Goal: Task Accomplishment & Management: Manage account settings

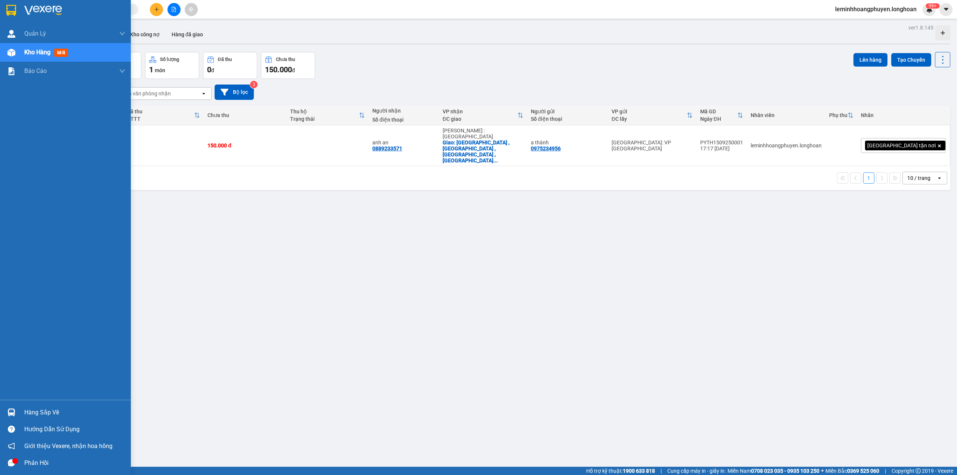
click at [12, 288] on img at bounding box center [11, 412] width 8 height 8
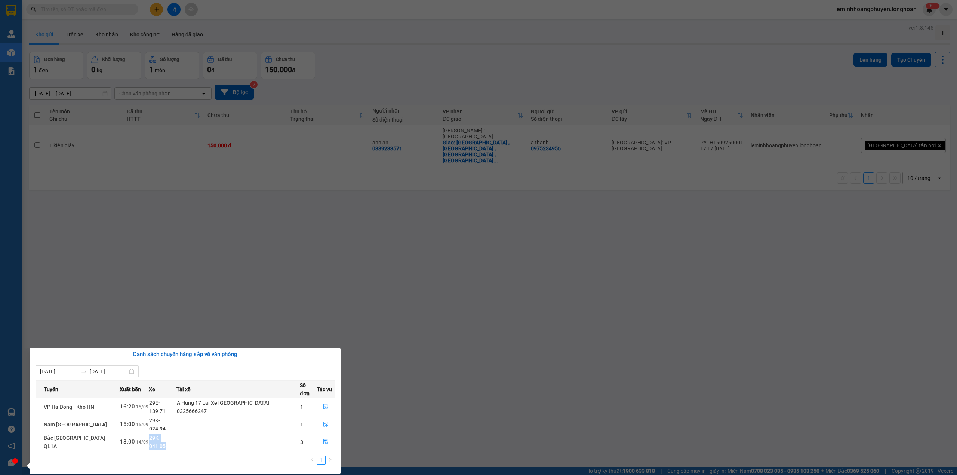
drag, startPoint x: 172, startPoint y: 428, endPoint x: 141, endPoint y: 429, distance: 31.4
click at [141, 288] on tr "Bắc [GEOGRAPHIC_DATA] QL1A 18:00 [DATE] 29K-041.05 3" at bounding box center [185, 442] width 299 height 18
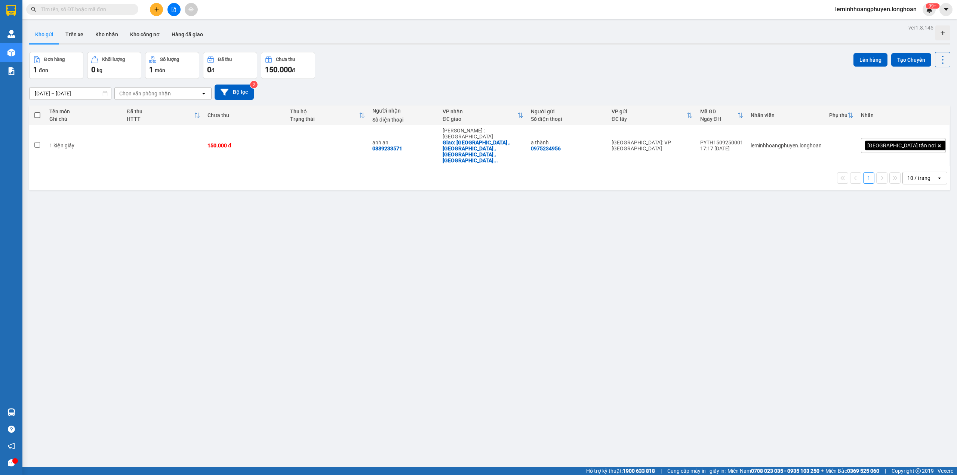
click at [107, 288] on section "Kết quả tìm kiếm ( 0 ) Bộ lọc No Data leminhhoangphuyen.longhoan 99+ [PERSON_NA…" at bounding box center [478, 237] width 957 height 475
click at [149, 142] on td at bounding box center [163, 145] width 81 height 41
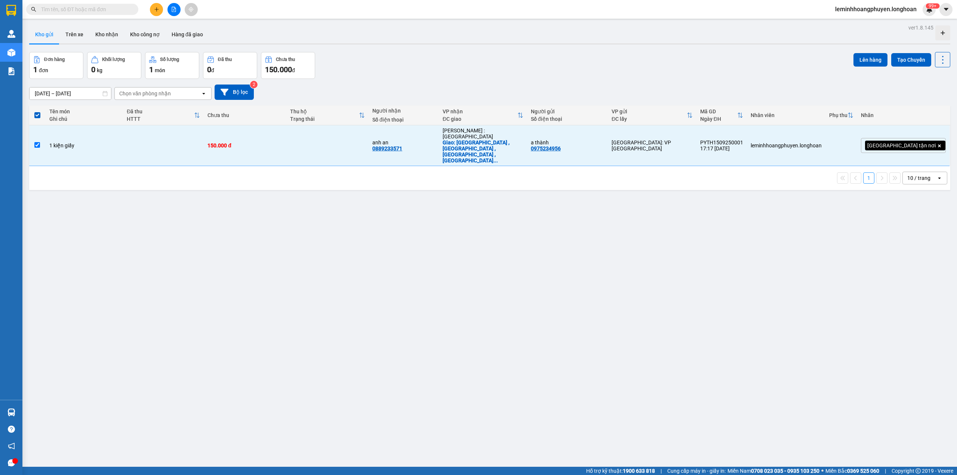
click at [259, 204] on div "ver 1.8.145 Kho gửi Trên xe Kho nhận Kho công nợ Hàng đã giao Đơn hàng 1 đơn Kh…" at bounding box center [489, 259] width 927 height 475
click at [196, 147] on td at bounding box center [163, 145] width 81 height 41
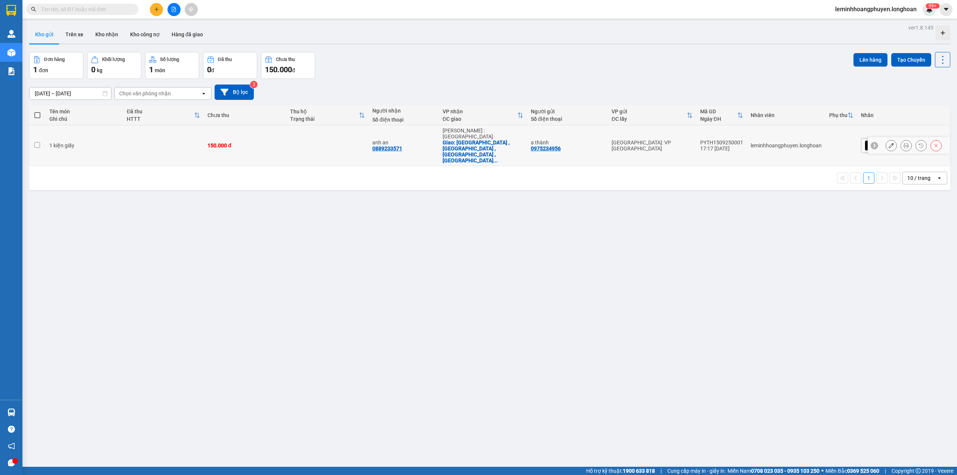
click at [120, 142] on div "1 kiện giấy" at bounding box center [84, 145] width 70 height 6
checkbox input "true"
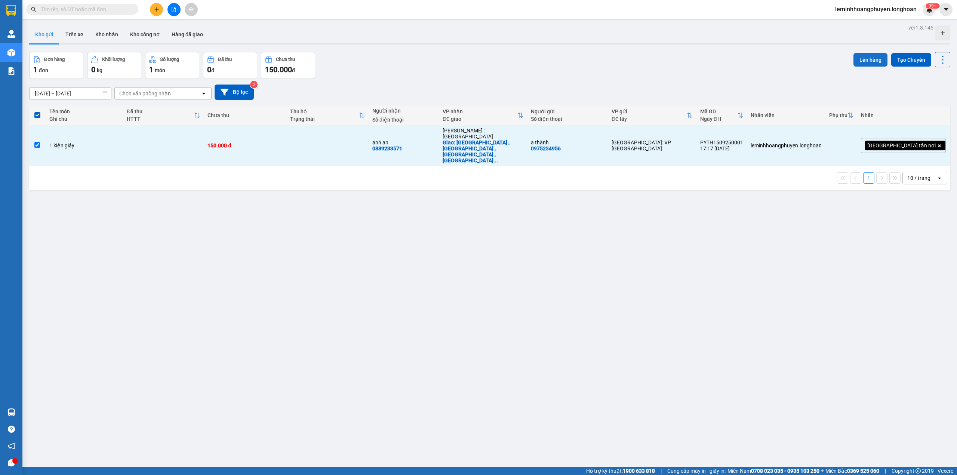
click at [492, 59] on button "Lên hàng" at bounding box center [871, 59] width 34 height 13
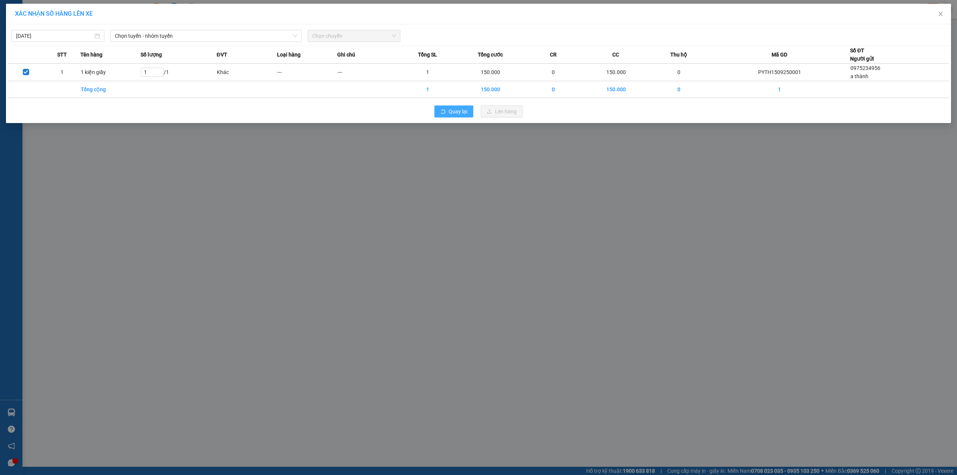
click at [455, 113] on span "Quay lại" at bounding box center [458, 111] width 19 height 8
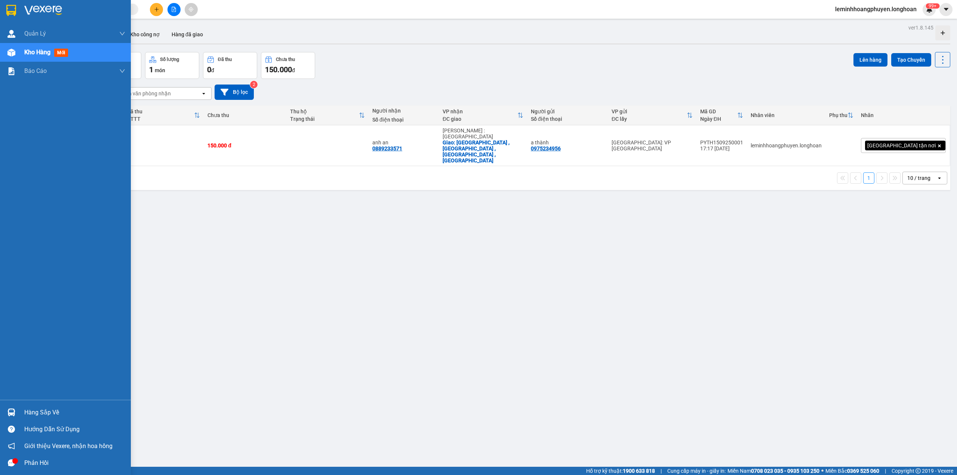
click at [11, 288] on img at bounding box center [11, 412] width 8 height 8
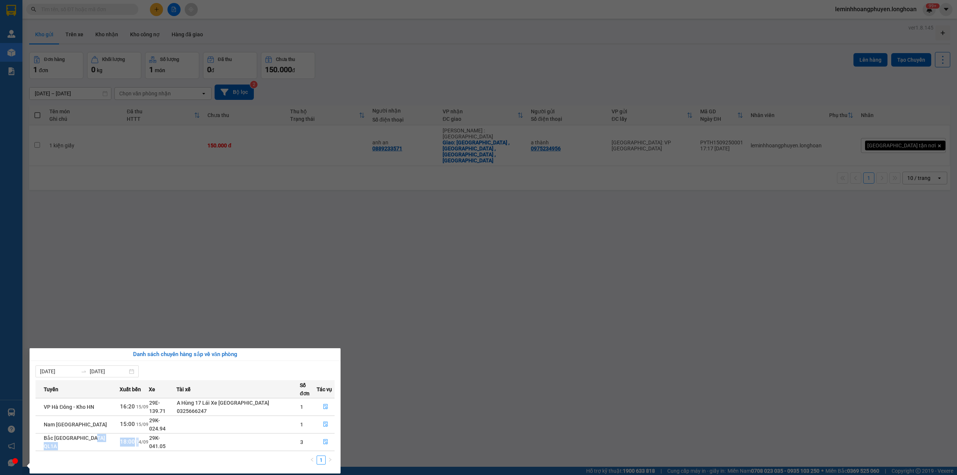
drag, startPoint x: 110, startPoint y: 429, endPoint x: 129, endPoint y: 426, distance: 19.3
click at [129, 288] on tr "Bắc [GEOGRAPHIC_DATA] QL1A 18:00 [DATE] 29K-041.05 3" at bounding box center [185, 442] width 299 height 18
drag, startPoint x: 139, startPoint y: 427, endPoint x: 122, endPoint y: 430, distance: 18.2
click at [122, 288] on td "18:00 [DATE]" at bounding box center [134, 442] width 29 height 18
drag, startPoint x: 168, startPoint y: 428, endPoint x: 138, endPoint y: 428, distance: 29.2
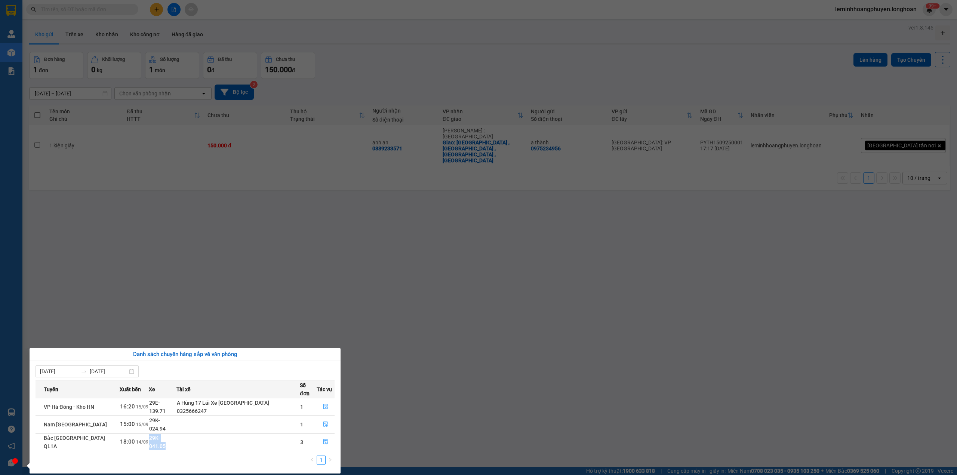
click at [140, 288] on tr "Bắc [GEOGRAPHIC_DATA] QL1A 18:00 [DATE] 29K-041.05 3" at bounding box center [185, 442] width 299 height 18
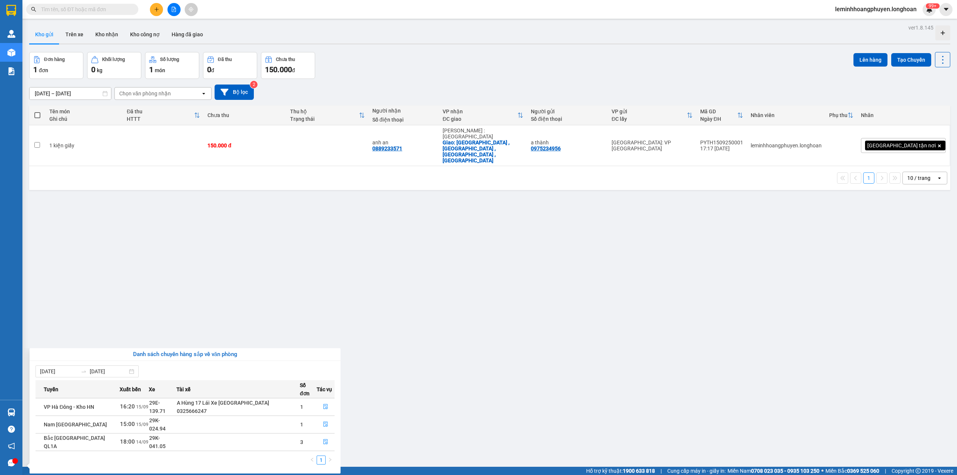
click at [343, 288] on section "Kết quả tìm kiếm ( 0 ) Bộ lọc No Data leminhhoangphuyen.longhoan 99+ [PERSON_NA…" at bounding box center [478, 237] width 957 height 475
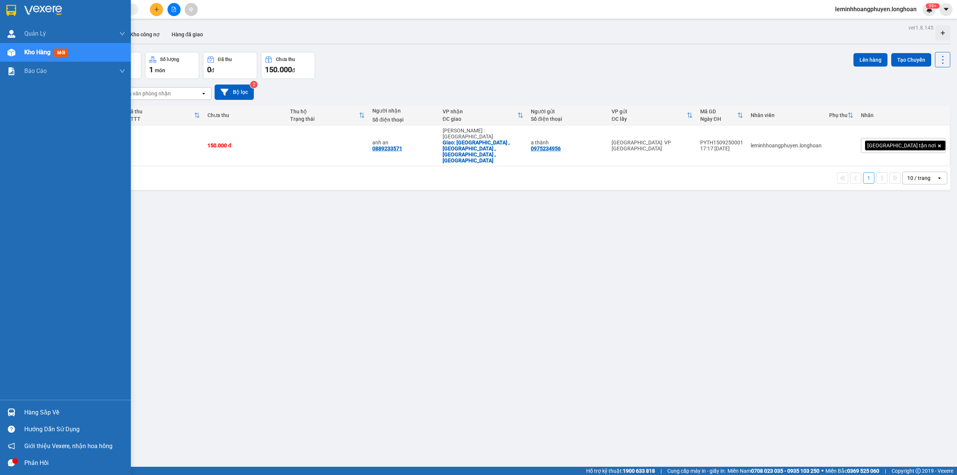
click at [36, 288] on div "Hàng sắp về" at bounding box center [74, 412] width 101 height 11
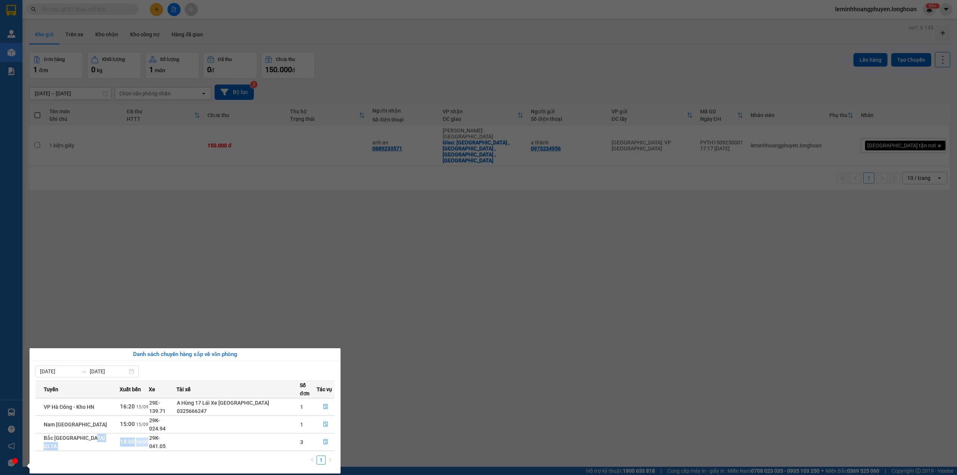
drag, startPoint x: 138, startPoint y: 427, endPoint x: 117, endPoint y: 430, distance: 21.5
click at [109, 288] on tr "Bắc [GEOGRAPHIC_DATA] QL1A 18:00 [DATE] 29K-041.05 3" at bounding box center [185, 442] width 299 height 18
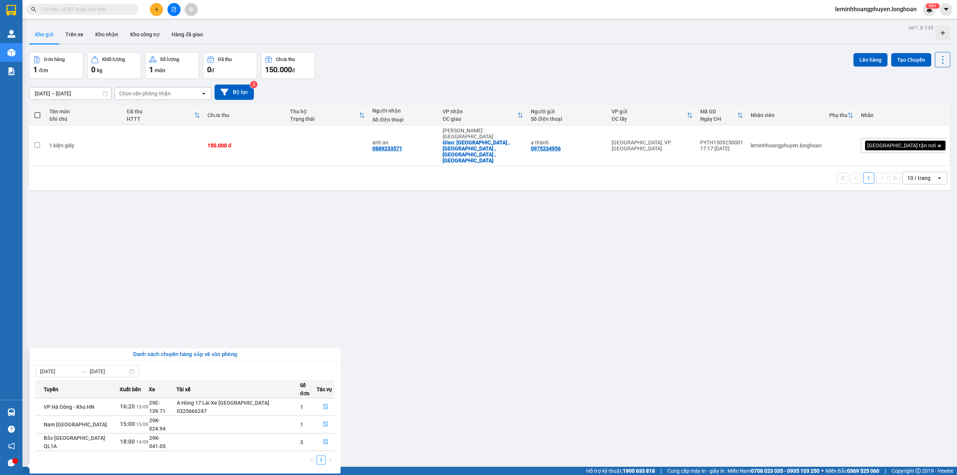
drag, startPoint x: 268, startPoint y: 275, endPoint x: 266, endPoint y: 250, distance: 25.1
click at [268, 274] on section "Kết quả tìm kiếm ( 0 ) Bộ lọc No Data leminhhoangphuyen.longhoan 99+ [PERSON_NA…" at bounding box center [478, 237] width 957 height 475
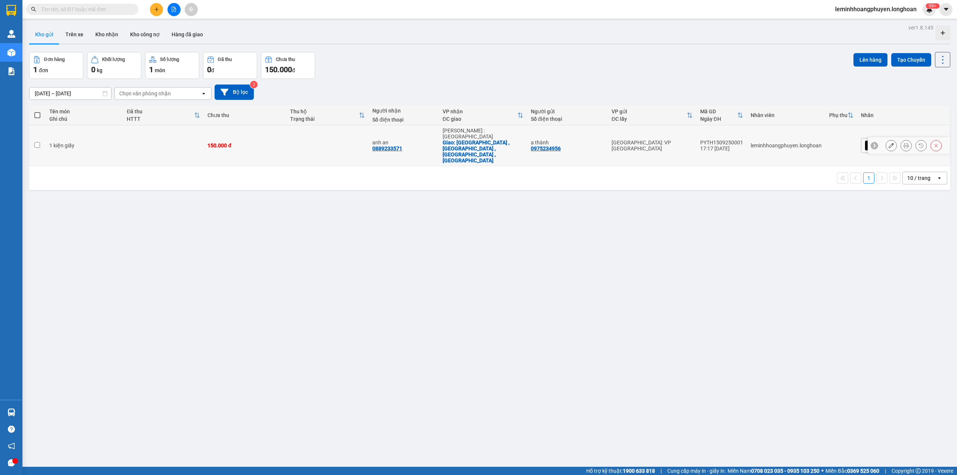
click at [120, 142] on div "1 kiện giấy" at bounding box center [84, 145] width 70 height 6
checkbox input "true"
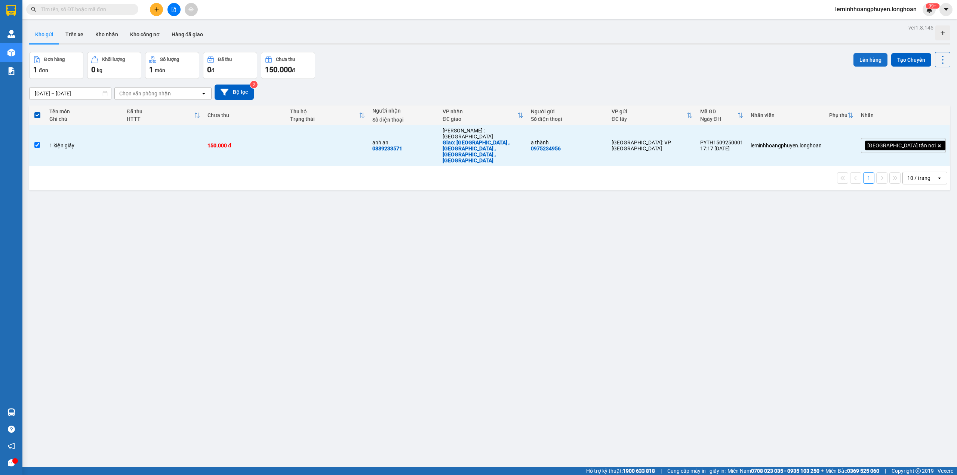
click at [492, 60] on button "Lên hàng" at bounding box center [871, 59] width 34 height 13
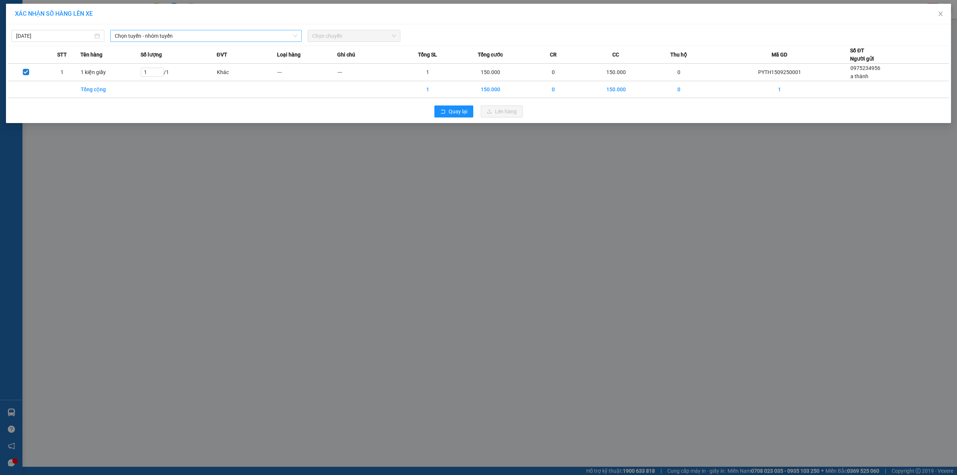
click at [159, 34] on span "Chọn tuyến - nhóm tuyến" at bounding box center [206, 35] width 182 height 11
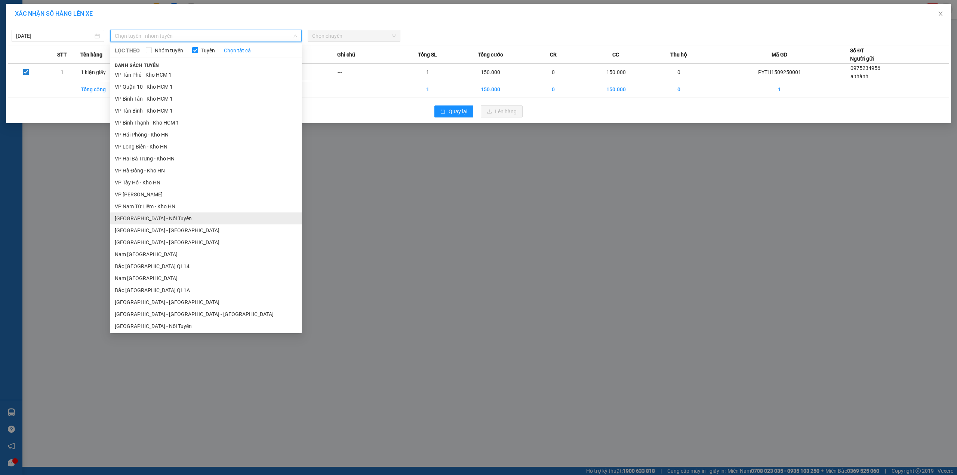
scroll to position [337, 0]
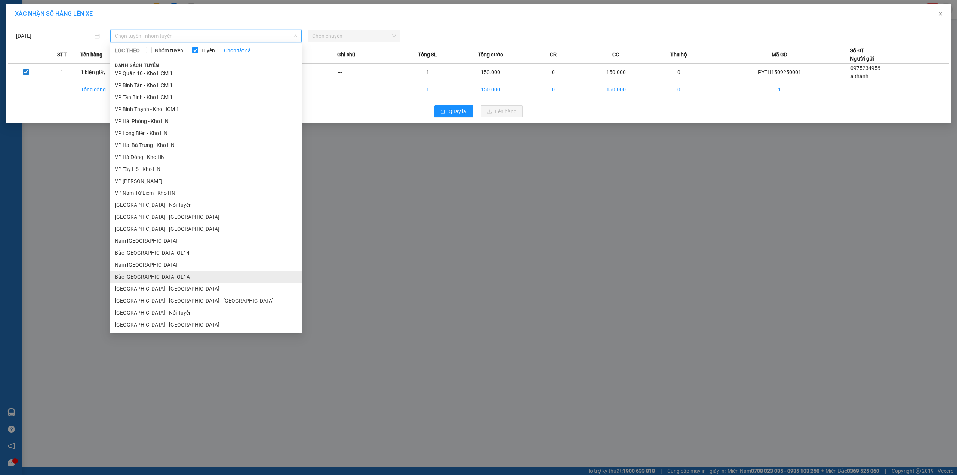
click at [151, 272] on li "Bắc [GEOGRAPHIC_DATA] QL1A" at bounding box center [205, 277] width 191 height 12
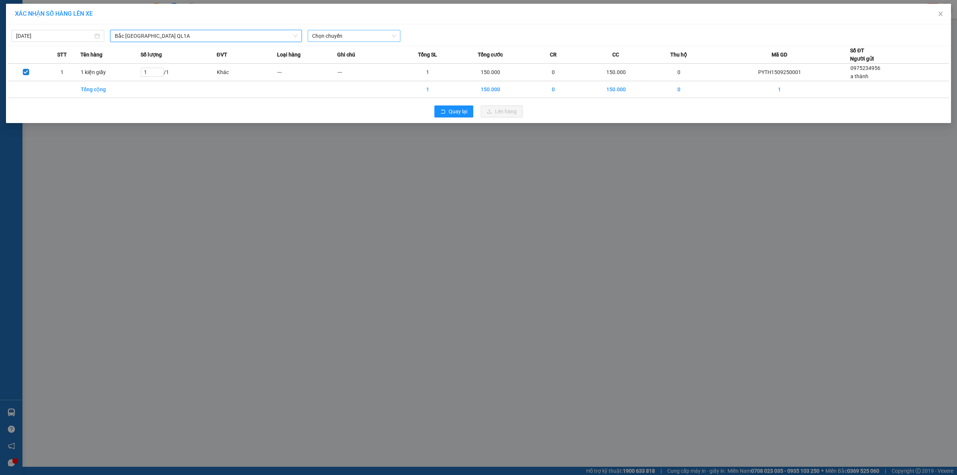
click at [336, 37] on span "Chọn chuyến" at bounding box center [354, 35] width 84 height 11
click at [329, 62] on div "18:00 (TC)" at bounding box center [341, 63] width 58 height 8
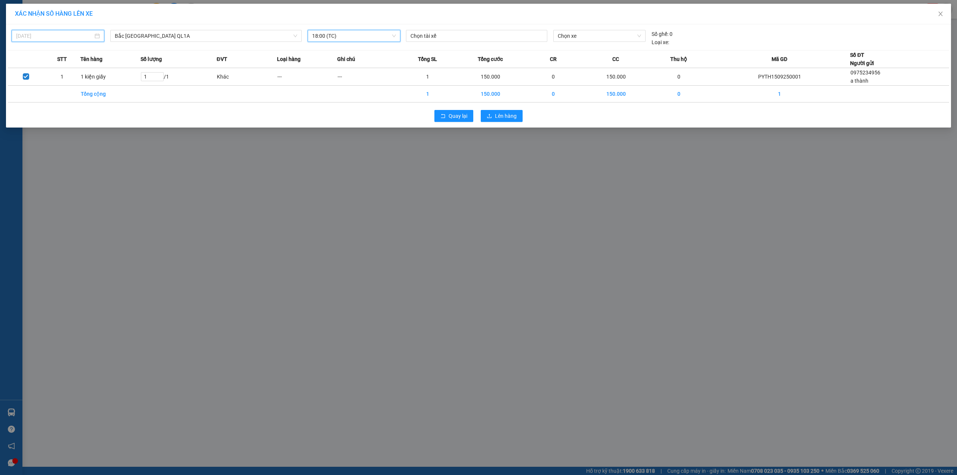
click at [67, 36] on input "[DATE]" at bounding box center [54, 36] width 77 height 8
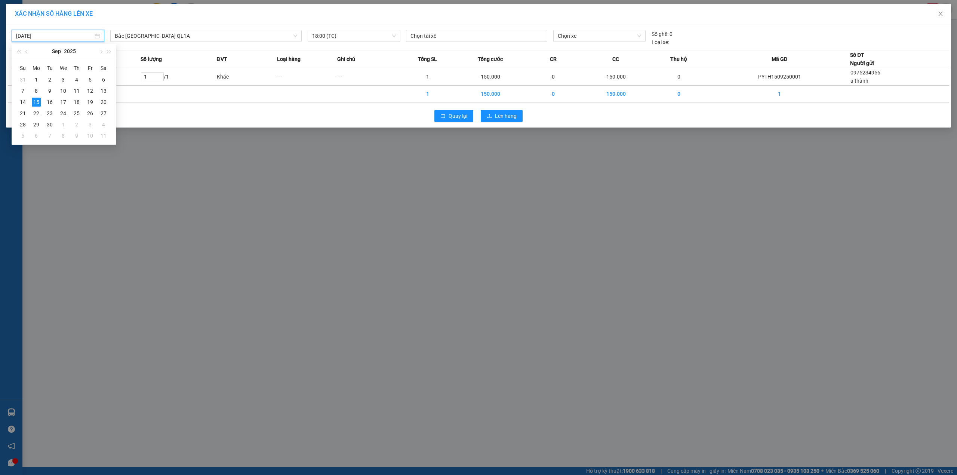
click at [176, 18] on div "XÁC NHẬN SỐ HÀNG LÊN XE" at bounding box center [478, 14] width 945 height 21
click at [74, 37] on input "[DATE]" at bounding box center [54, 36] width 77 height 8
click at [22, 101] on div "14" at bounding box center [22, 102] width 9 height 9
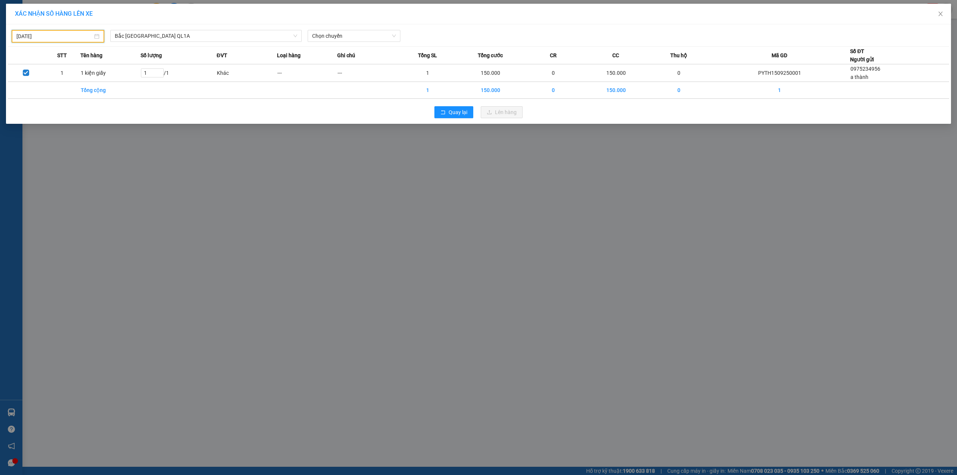
click at [62, 39] on input "[DATE]" at bounding box center [54, 36] width 76 height 8
click at [151, 20] on div "XÁC NHẬN SỐ HÀNG LÊN XE" at bounding box center [478, 14] width 945 height 21
click at [59, 38] on input "[DATE]" at bounding box center [54, 36] width 76 height 8
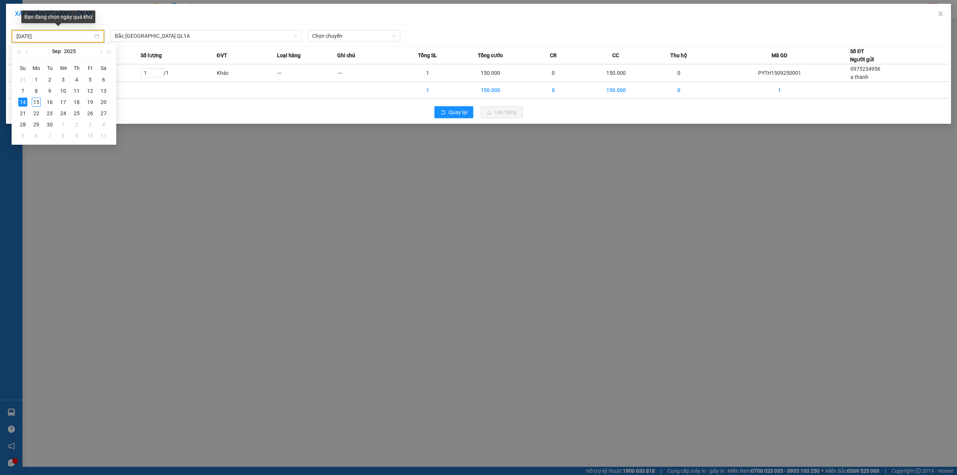
type input "[DATE]"
click at [22, 99] on div "14" at bounding box center [22, 102] width 9 height 9
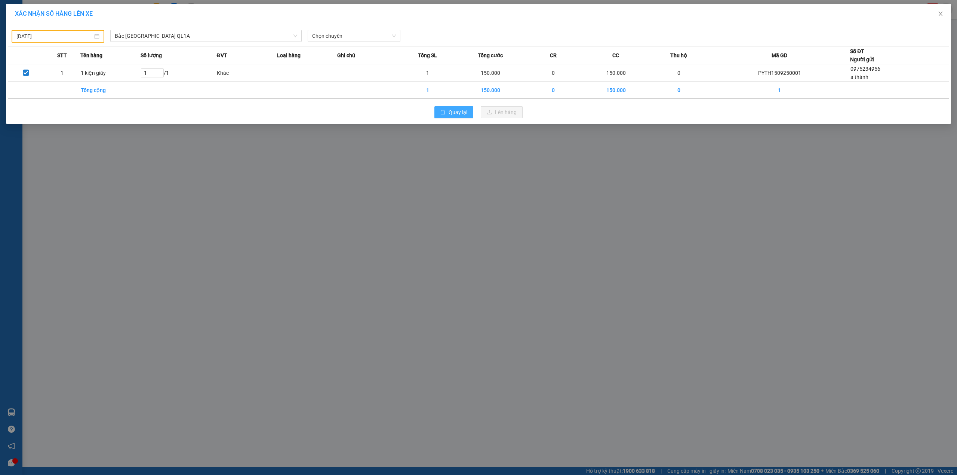
click at [440, 108] on button "Quay lại" at bounding box center [453, 112] width 39 height 12
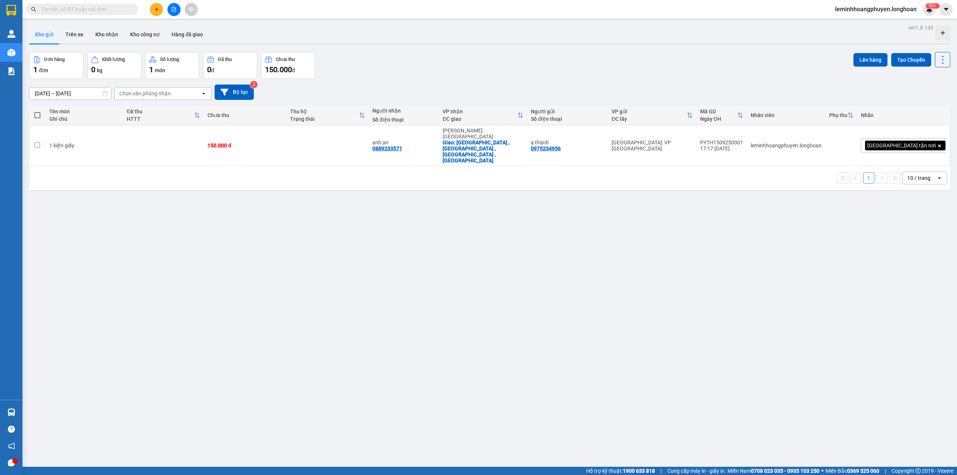
click at [45, 288] on div "ver 1.8.145 Kho gửi Trên xe Kho nhận Kho công nợ Hàng đã giao Đơn hàng 1 đơn Kh…" at bounding box center [489, 259] width 927 height 475
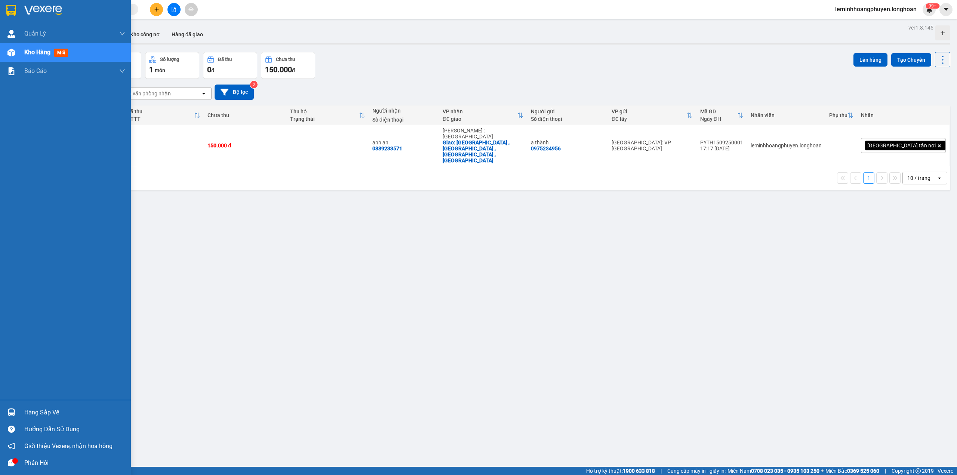
click at [17, 288] on div at bounding box center [11, 412] width 13 height 13
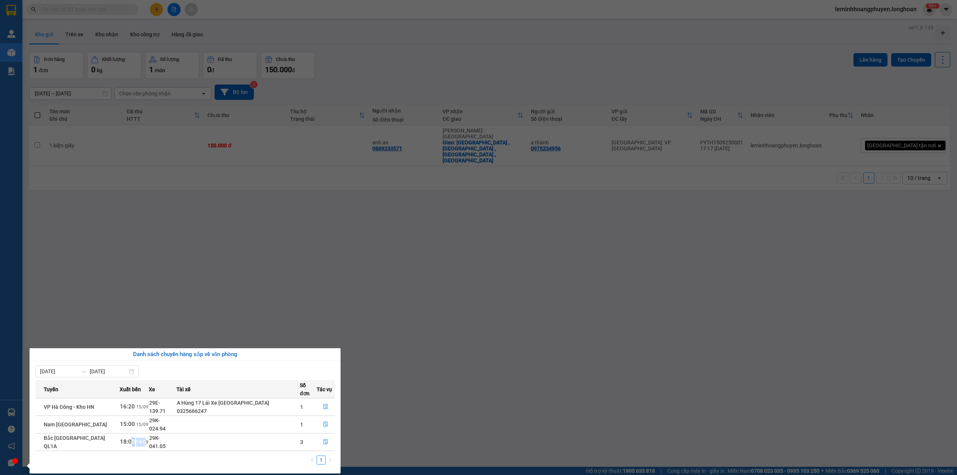
drag, startPoint x: 136, startPoint y: 428, endPoint x: 123, endPoint y: 430, distance: 13.2
click at [123, 288] on span "18:00 [DATE]" at bounding box center [134, 442] width 28 height 6
drag, startPoint x: 175, startPoint y: 427, endPoint x: 147, endPoint y: 430, distance: 28.2
click at [149, 288] on td "29K-041.05" at bounding box center [163, 442] width 28 height 18
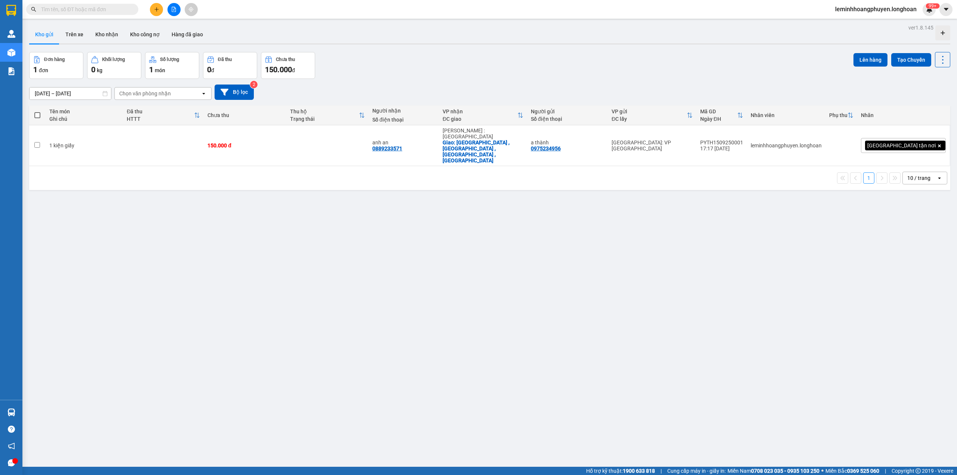
click at [185, 265] on section "Kết quả tìm kiếm ( 0 ) Bộ lọc No Data leminhhoangphuyen.longhoan 99+ [PERSON_NA…" at bounding box center [478, 237] width 957 height 475
click at [159, 129] on td at bounding box center [163, 145] width 81 height 41
checkbox input "true"
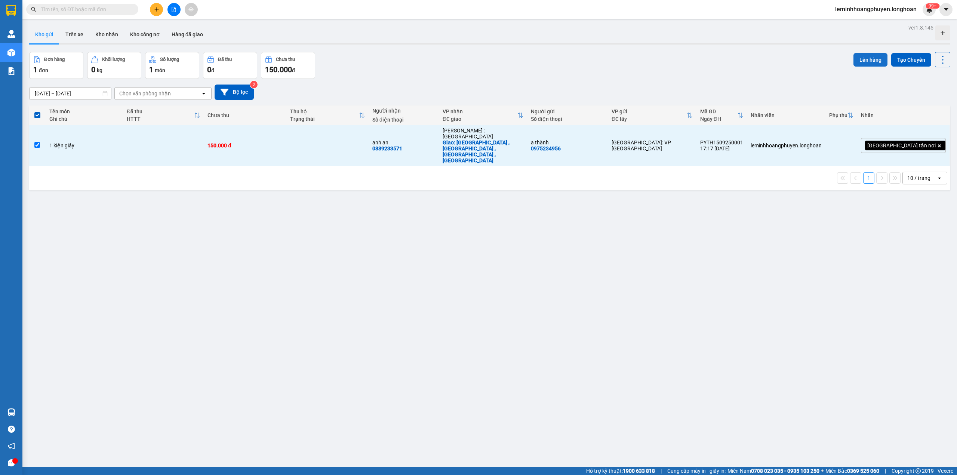
click at [492, 62] on button "Lên hàng" at bounding box center [871, 59] width 34 height 13
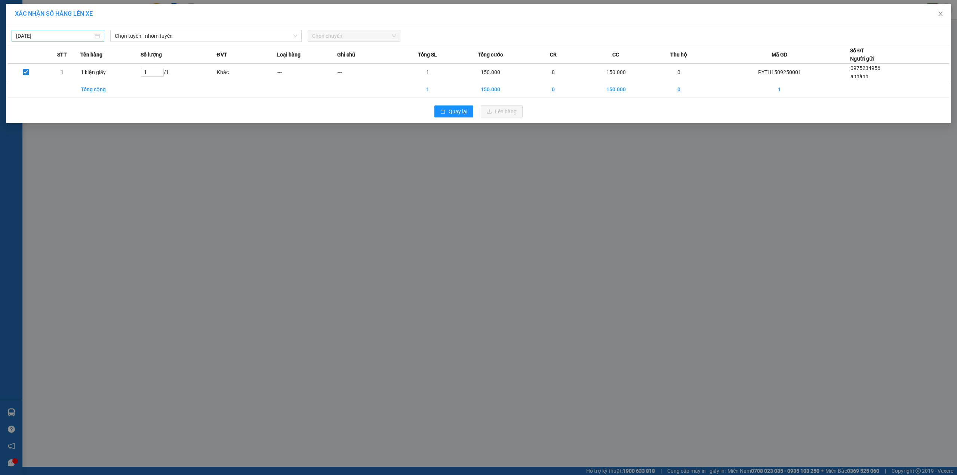
click at [74, 36] on input "[DATE]" at bounding box center [54, 36] width 77 height 8
click at [25, 99] on div "14" at bounding box center [22, 102] width 9 height 9
type input "[DATE]"
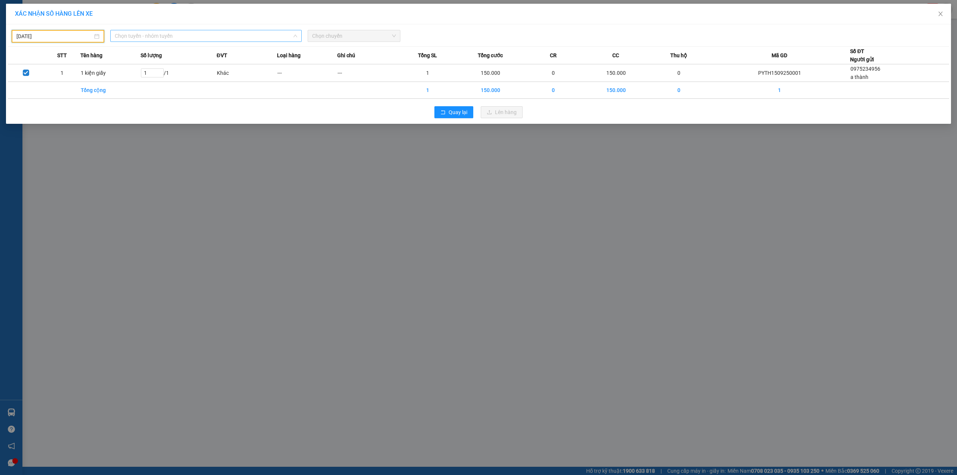
click at [166, 38] on span "Chọn tuyến - nhóm tuyến" at bounding box center [206, 35] width 182 height 11
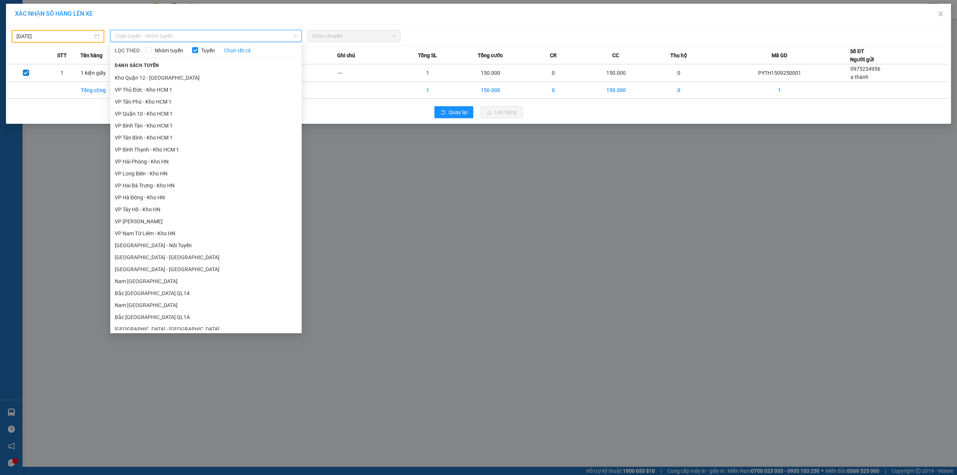
scroll to position [337, 0]
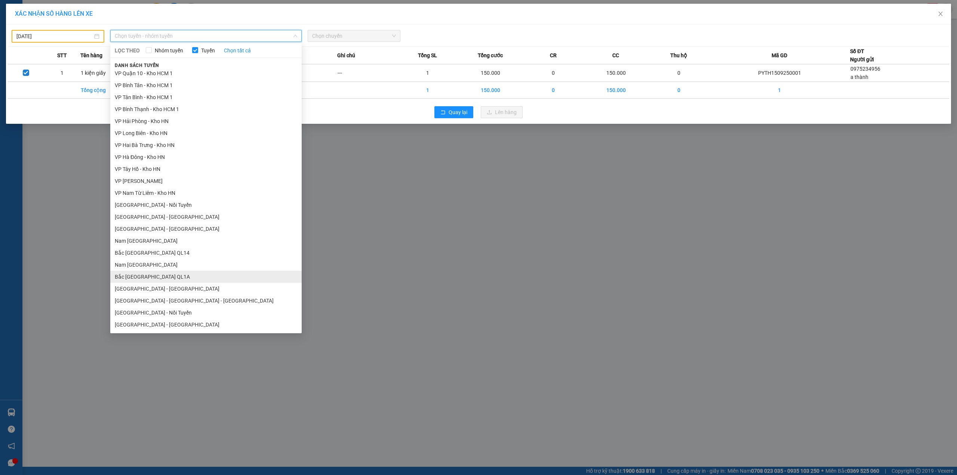
click at [168, 277] on li "Bắc [GEOGRAPHIC_DATA] QL1A" at bounding box center [205, 277] width 191 height 12
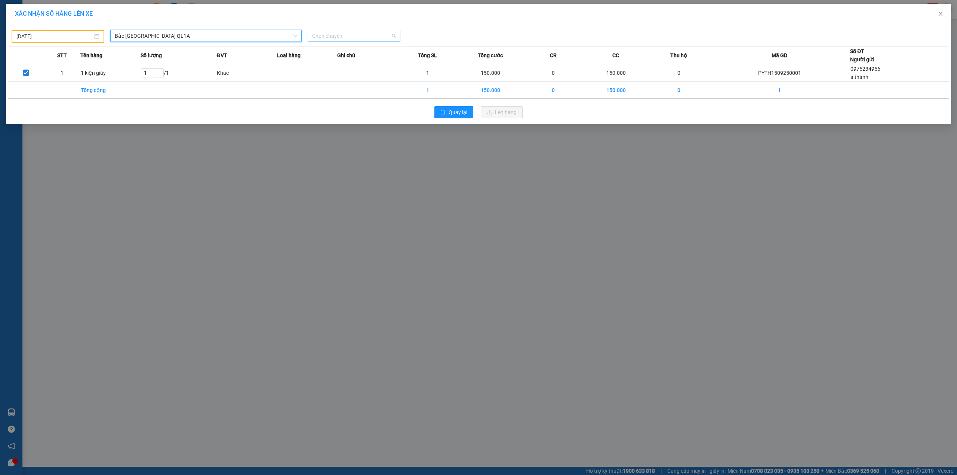
click at [332, 37] on span "Chọn chuyến" at bounding box center [354, 35] width 84 height 11
click at [355, 63] on div "18:00 (TC) - 29K-041.05" at bounding box center [341, 63] width 58 height 8
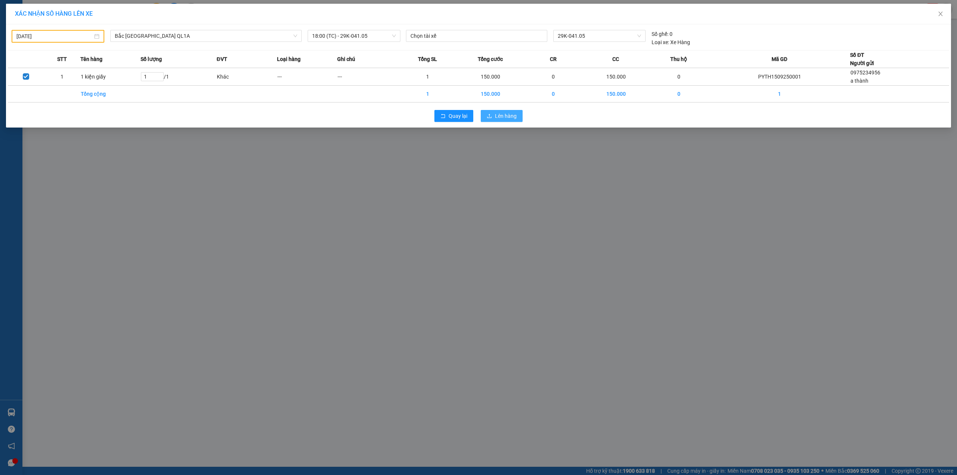
click at [492, 117] on span "Lên hàng" at bounding box center [506, 116] width 22 height 8
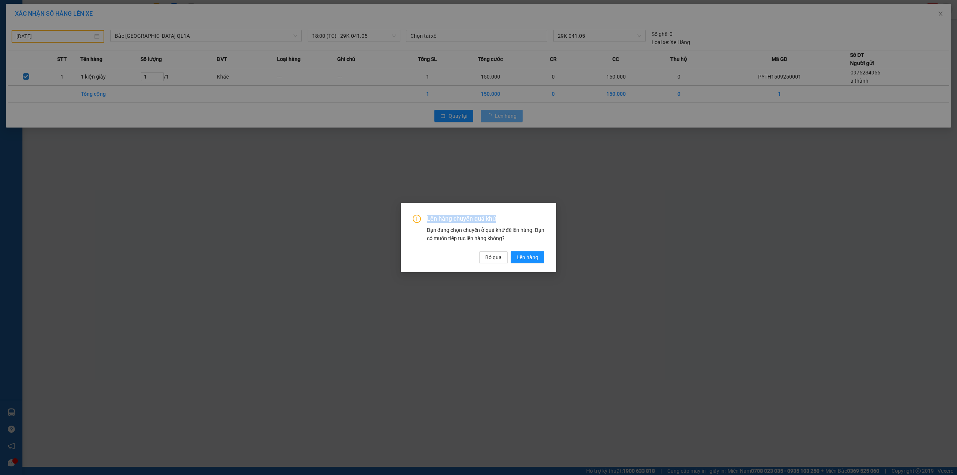
drag, startPoint x: 427, startPoint y: 219, endPoint x: 541, endPoint y: 221, distance: 114.1
click at [492, 221] on span "Lên hàng chuyến quá khứ" at bounding box center [485, 219] width 117 height 8
click at [492, 258] on span "Bỏ qua" at bounding box center [493, 257] width 16 height 8
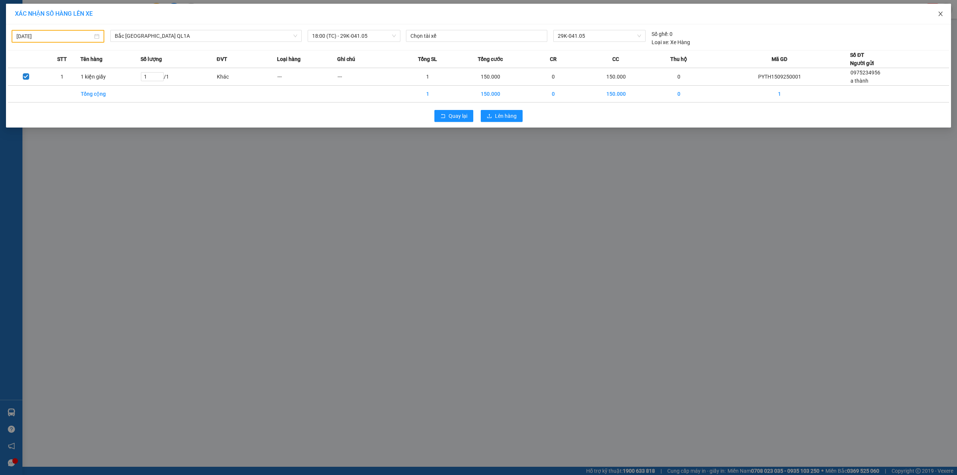
click at [492, 15] on icon "close" at bounding box center [941, 14] width 6 height 6
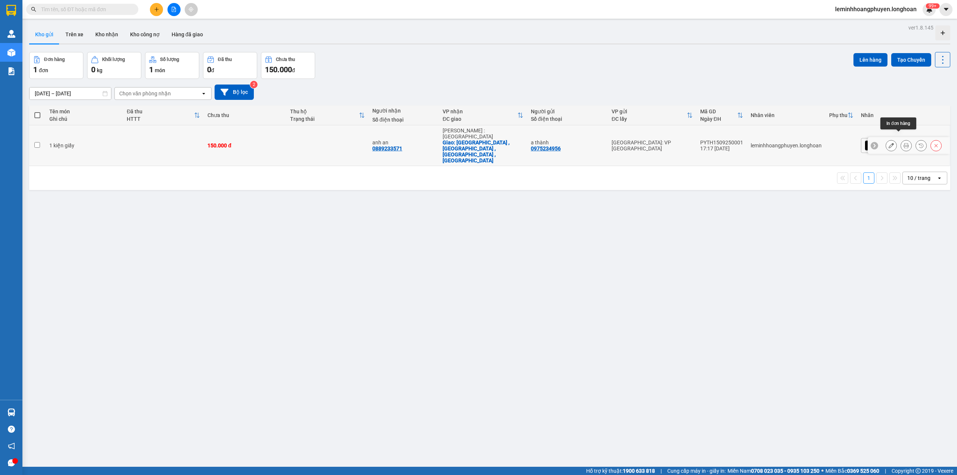
click at [492, 143] on icon at bounding box center [906, 145] width 5 height 5
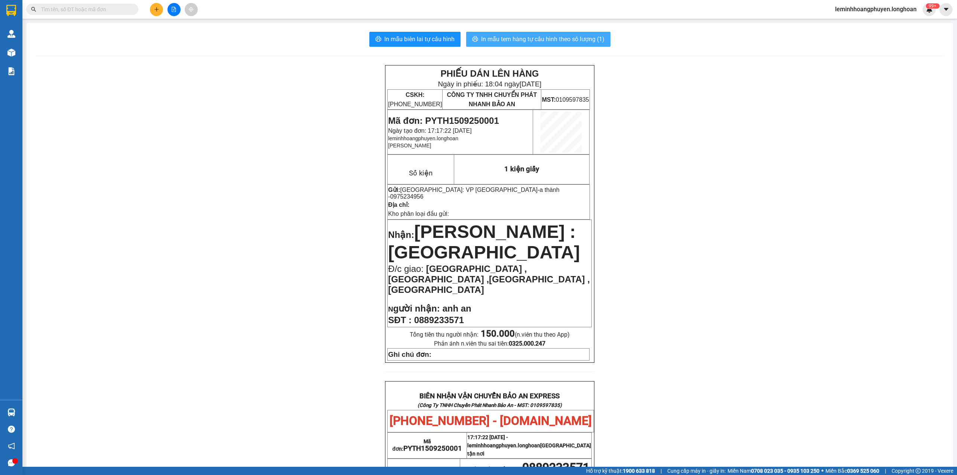
click at [492, 41] on span "In mẫu tem hàng tự cấu hình theo số lượng (1)" at bounding box center [542, 38] width 123 height 9
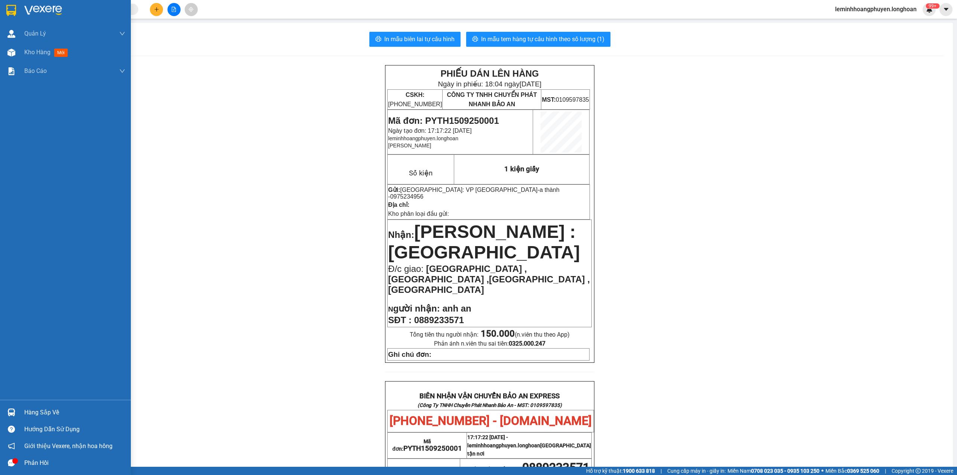
click at [5, 14] on div at bounding box center [11, 10] width 13 height 13
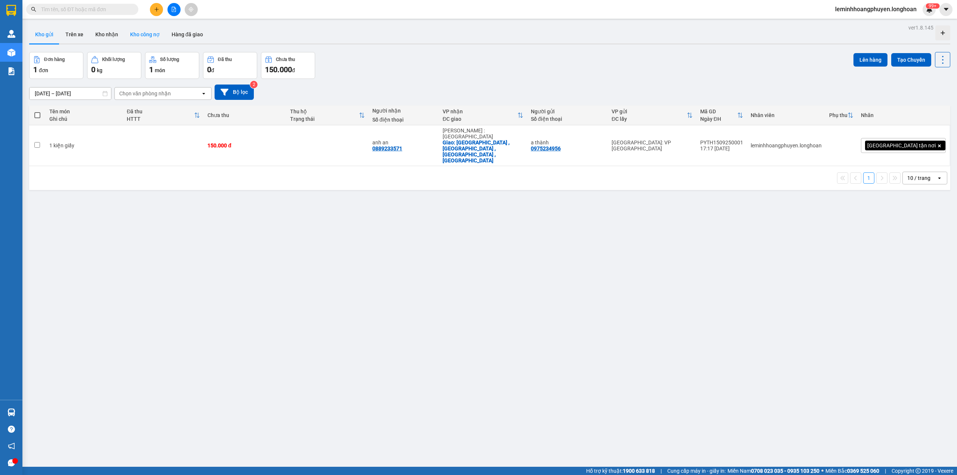
click at [124, 33] on button "Kho công nợ" at bounding box center [145, 34] width 42 height 18
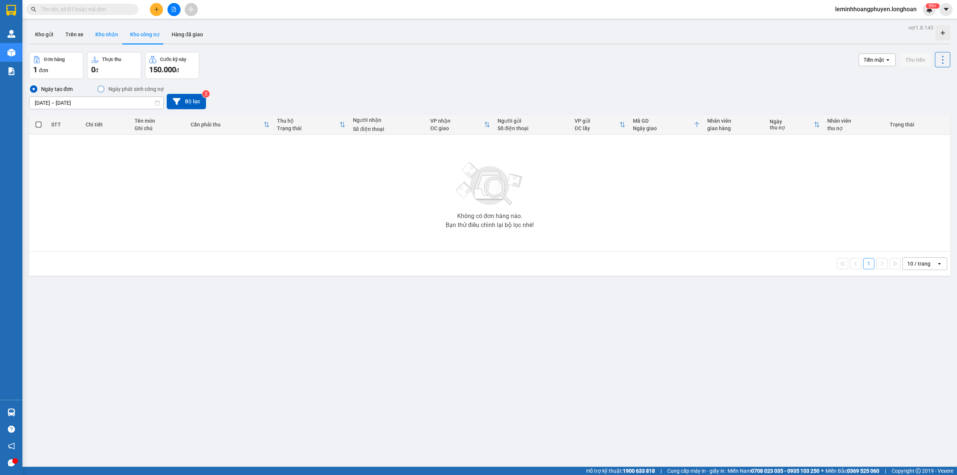
click at [99, 32] on button "Kho nhận" at bounding box center [106, 34] width 35 height 18
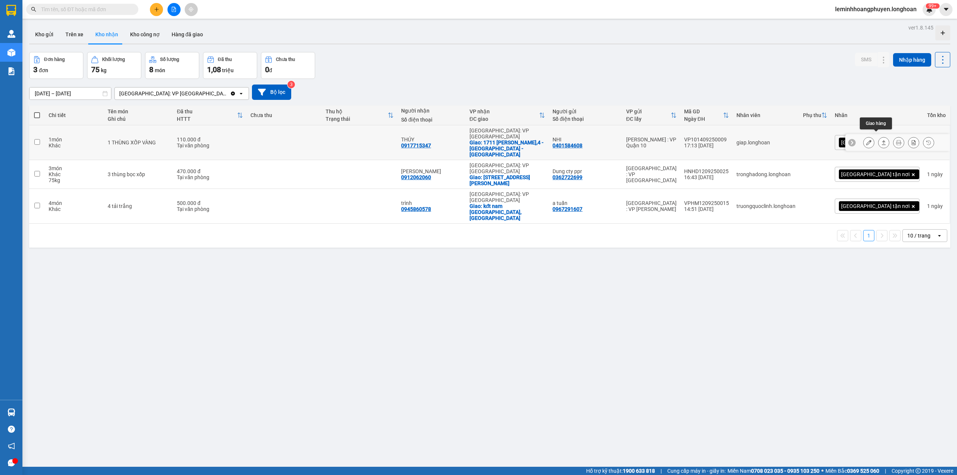
click at [492, 136] on button at bounding box center [884, 142] width 10 height 13
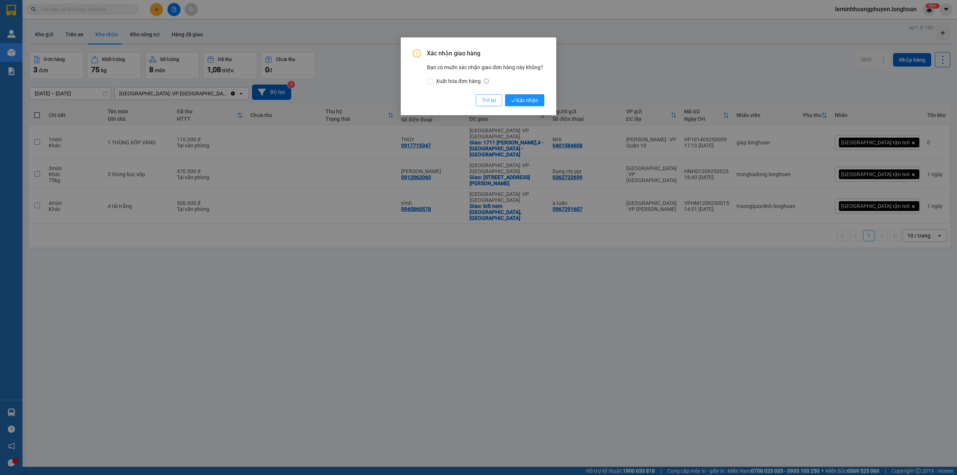
click at [491, 97] on span "Trở lại" at bounding box center [489, 100] width 14 height 8
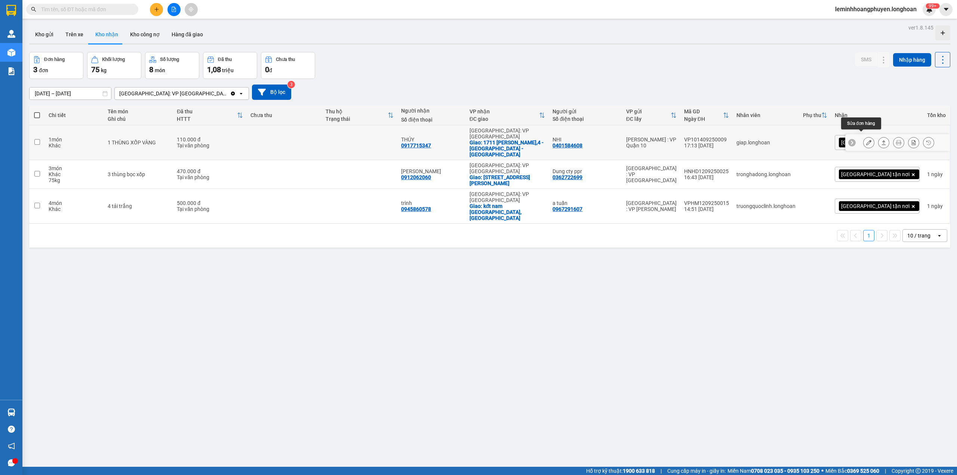
click at [492, 140] on icon at bounding box center [868, 142] width 5 height 5
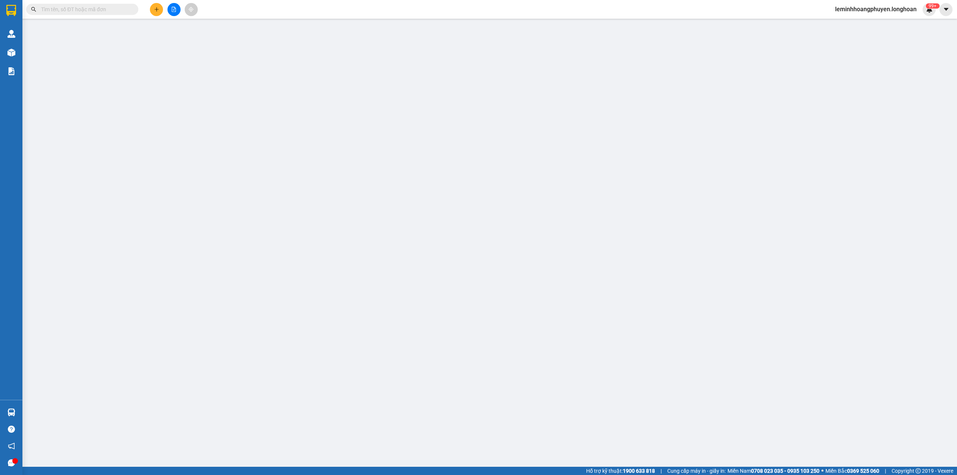
type input "0401584608"
type input "NHI"
type input "0917715347"
type input "THÚY"
checkbox input "true"
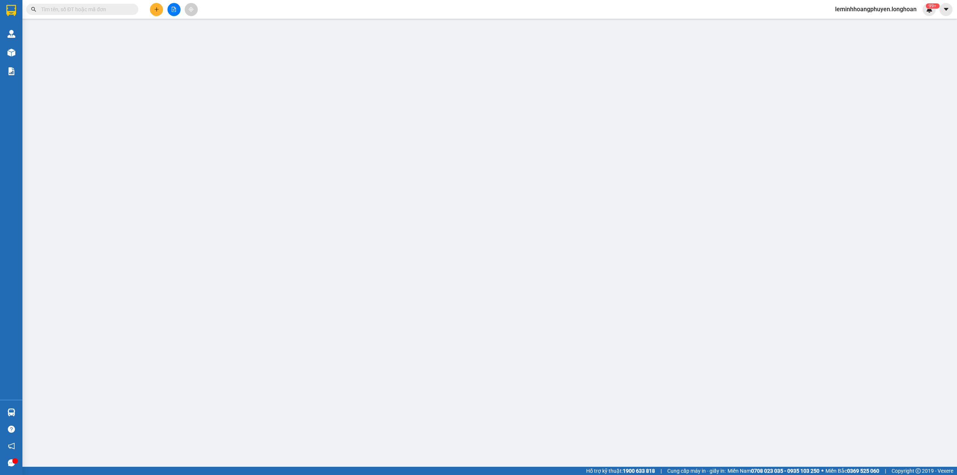
type input "1711 [PERSON_NAME] - P,4 - [GEOGRAPHIC_DATA] - [GEOGRAPHIC_DATA]"
type input "CHÀNH NGỌC PHÚ [GEOGRAPHIC_DATA]"
type input "110.000"
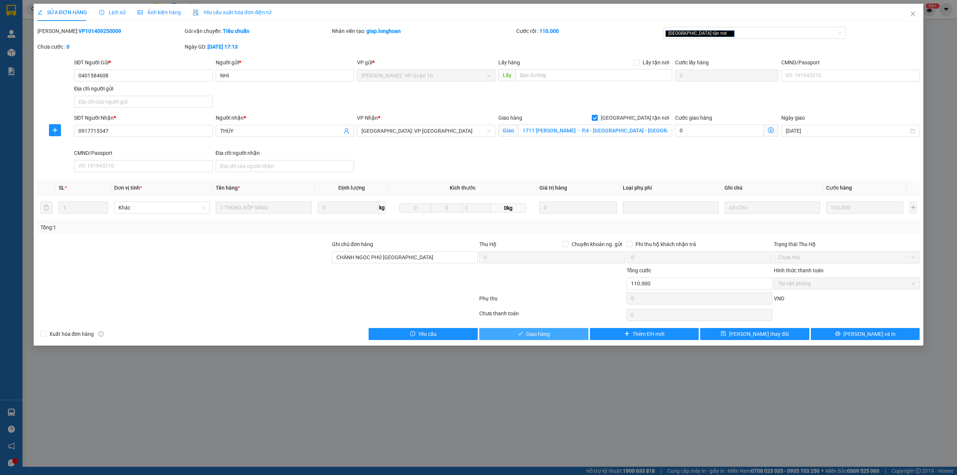
click at [492, 288] on button "Giao hàng" at bounding box center [533, 334] width 109 height 12
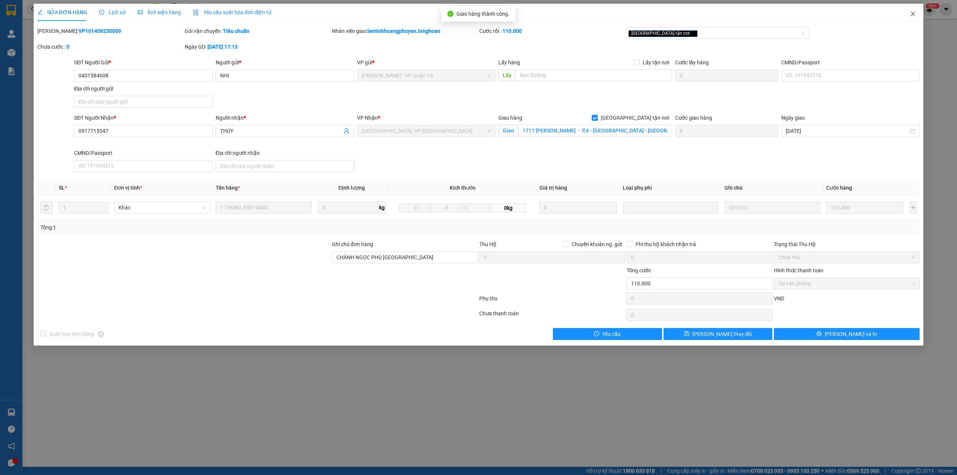
click at [492, 15] on span "Close" at bounding box center [913, 14] width 21 height 21
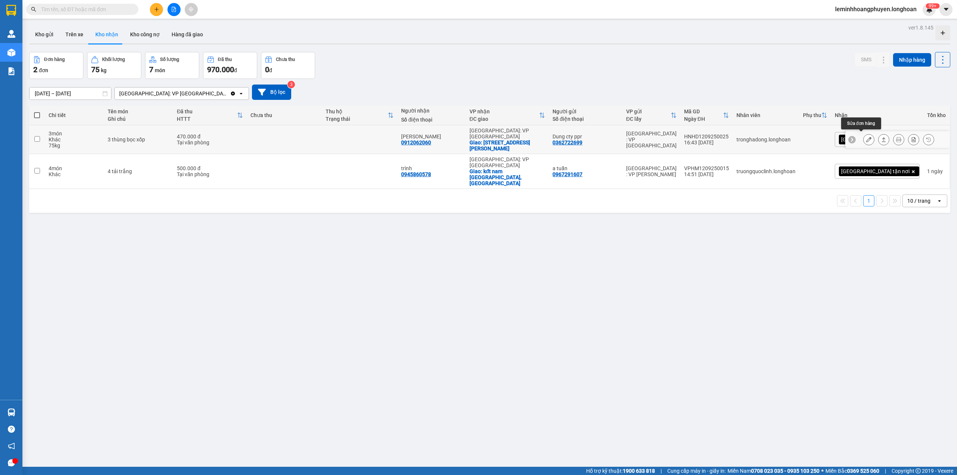
click at [492, 138] on icon at bounding box center [868, 139] width 5 height 5
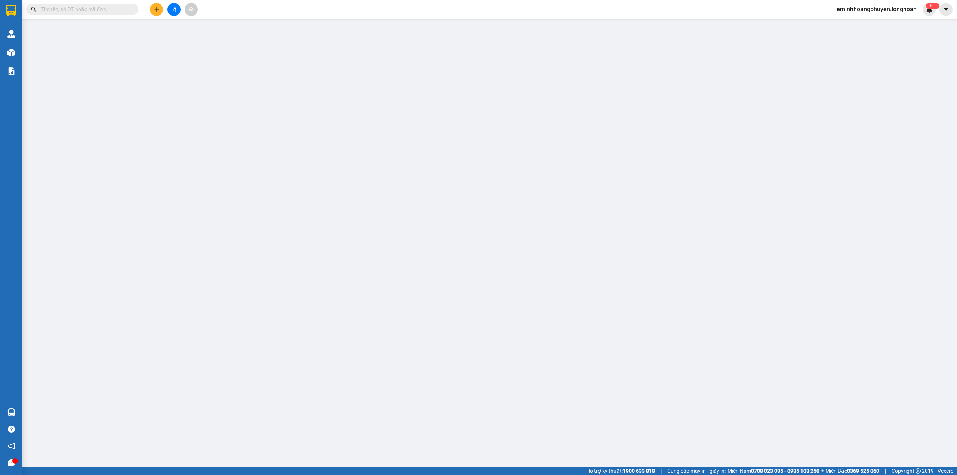
type input "0362722699"
type input "Dung cty ppr"
type input "0912062060"
type input "[PERSON_NAME]"
checkbox input "true"
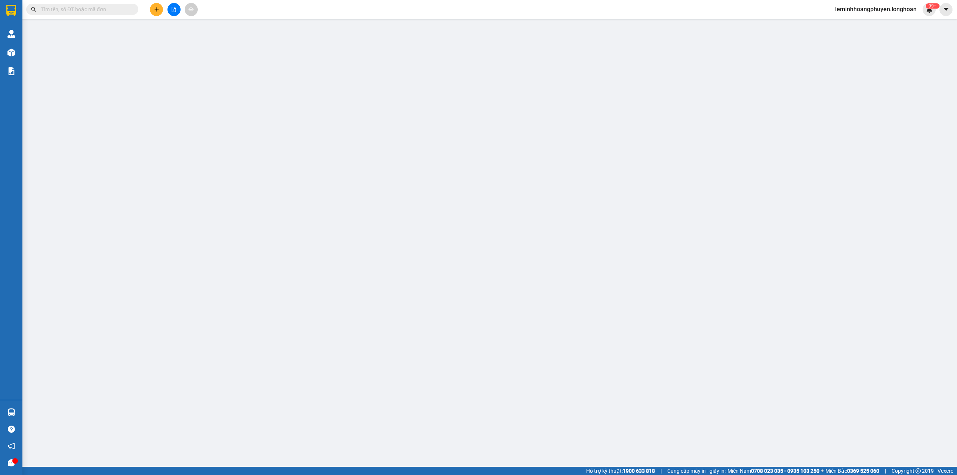
type input "[STREET_ADDRESS][PERSON_NAME]"
type input "CHÀNH NGỌC PHÚ [GEOGRAPHIC_DATA]"
type input "470.000"
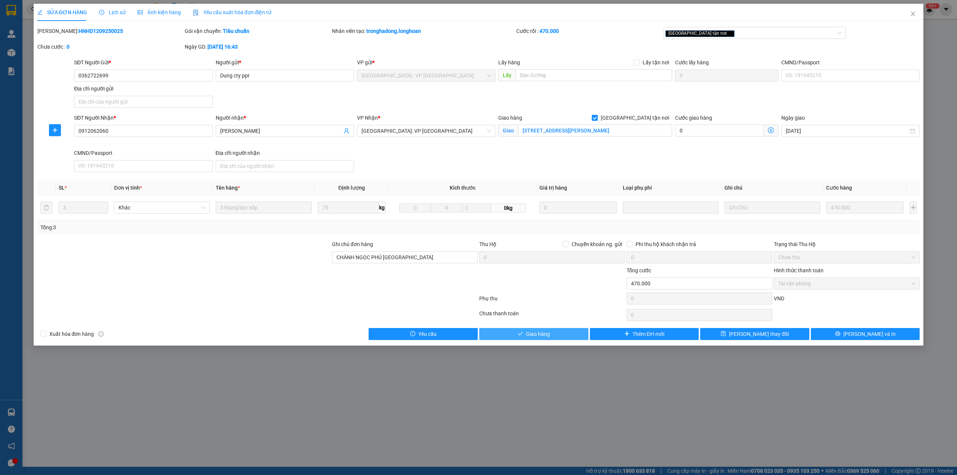
click at [492, 288] on span "Giao hàng" at bounding box center [538, 334] width 24 height 8
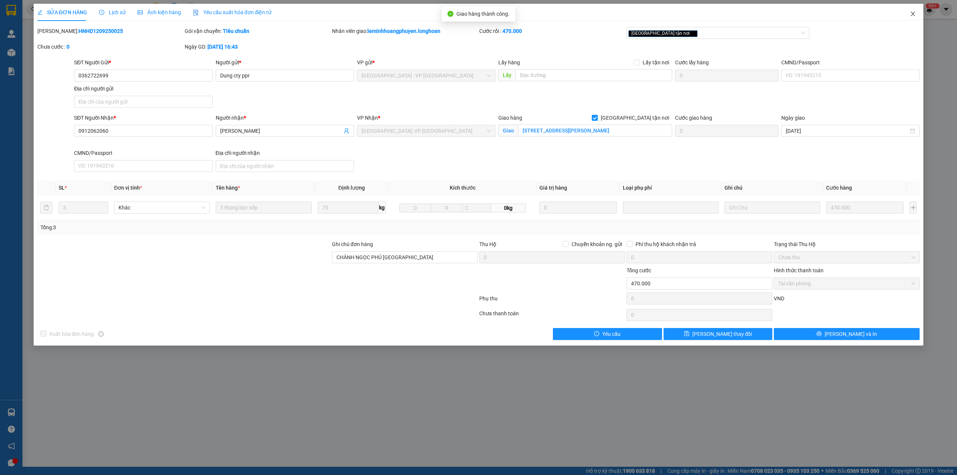
click at [492, 16] on icon "close" at bounding box center [913, 14] width 6 height 6
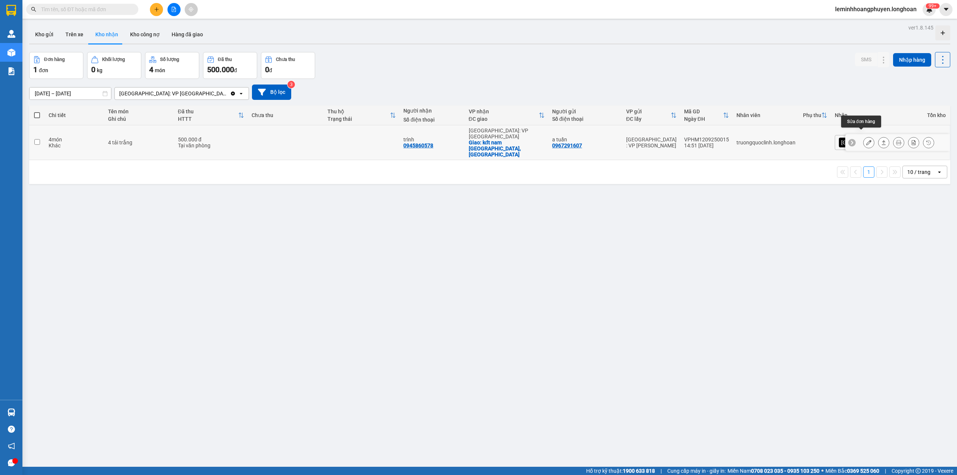
click at [492, 140] on icon at bounding box center [868, 142] width 5 height 5
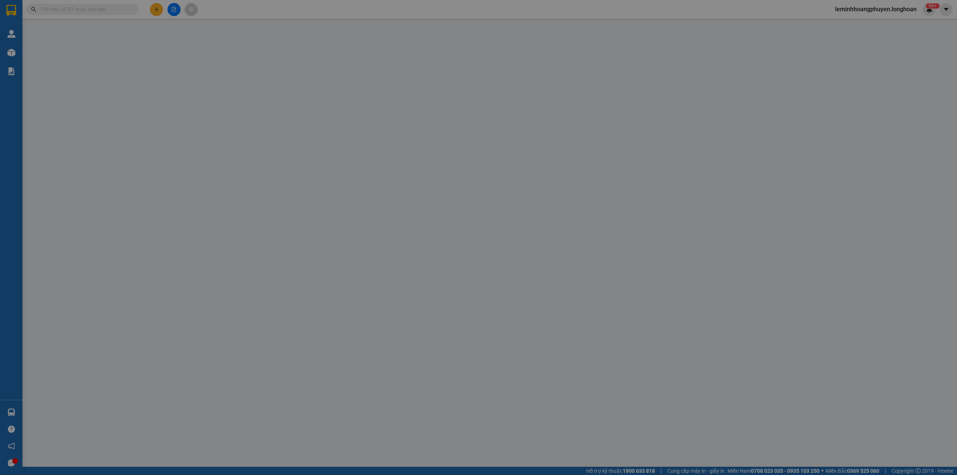
type input "0967291607"
type input "a tuấn"
type input "0945860578"
type input "trình"
checkbox input "true"
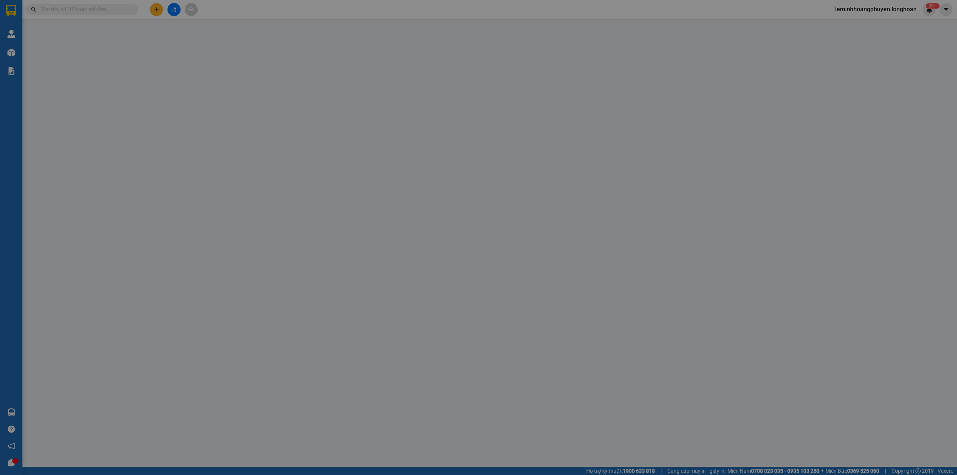
type input "kđt nam [GEOGRAPHIC_DATA],[GEOGRAPHIC_DATA]"
type input "CHÀNH NGỌC PHÚ [GEOGRAPHIC_DATA]"
type input "500.000"
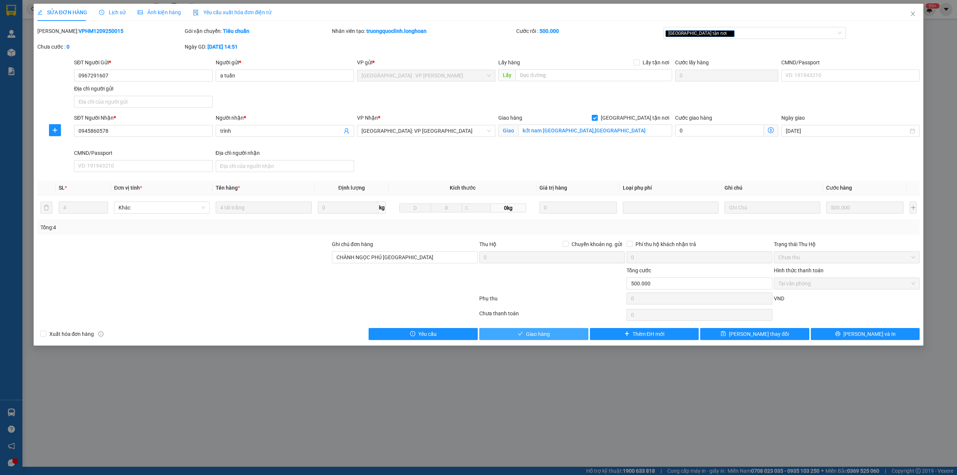
click at [492, 288] on icon "check" at bounding box center [520, 333] width 5 height 5
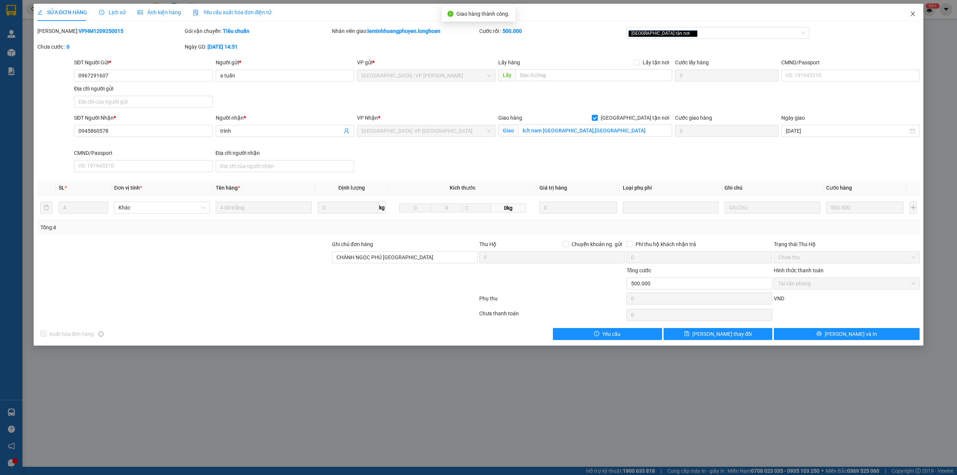
click at [492, 15] on icon "close" at bounding box center [913, 14] width 4 height 4
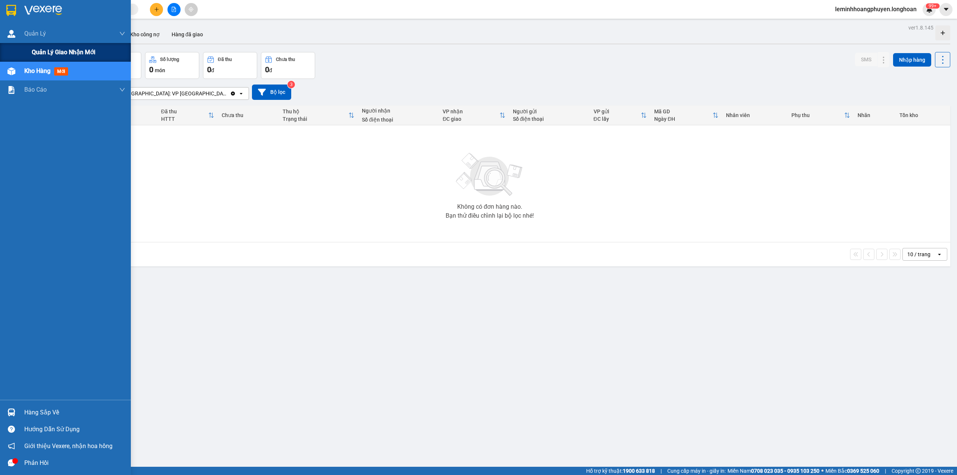
click at [54, 50] on span "Quản lý giao nhận mới" at bounding box center [64, 51] width 64 height 9
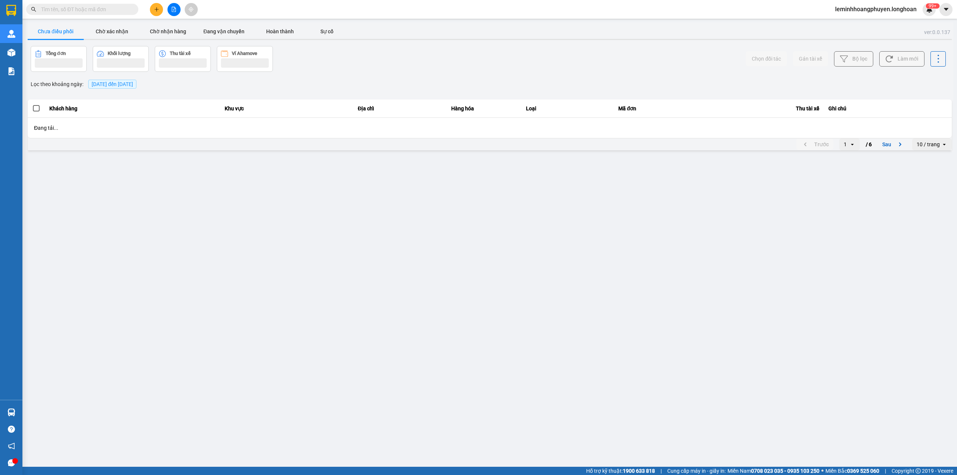
click at [126, 83] on span "[DATE] đến [DATE]" at bounding box center [113, 84] width 42 height 6
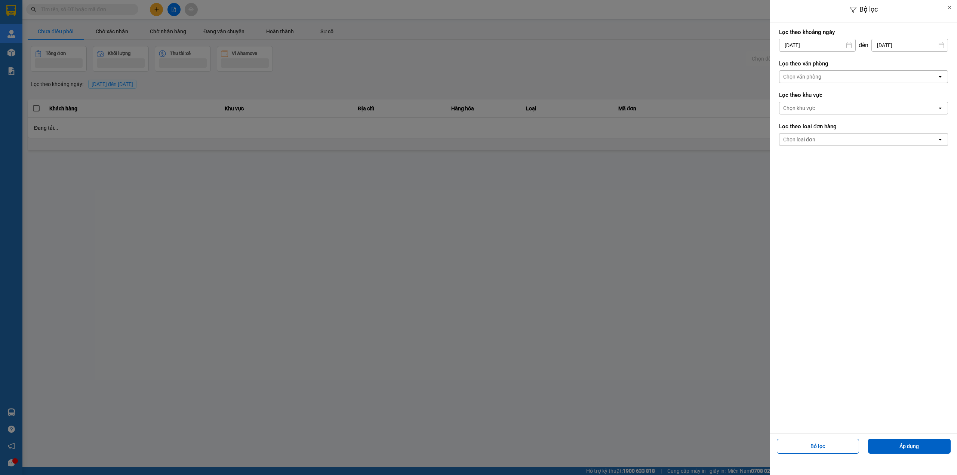
click at [492, 47] on input "[DATE]" at bounding box center [818, 45] width 76 height 12
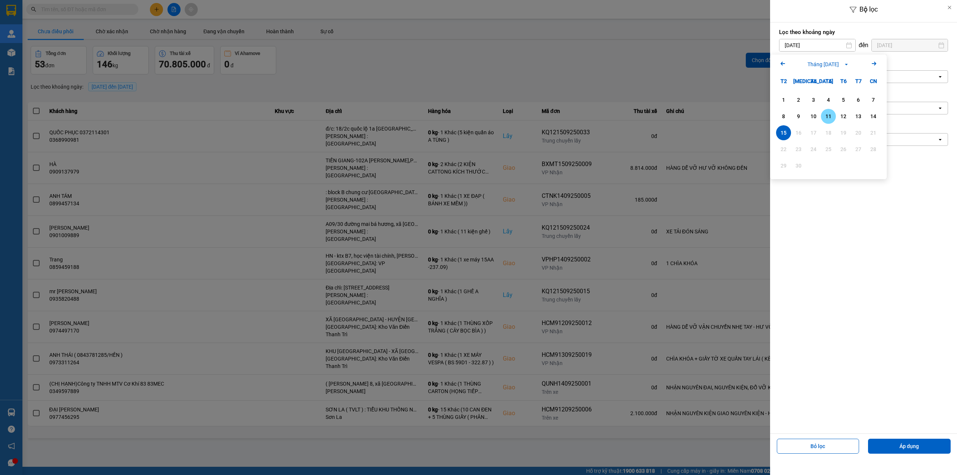
click at [492, 115] on div "11" at bounding box center [828, 116] width 10 height 9
type input "[DATE]"
click at [492, 70] on div "Chọn văn phòng open" at bounding box center [863, 76] width 169 height 13
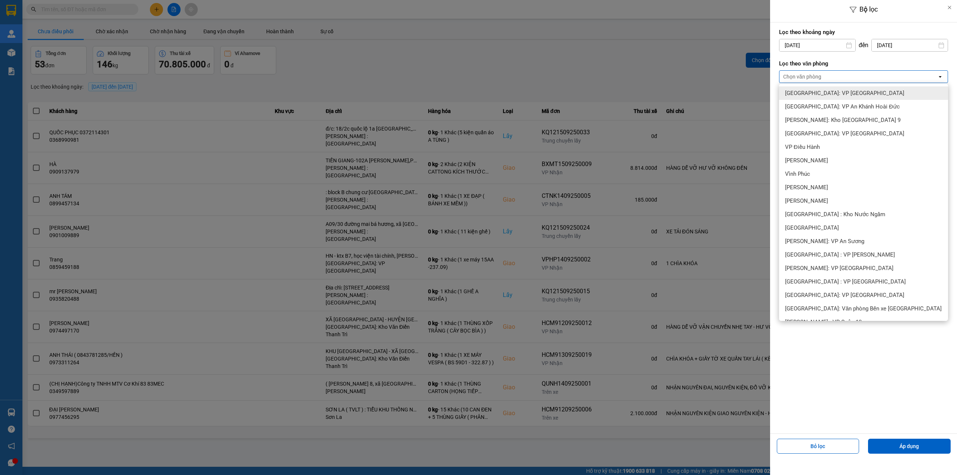
click at [492, 90] on span "[GEOGRAPHIC_DATA]: VP [GEOGRAPHIC_DATA]" at bounding box center [844, 92] width 119 height 7
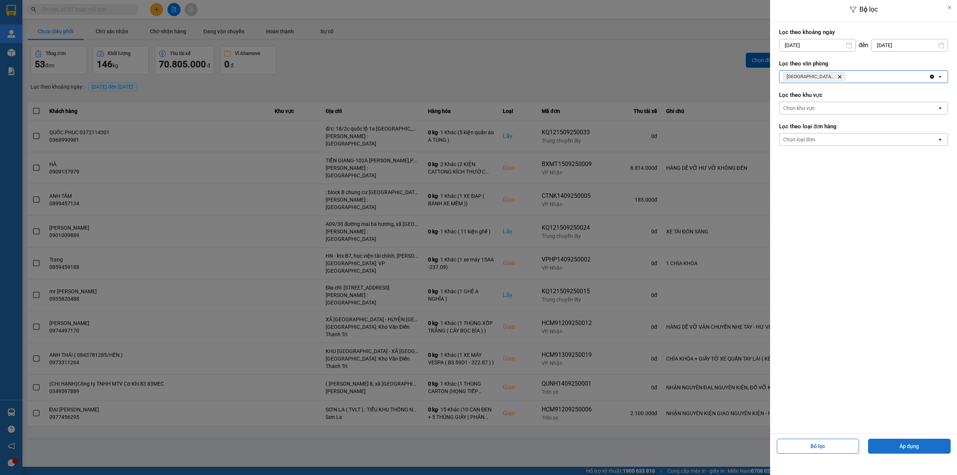
click at [492, 288] on button "Áp dụng" at bounding box center [909, 446] width 83 height 15
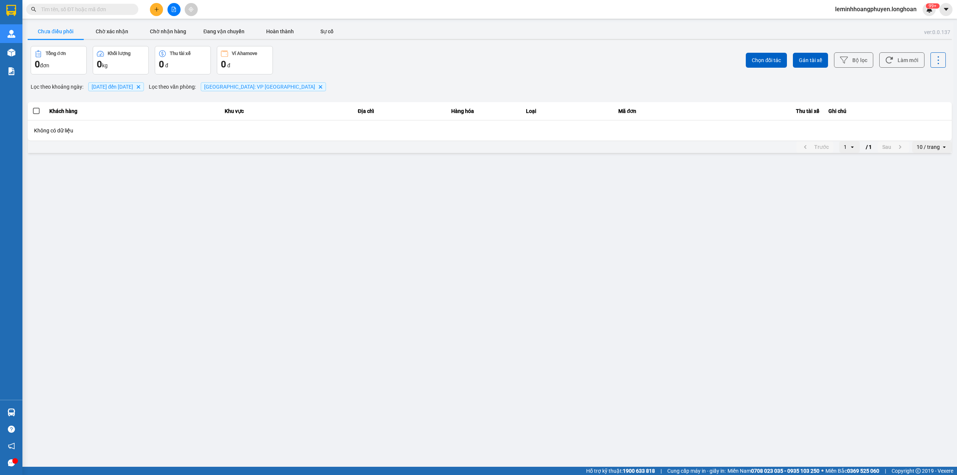
click at [36, 111] on span at bounding box center [36, 111] width 7 height 7
click at [32, 107] on input "checkbox" at bounding box center [32, 107] width 0 height 0
click at [280, 90] on span "[GEOGRAPHIC_DATA]: VP [GEOGRAPHIC_DATA] Delete" at bounding box center [263, 86] width 125 height 9
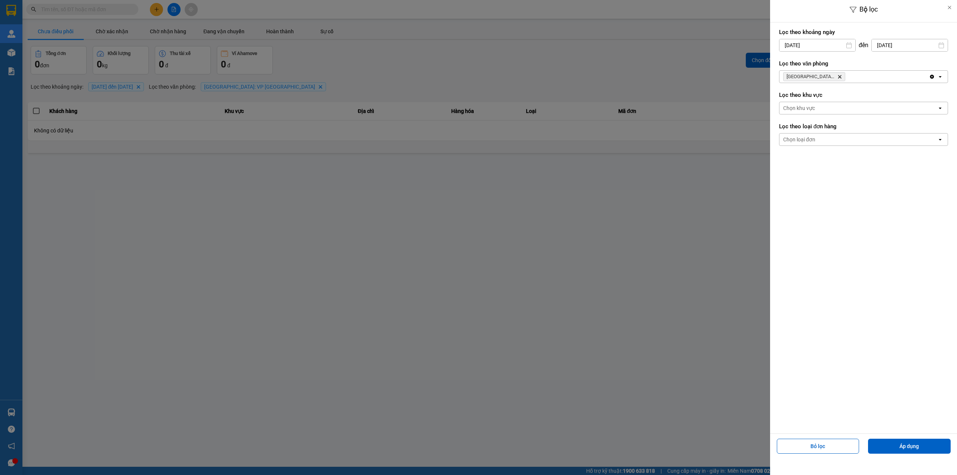
click at [492, 79] on icon "Delete" at bounding box center [840, 76] width 4 height 4
click at [492, 78] on div "Chọn văn phòng" at bounding box center [859, 77] width 158 height 12
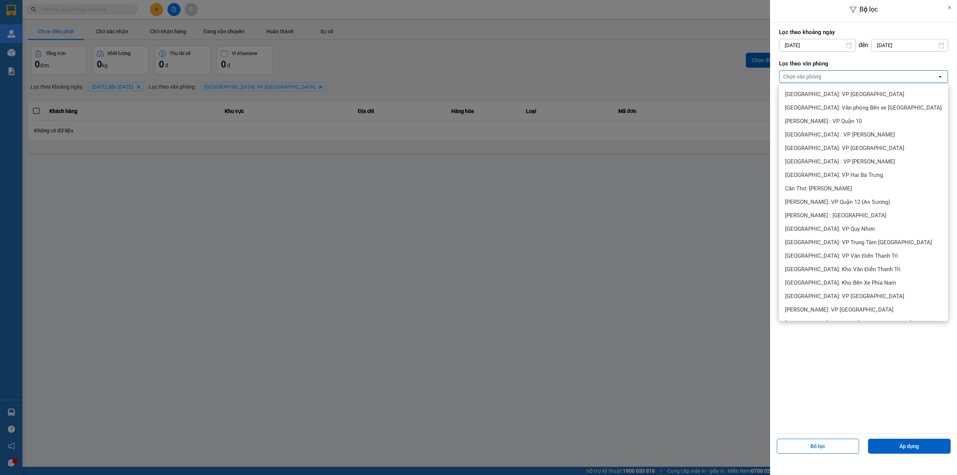
scroll to position [249, 0]
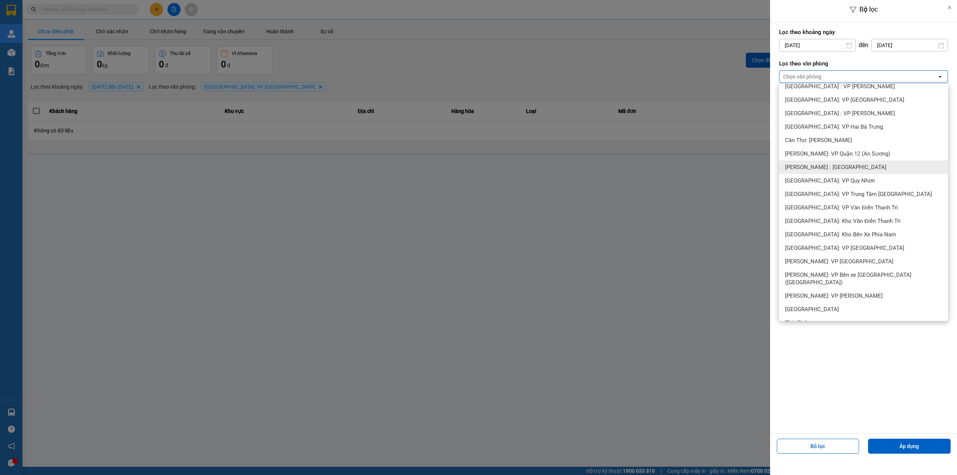
click at [492, 169] on span "[PERSON_NAME] : [GEOGRAPHIC_DATA]" at bounding box center [835, 166] width 101 height 7
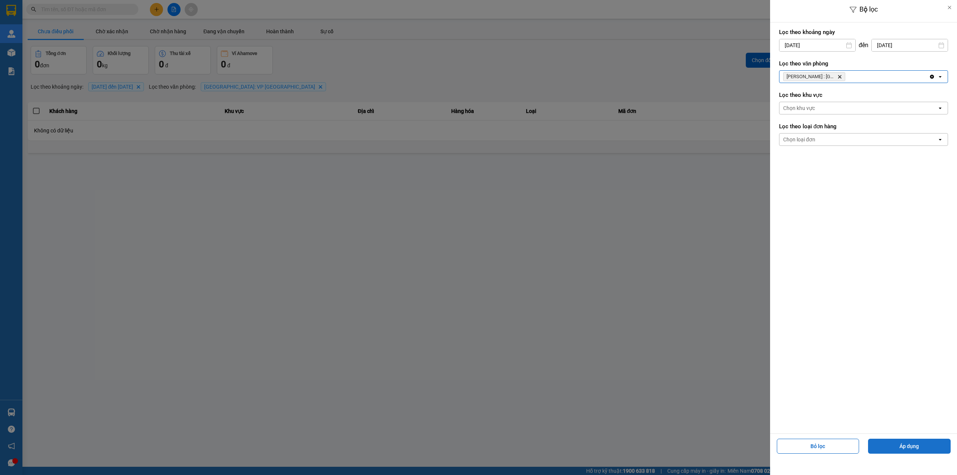
click at [492, 288] on button "Áp dụng" at bounding box center [909, 446] width 83 height 15
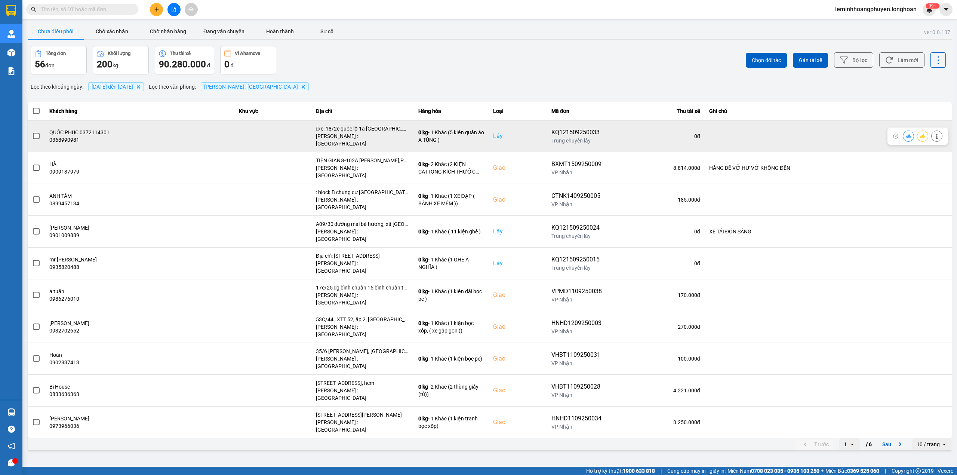
click at [39, 133] on span at bounding box center [36, 136] width 7 height 7
click at [32, 132] on input "checkbox" at bounding box center [32, 132] width 0 height 0
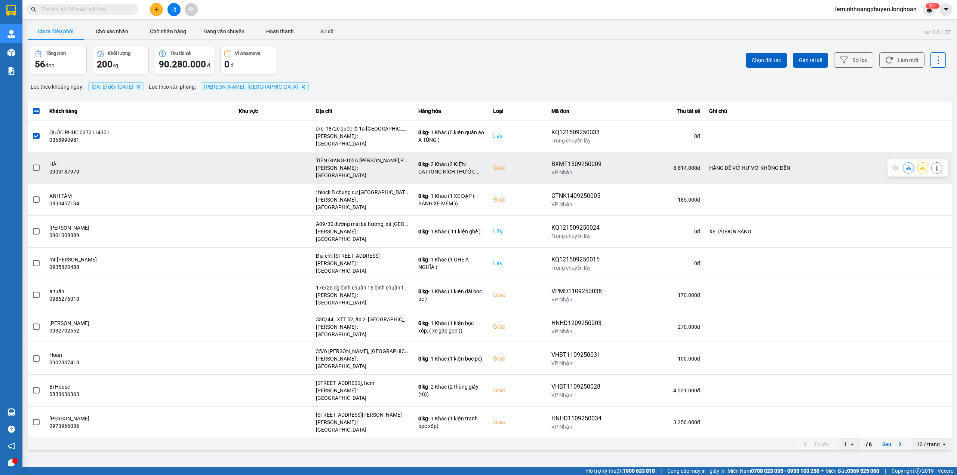
click at [37, 165] on span at bounding box center [36, 168] width 7 height 7
click at [32, 164] on input "checkbox" at bounding box center [32, 164] width 0 height 0
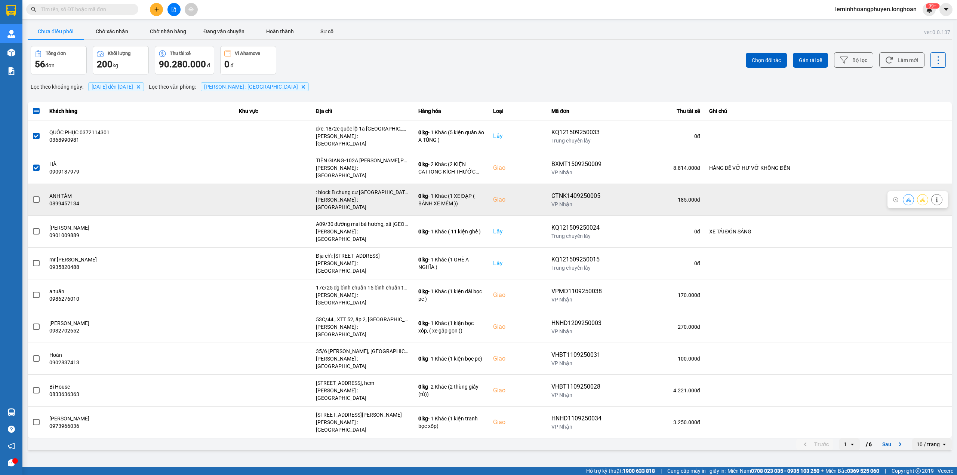
click at [35, 194] on div at bounding box center [36, 199] width 8 height 11
click at [40, 196] on label at bounding box center [36, 200] width 8 height 8
click at [32, 196] on input "checkbox" at bounding box center [32, 196] width 0 height 0
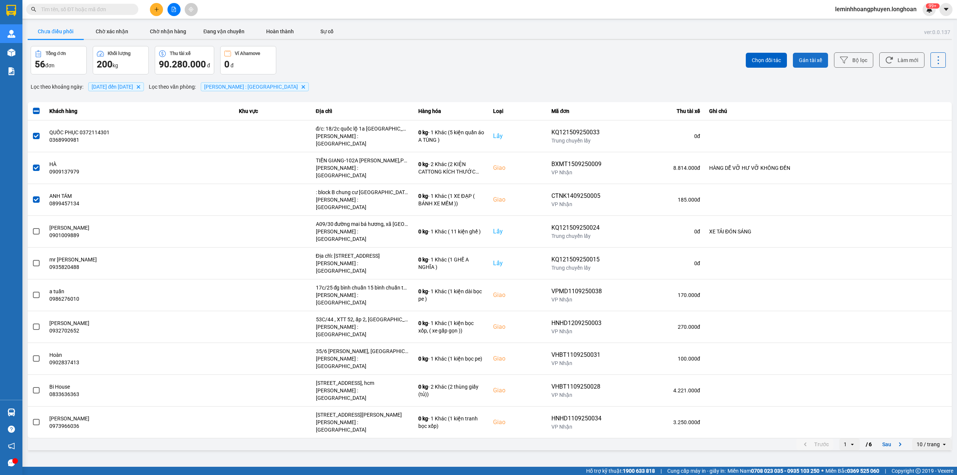
click at [492, 66] on button "Gán tài xế" at bounding box center [810, 60] width 35 height 15
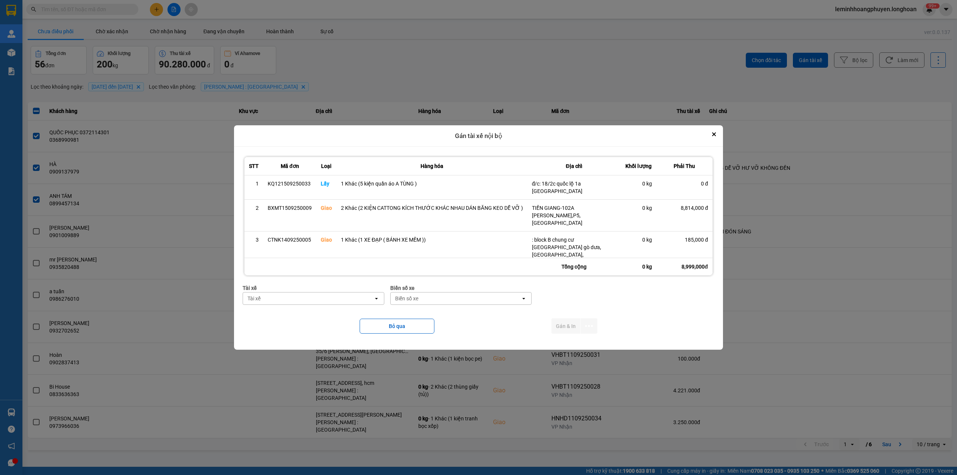
click at [351, 288] on div "Tài xế" at bounding box center [308, 298] width 130 height 12
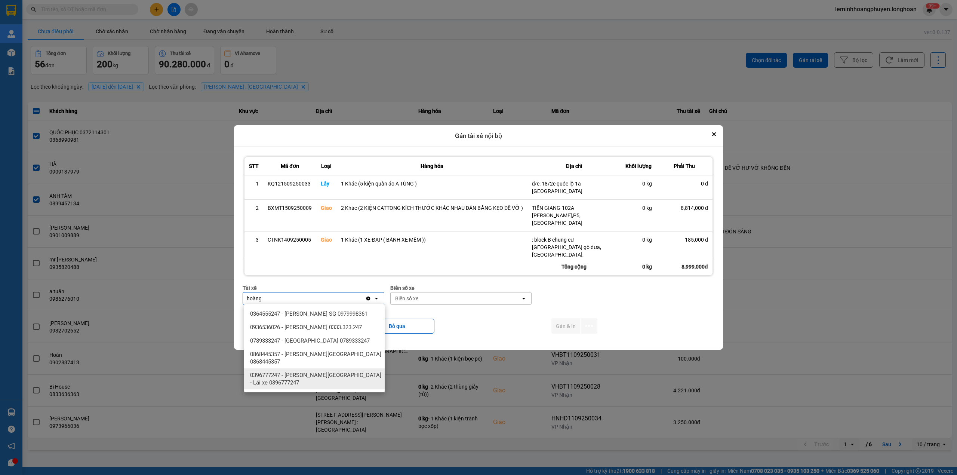
type input "hoàng"
click at [304, 288] on span "0396777247 - [PERSON_NAME][GEOGRAPHIC_DATA] - Lái xe 0396777247" at bounding box center [316, 378] width 132 height 15
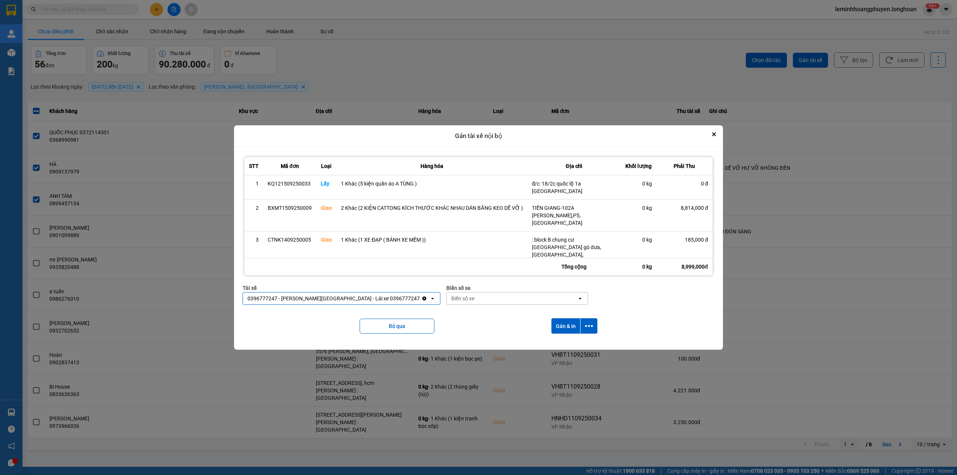
click at [447, 288] on div "Biển số xe" at bounding box center [512, 298] width 130 height 12
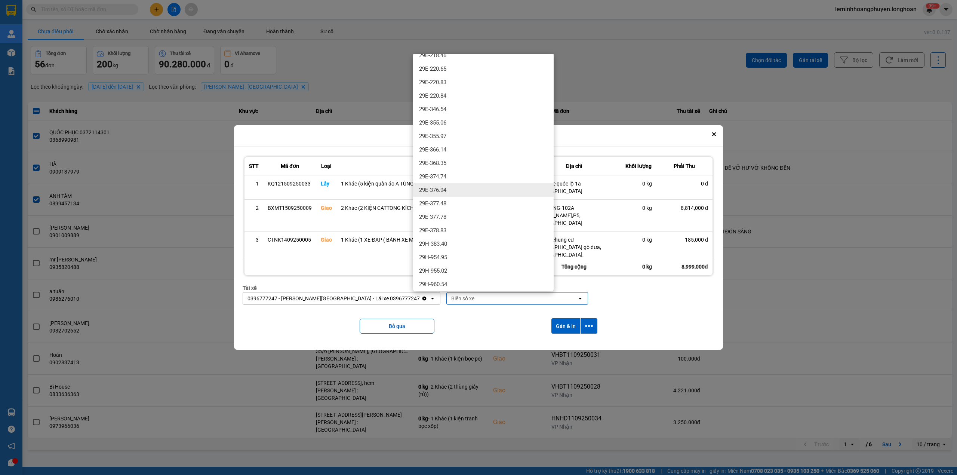
scroll to position [199, 0]
click at [440, 120] on span "29E-120.30" at bounding box center [432, 119] width 27 height 7
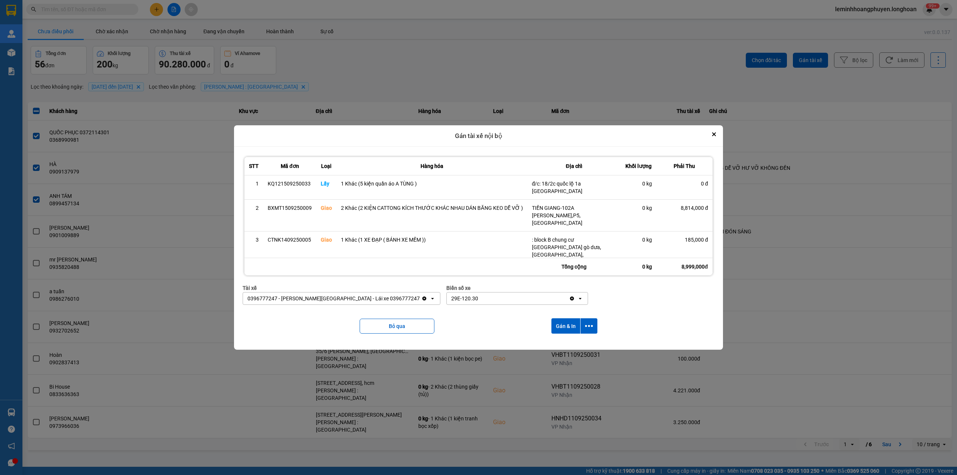
click at [492, 137] on div "Gán tài xế nội bộ" at bounding box center [478, 136] width 489 height 22
click at [492, 133] on icon "Close" at bounding box center [714, 134] width 4 height 4
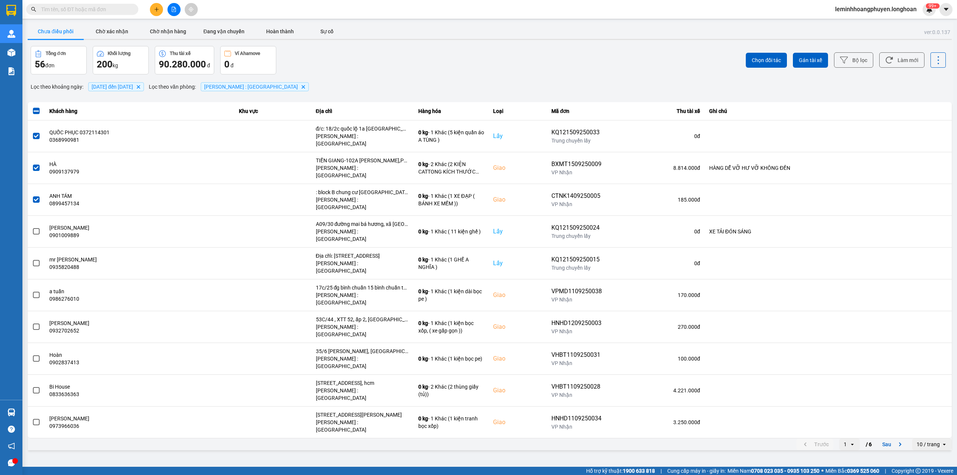
click at [301, 86] on icon "Delete" at bounding box center [303, 86] width 4 height 4
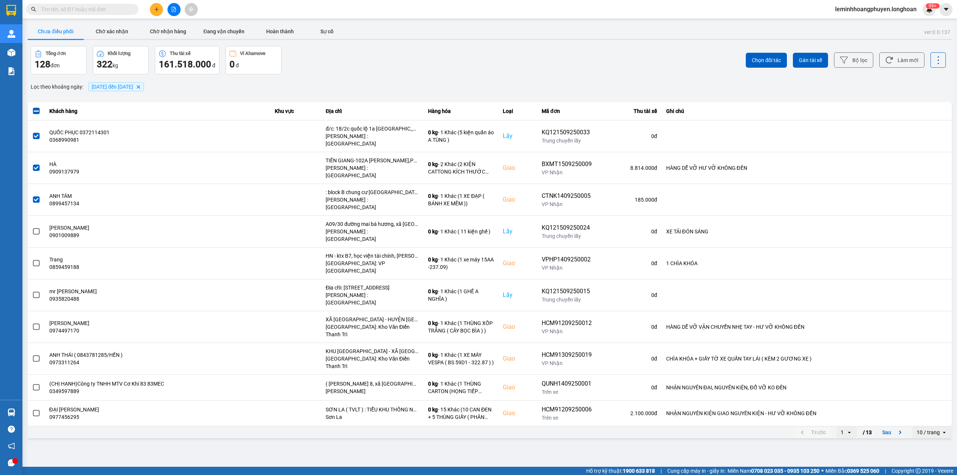
click at [130, 87] on span "[DATE] đến [DATE]" at bounding box center [113, 87] width 42 height 6
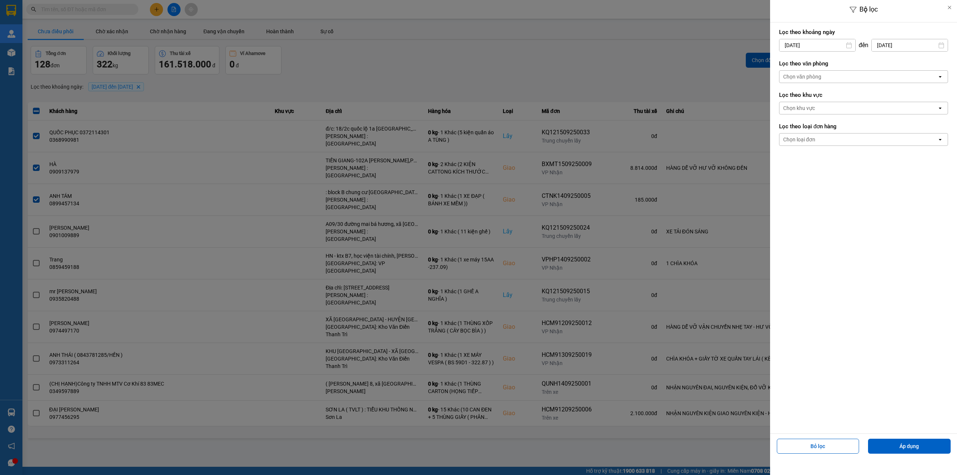
click at [492, 77] on div "Chọn văn phòng" at bounding box center [802, 76] width 38 height 7
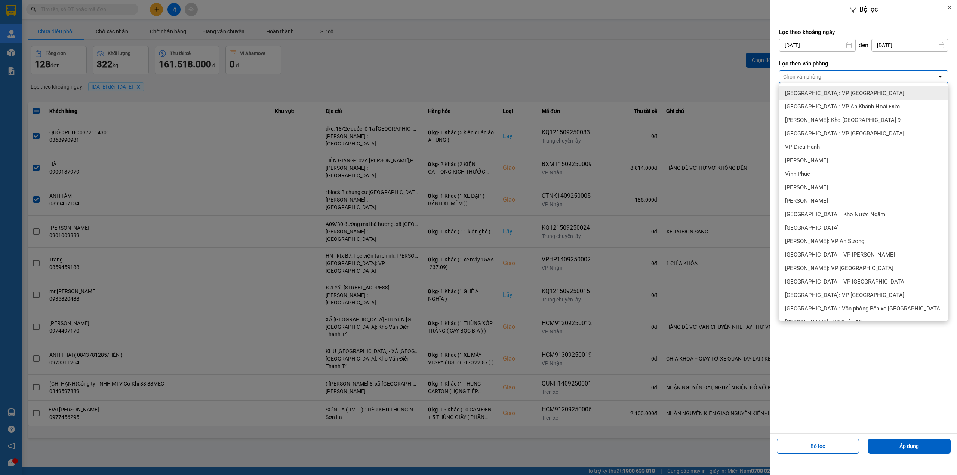
click at [492, 91] on span "[GEOGRAPHIC_DATA]: VP [GEOGRAPHIC_DATA]" at bounding box center [844, 92] width 119 height 7
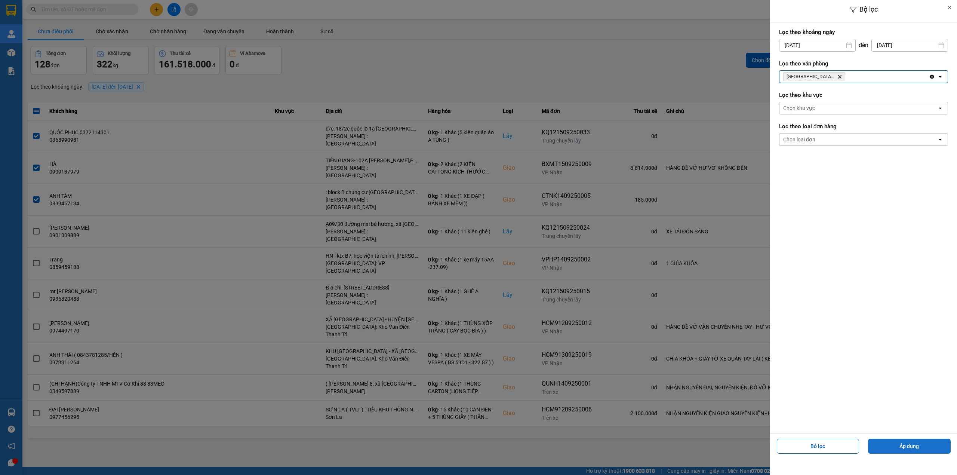
click at [492, 288] on button "Áp dụng" at bounding box center [909, 446] width 83 height 15
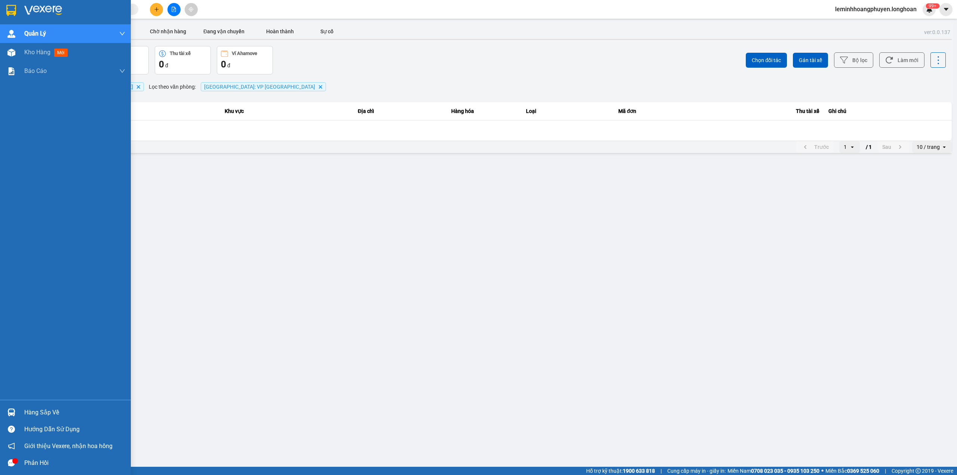
click at [31, 288] on div "Hàng sắp về" at bounding box center [74, 412] width 101 height 11
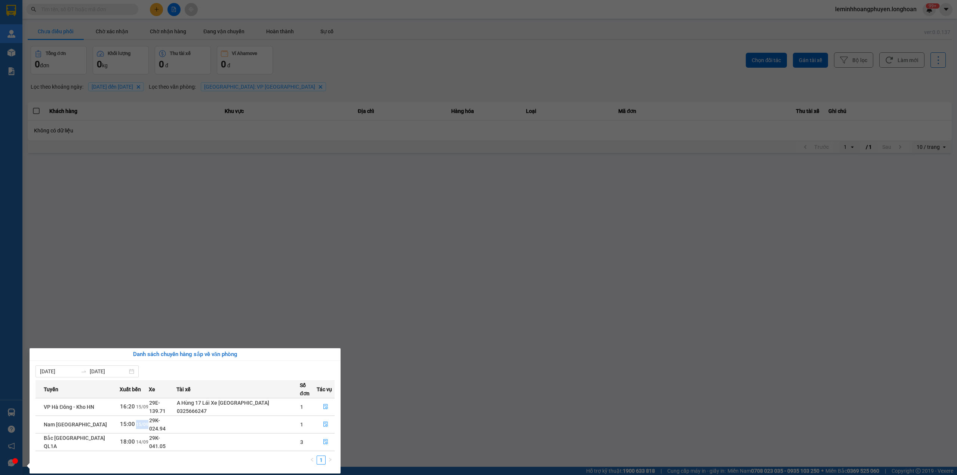
drag, startPoint x: 126, startPoint y: 415, endPoint x: 141, endPoint y: 413, distance: 14.3
click at [141, 288] on td "15:00 [DATE]" at bounding box center [134, 424] width 29 height 18
click at [136, 288] on span "15/09" at bounding box center [142, 424] width 12 height 5
drag, startPoint x: 42, startPoint y: 430, endPoint x: 85, endPoint y: 430, distance: 43.4
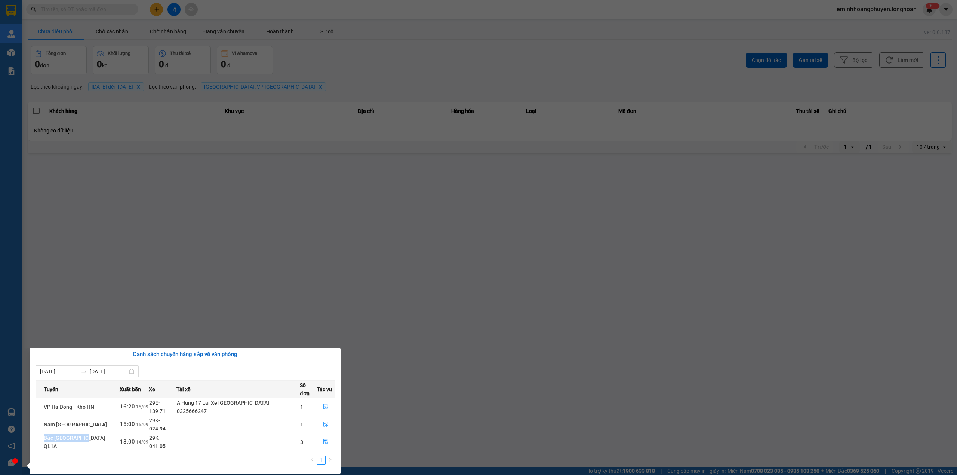
click at [85, 288] on td "Bắc [GEOGRAPHIC_DATA] QL1A" at bounding box center [78, 442] width 84 height 18
drag, startPoint x: 133, startPoint y: 425, endPoint x: 116, endPoint y: 424, distance: 17.7
click at [120, 288] on span "18:00 [DATE]" at bounding box center [134, 442] width 28 height 6
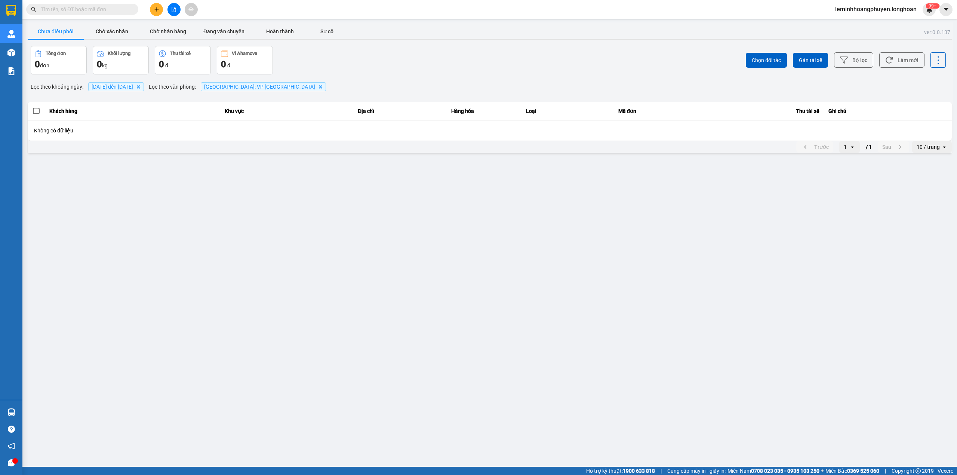
click at [492, 29] on section "Kết quả tìm kiếm ( 0 ) Bộ lọc No Data leminhhoangphuyen.longhoan 99+ [PERSON_NA…" at bounding box center [478, 237] width 957 height 475
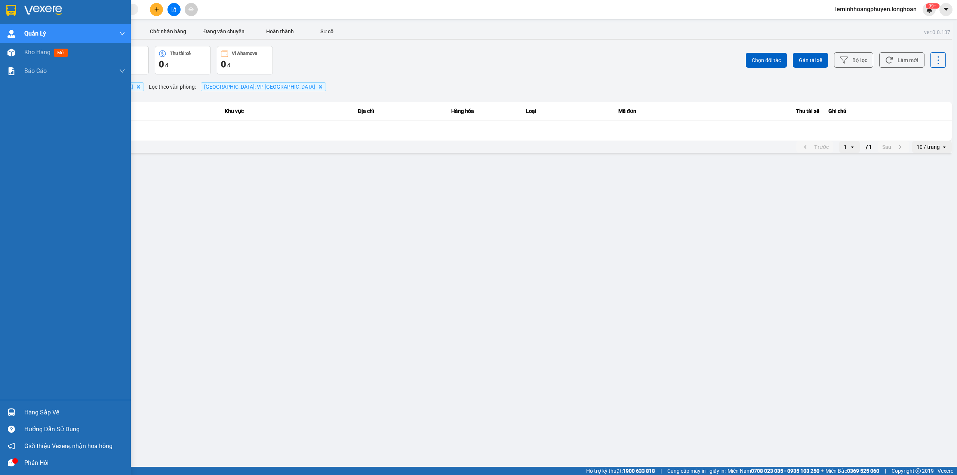
click at [38, 288] on div "Hàng sắp về" at bounding box center [74, 412] width 101 height 11
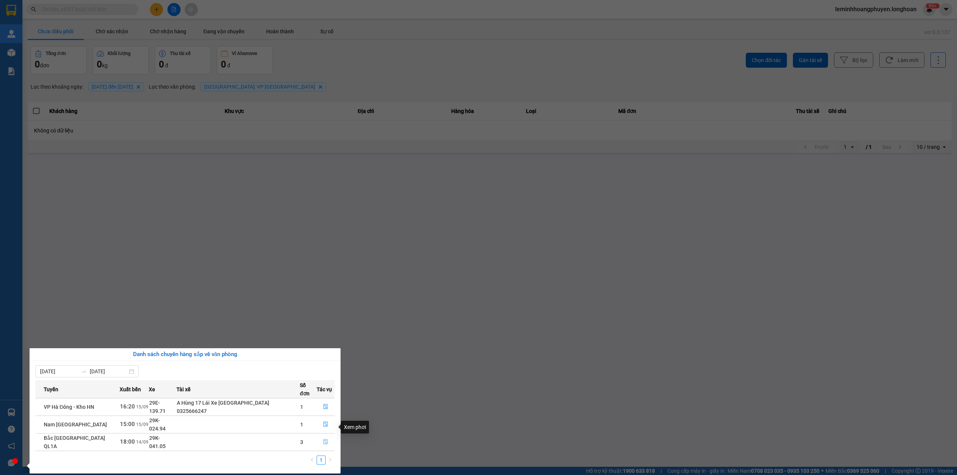
click at [327, 288] on button "button" at bounding box center [325, 442] width 17 height 12
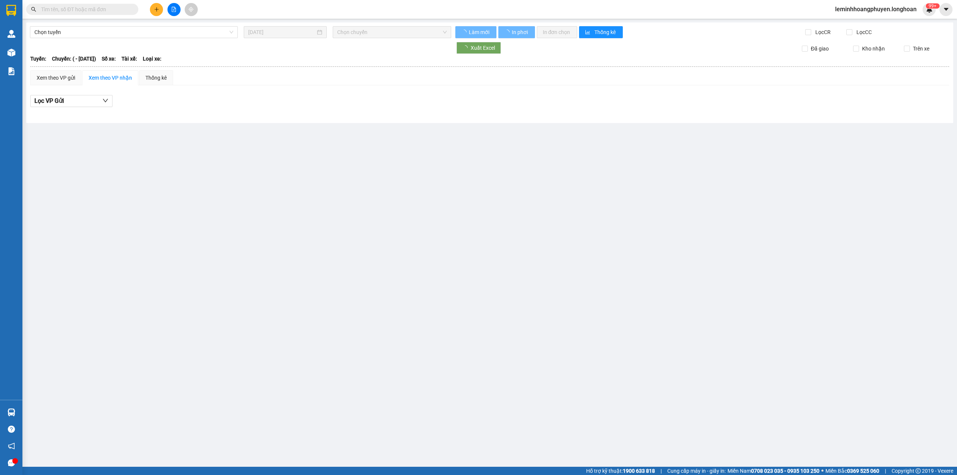
type input "[DATE]"
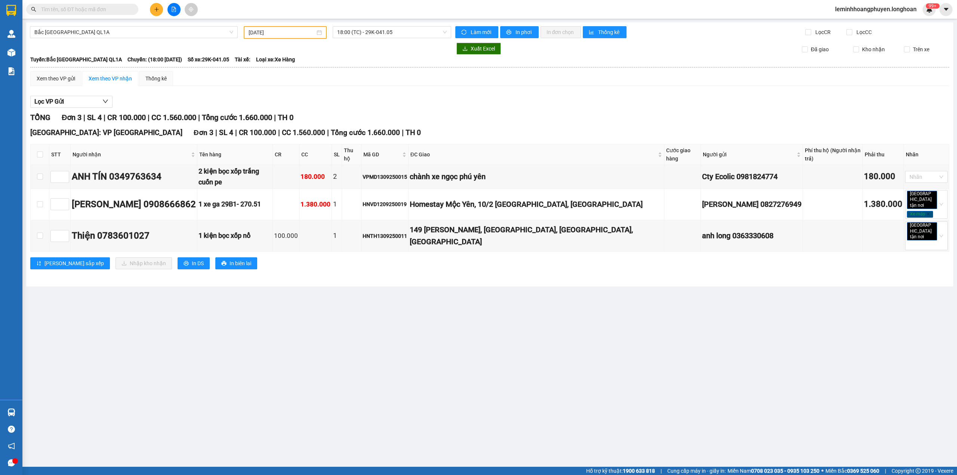
drag, startPoint x: 289, startPoint y: 153, endPoint x: 285, endPoint y: 156, distance: 4.7
click at [285, 156] on th "CR" at bounding box center [286, 154] width 27 height 21
click at [287, 154] on th "CR" at bounding box center [286, 154] width 27 height 21
click at [353, 153] on th "Thu hộ" at bounding box center [351, 154] width 19 height 21
click at [37, 153] on input "checkbox" at bounding box center [40, 154] width 6 height 6
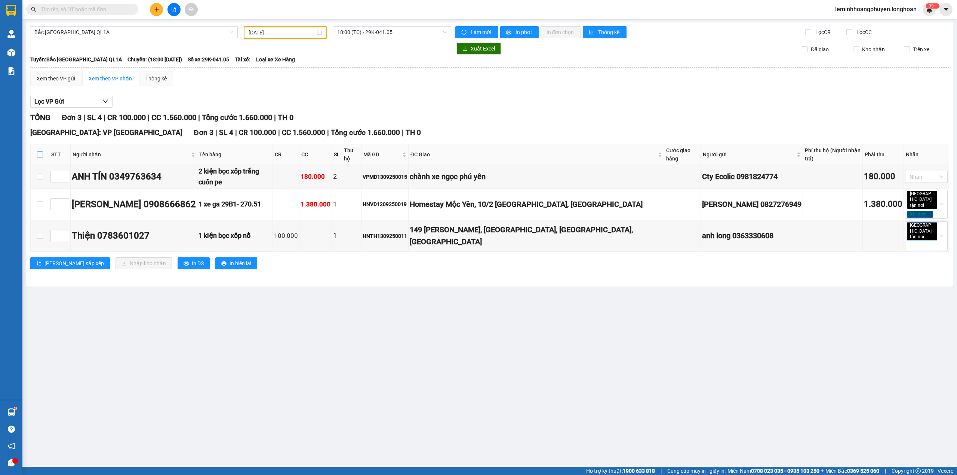
checkbox input "true"
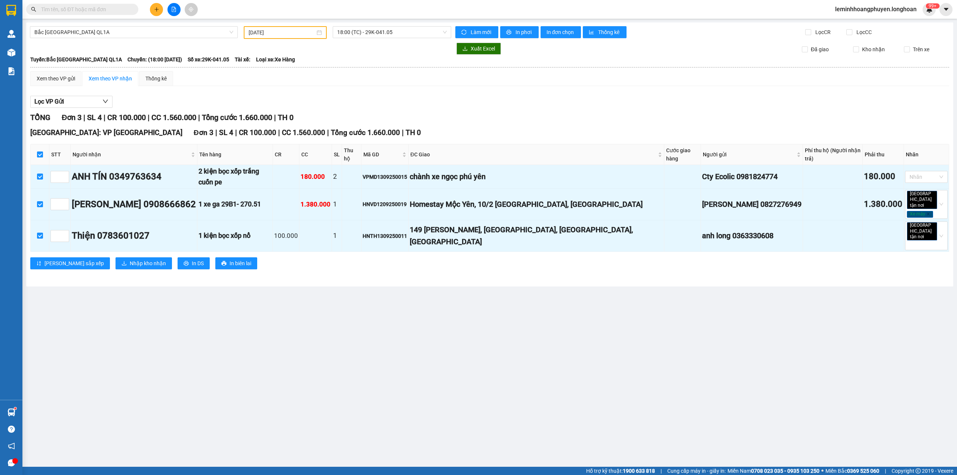
click at [37, 153] on input "checkbox" at bounding box center [40, 154] width 6 height 6
checkbox input "false"
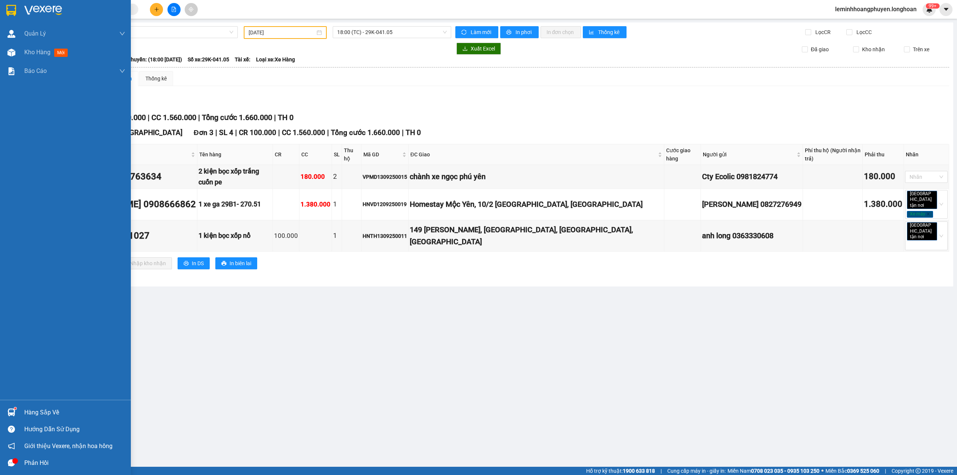
click at [34, 288] on div "Hàng sắp về" at bounding box center [74, 412] width 101 height 11
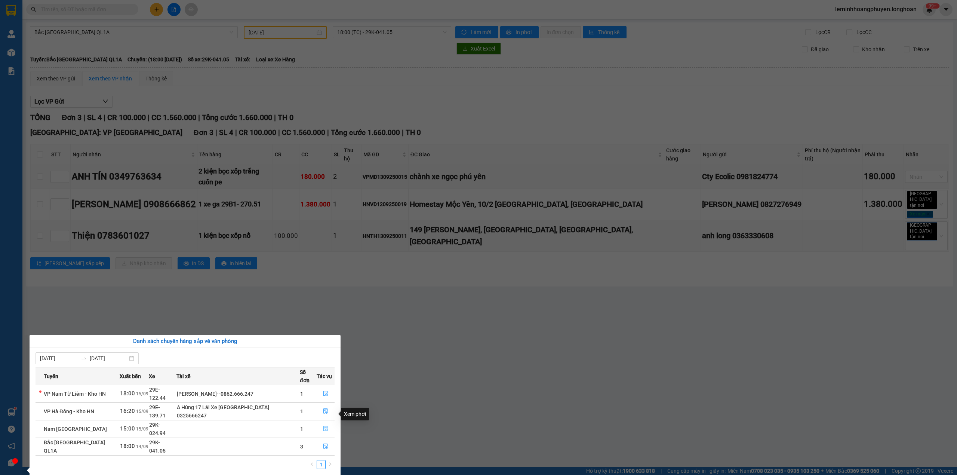
click at [320, 288] on button "button" at bounding box center [325, 429] width 17 height 12
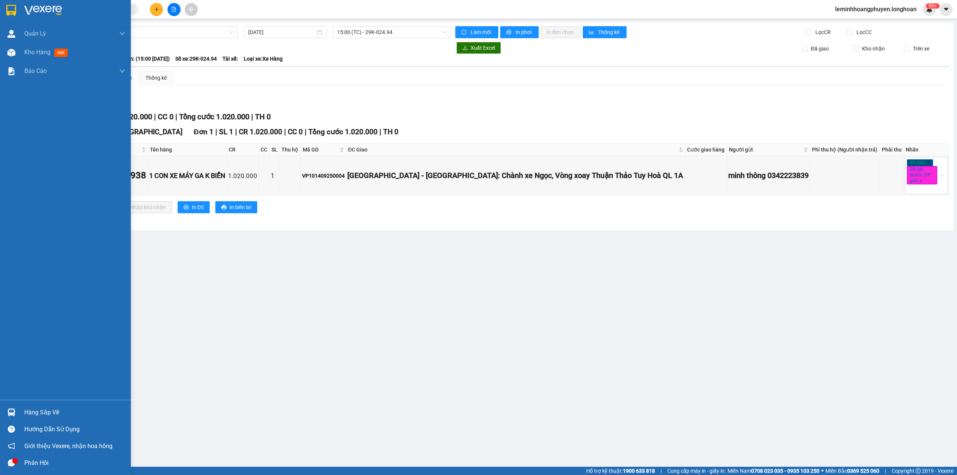
click at [56, 288] on div "Hàng sắp về" at bounding box center [74, 412] width 101 height 11
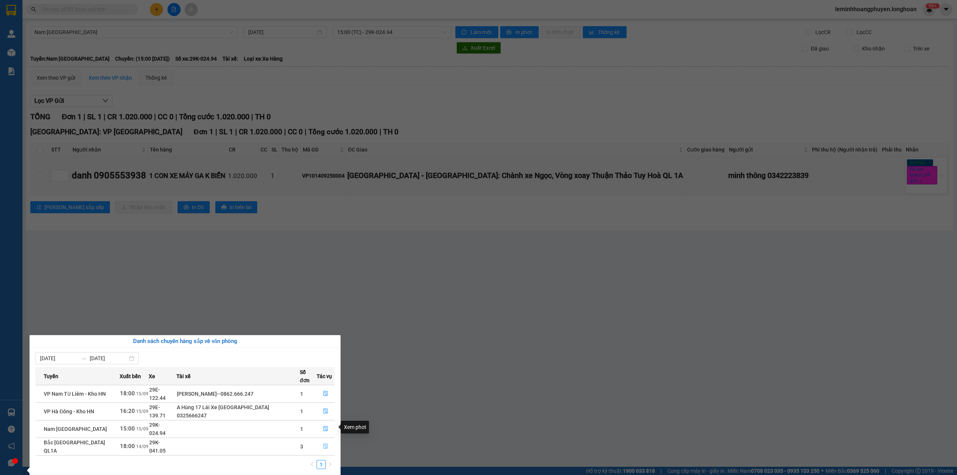
click at [326, 288] on icon "file-done" at bounding box center [325, 445] width 5 height 5
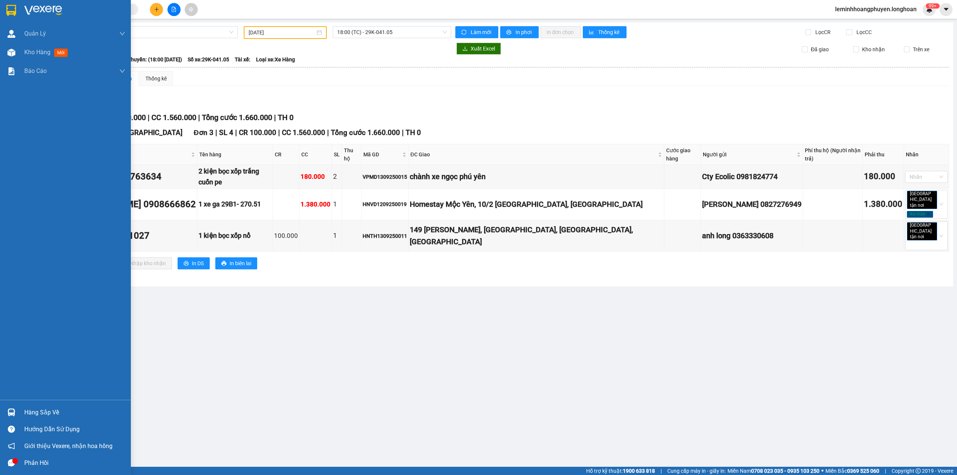
click at [52, 288] on div "Hàng sắp về" at bounding box center [74, 412] width 101 height 11
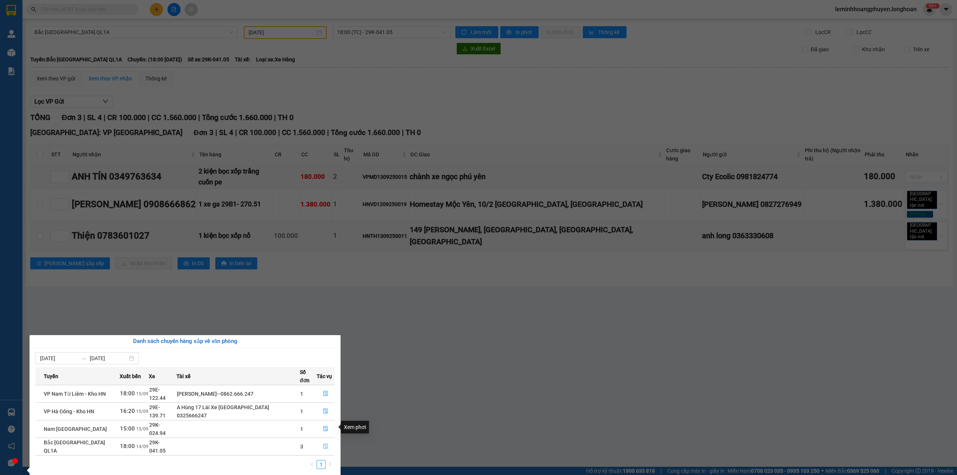
click at [323, 288] on icon "file-done" at bounding box center [325, 445] width 5 height 5
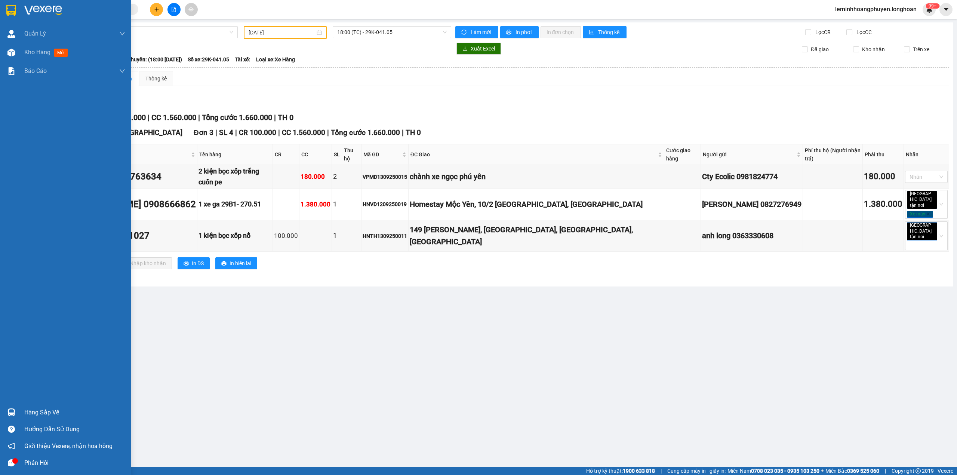
click at [64, 288] on div "Hàng sắp về" at bounding box center [74, 412] width 101 height 11
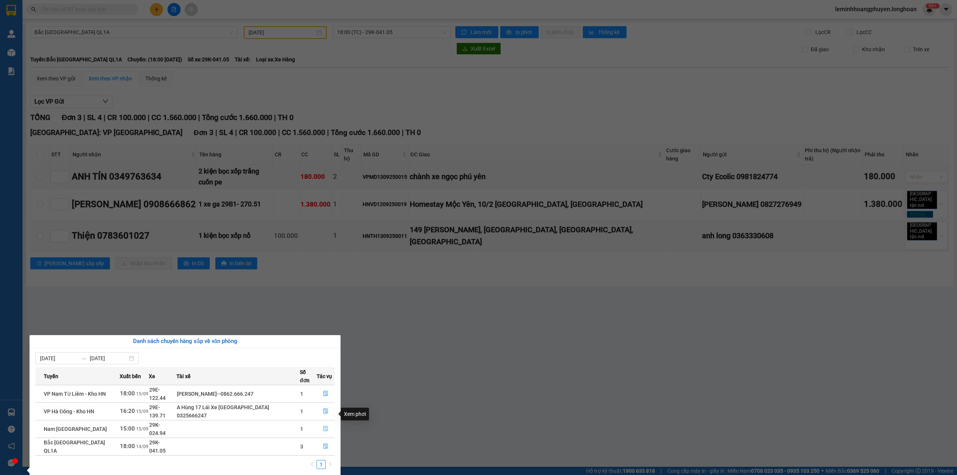
click at [323, 288] on icon "file-done" at bounding box center [325, 428] width 4 height 5
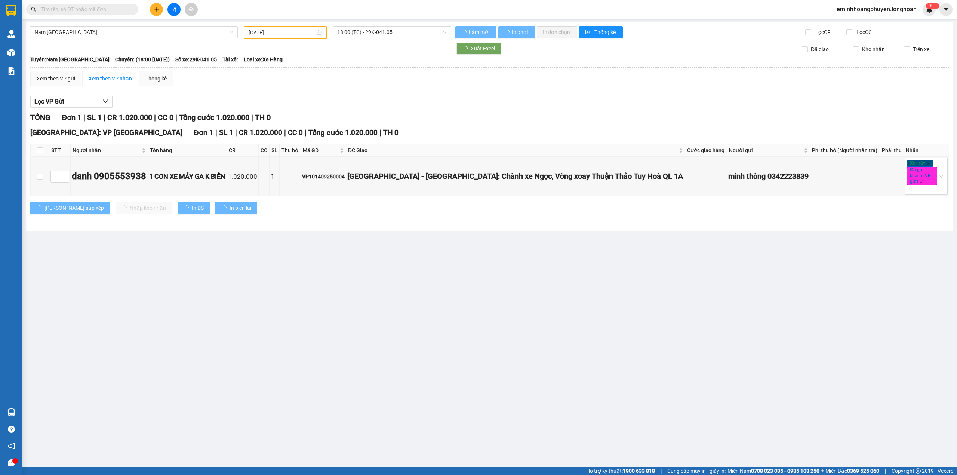
type input "[DATE]"
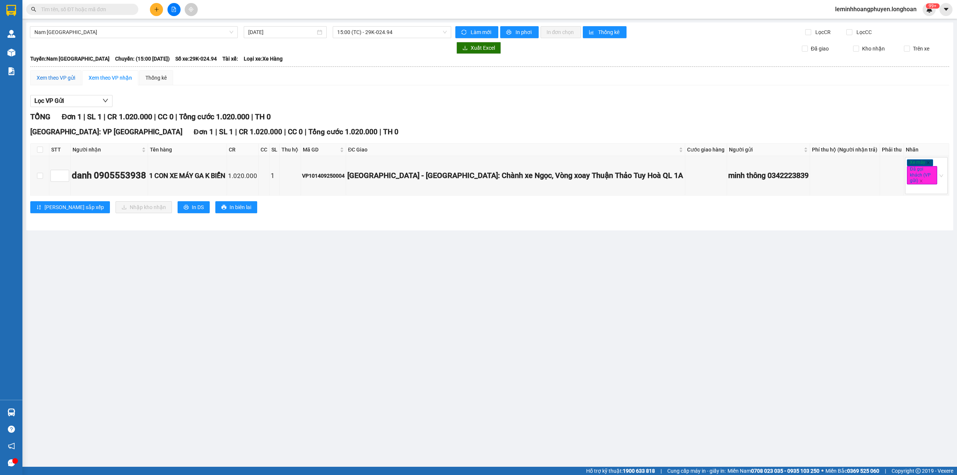
click at [73, 78] on div "Xem theo VP gửi" at bounding box center [56, 78] width 39 height 8
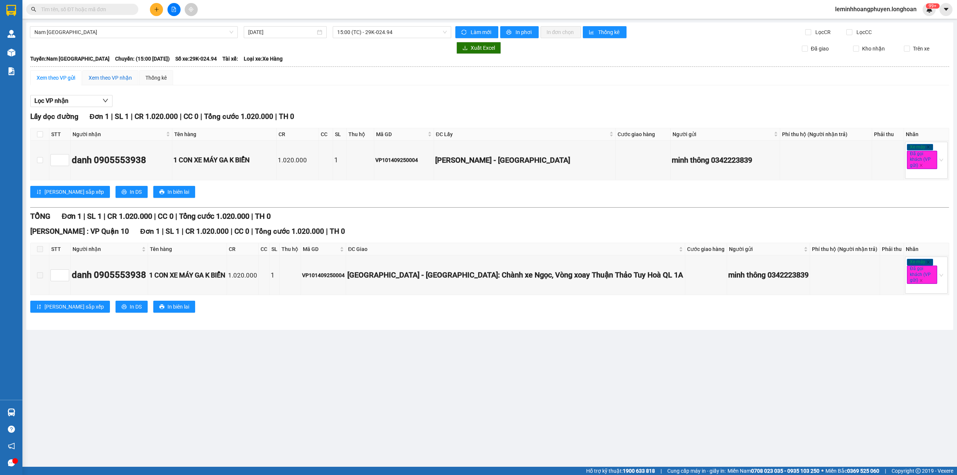
click at [119, 79] on div "Xem theo VP nhận" at bounding box center [110, 78] width 43 height 8
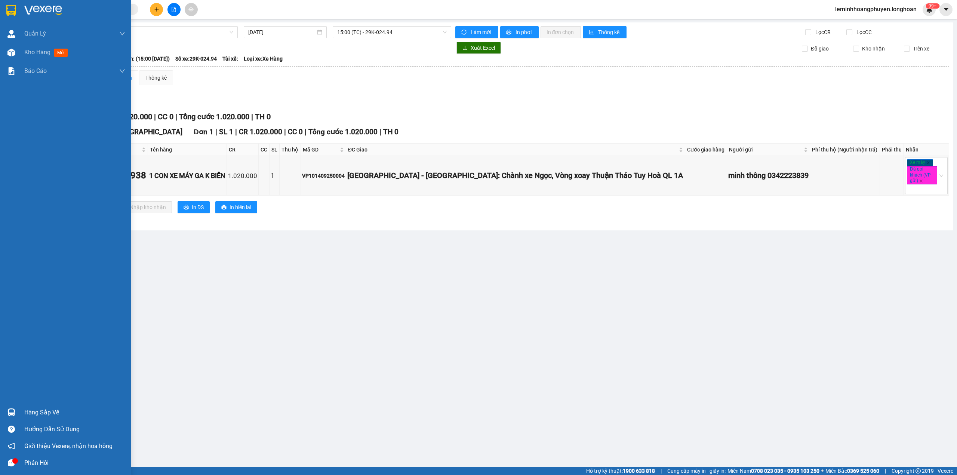
click at [54, 288] on div "Hàng sắp về" at bounding box center [74, 412] width 101 height 11
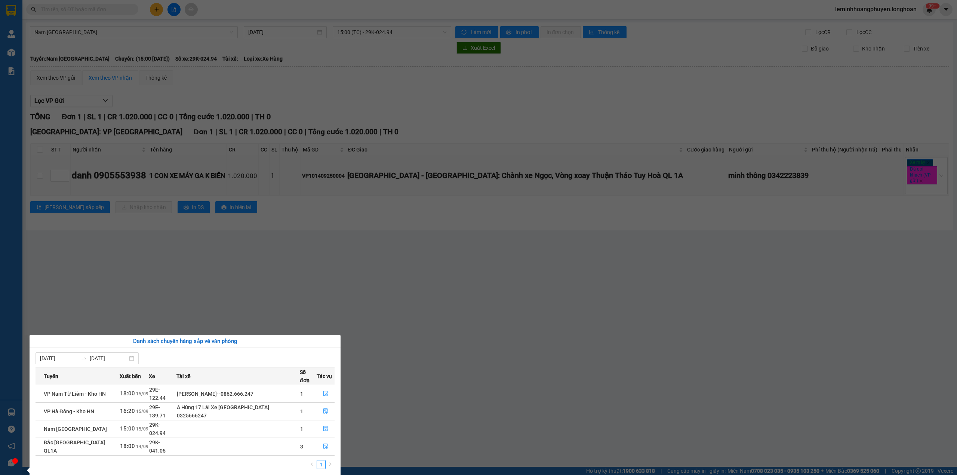
click at [153, 250] on section "Kết quả tìm kiếm ( 0 ) Bộ lọc No Data leminhhoangphuyen.longhoan 99+ [PERSON_NA…" at bounding box center [478, 237] width 957 height 475
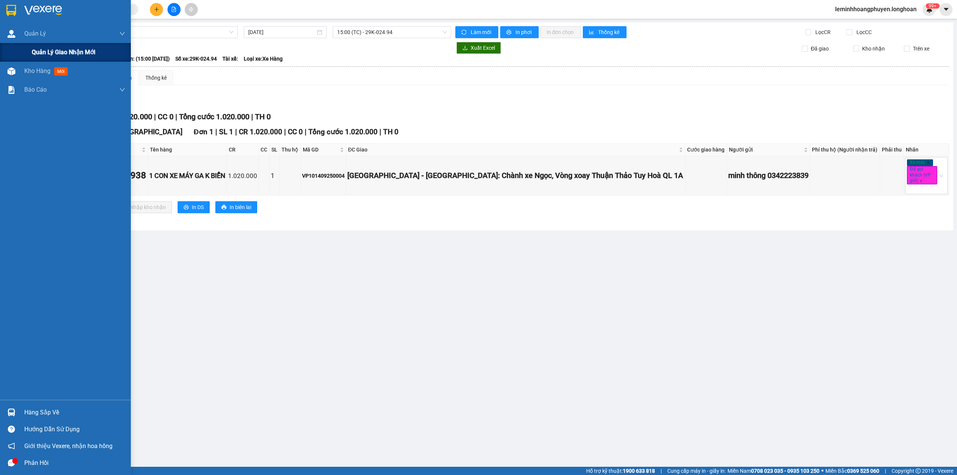
click at [81, 49] on span "Quản lý giao nhận mới" at bounding box center [64, 51] width 64 height 9
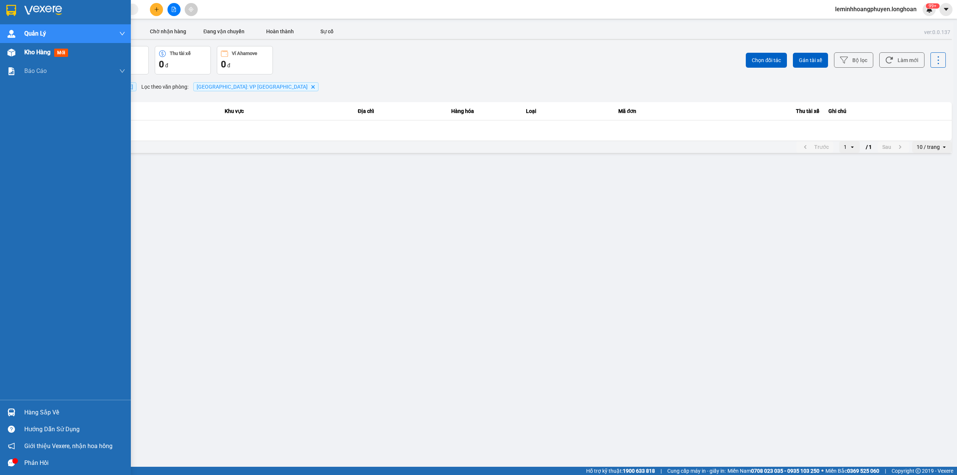
click at [44, 47] on div "Kho hàng mới" at bounding box center [47, 51] width 47 height 9
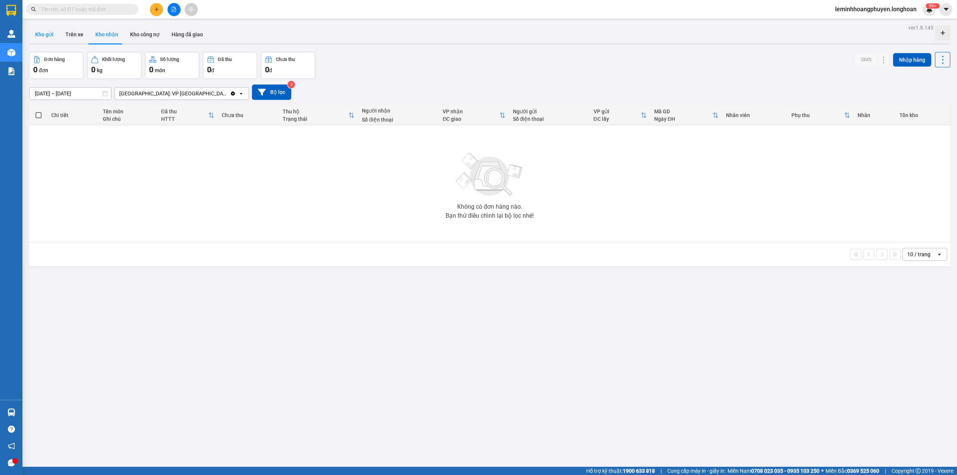
click at [36, 31] on button "Kho gửi" at bounding box center [44, 34] width 30 height 18
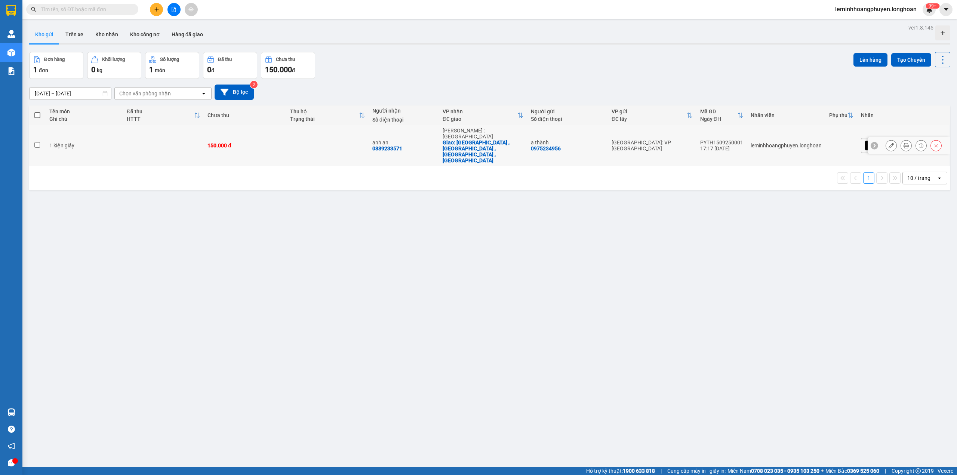
click at [286, 136] on td "150.000 đ" at bounding box center [245, 145] width 82 height 41
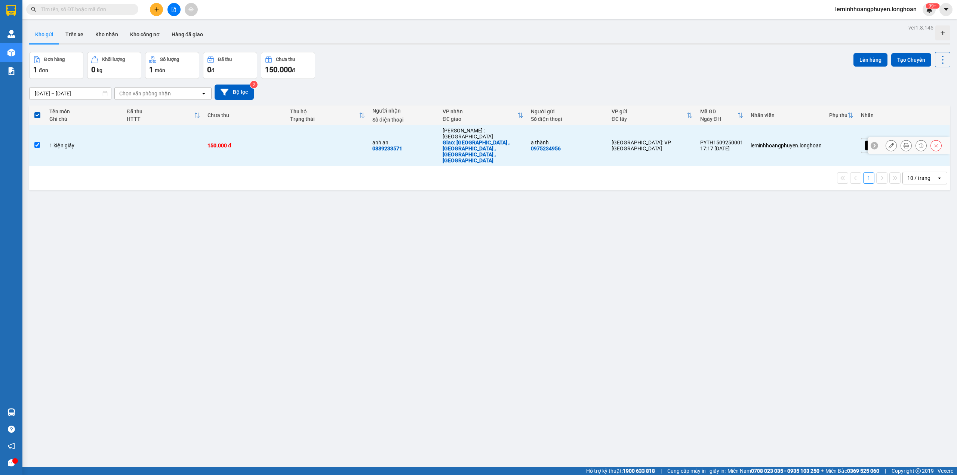
click at [286, 136] on td "150.000 đ" at bounding box center [245, 145] width 82 height 41
checkbox input "false"
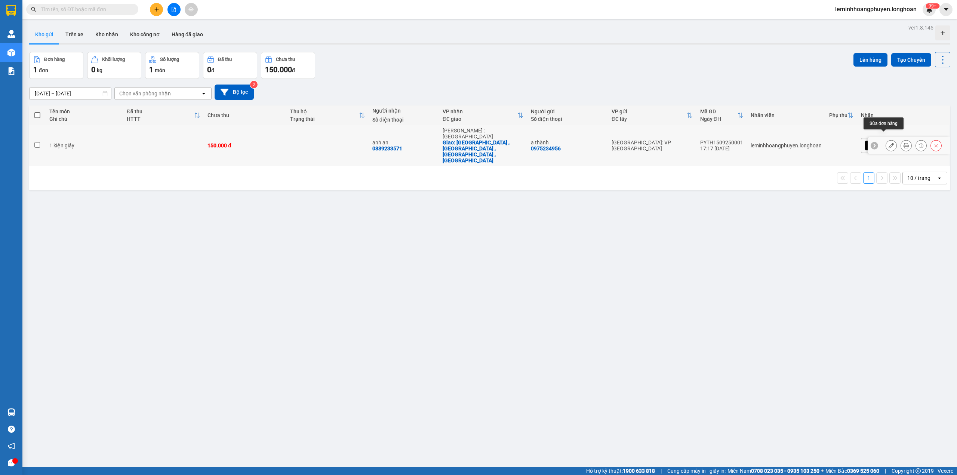
click at [492, 143] on icon at bounding box center [891, 145] width 5 height 5
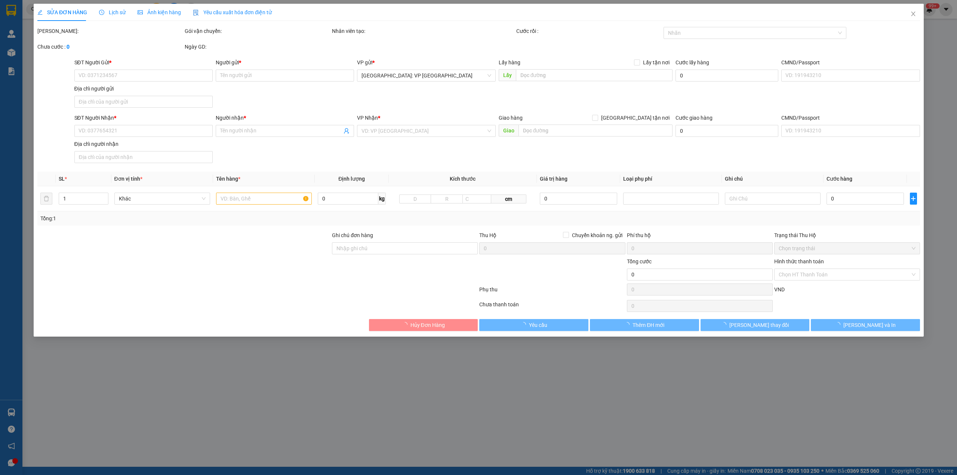
type input "0975234956"
type input "a thành"
type input "0889233571"
type input "anh an"
checkbox input "true"
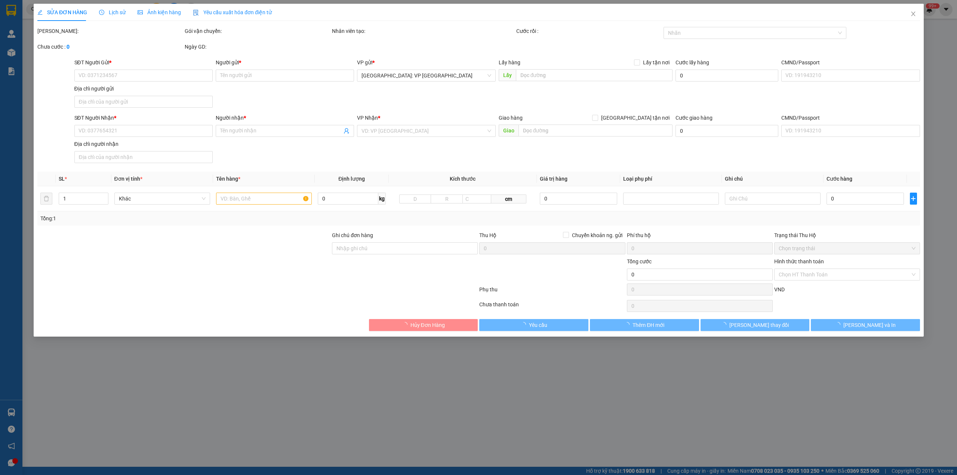
type input "[GEOGRAPHIC_DATA] ,[GEOGRAPHIC_DATA] ,[GEOGRAPHIC_DATA] , [GEOGRAPHIC_DATA]"
type input "150.000"
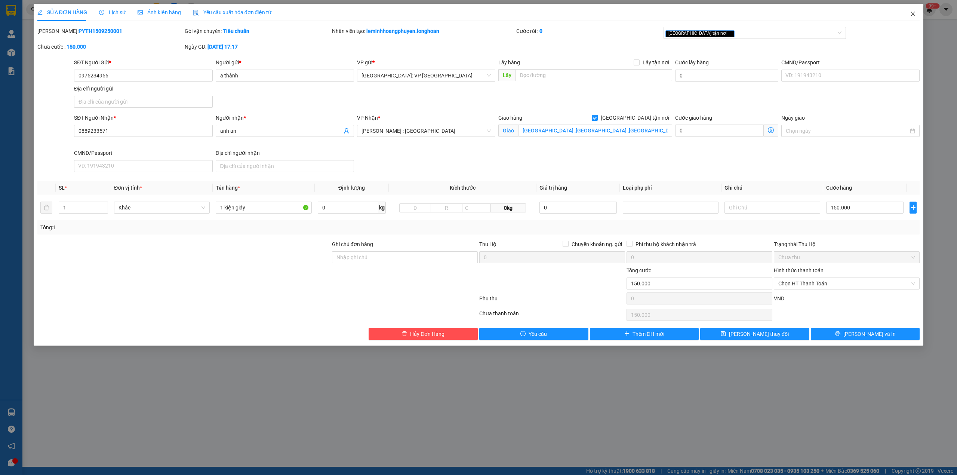
click at [492, 14] on icon "close" at bounding box center [913, 14] width 6 height 6
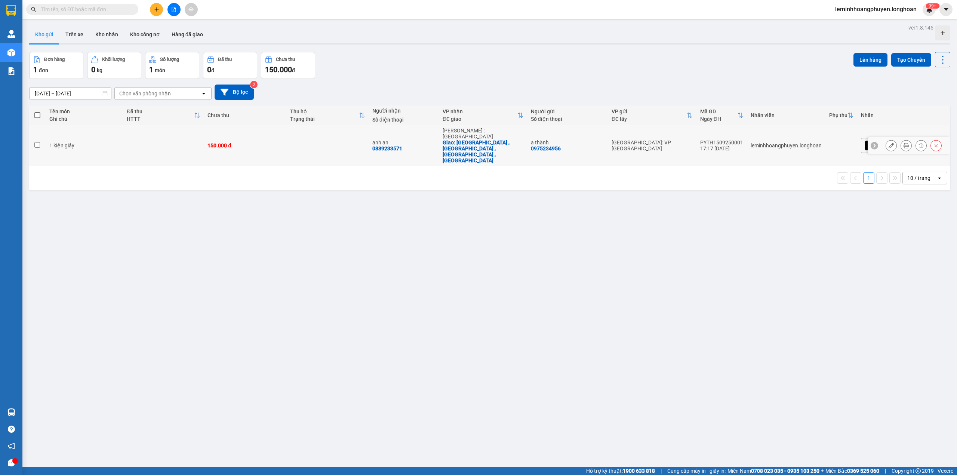
click at [136, 129] on td at bounding box center [163, 145] width 81 height 41
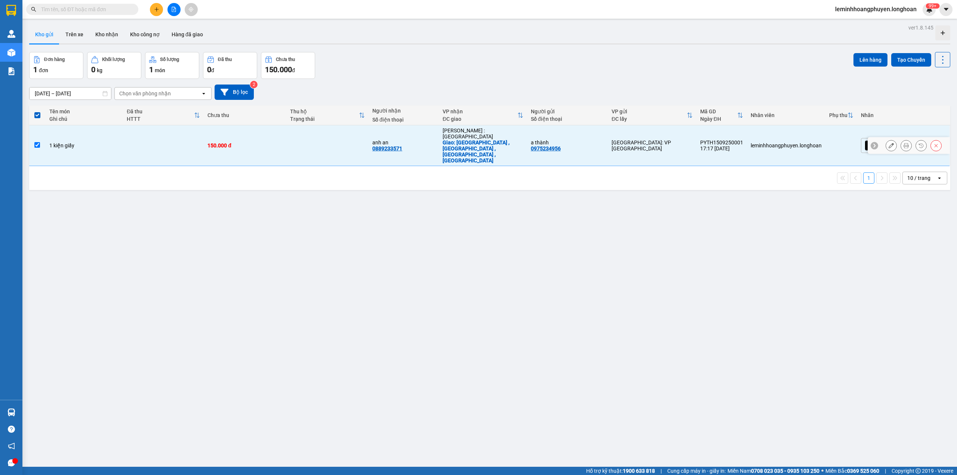
click at [136, 129] on td at bounding box center [163, 145] width 81 height 41
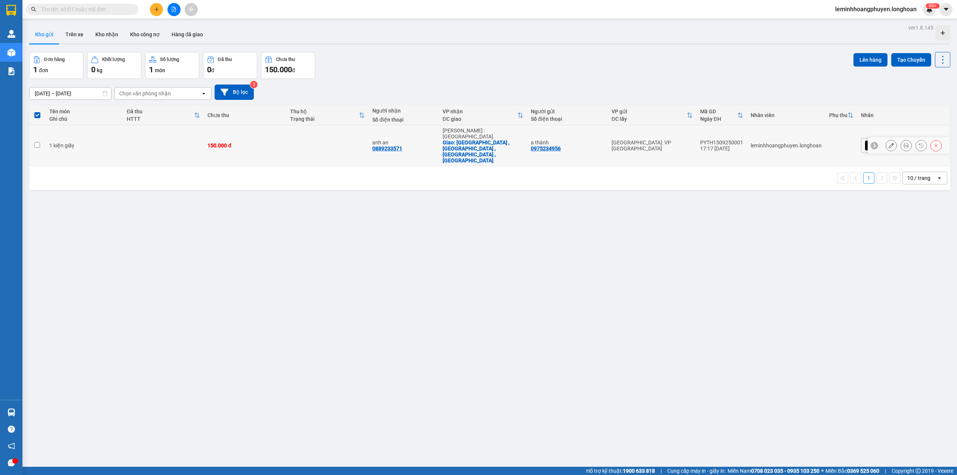
checkbox input "false"
click at [492, 139] on button at bounding box center [891, 145] width 10 height 13
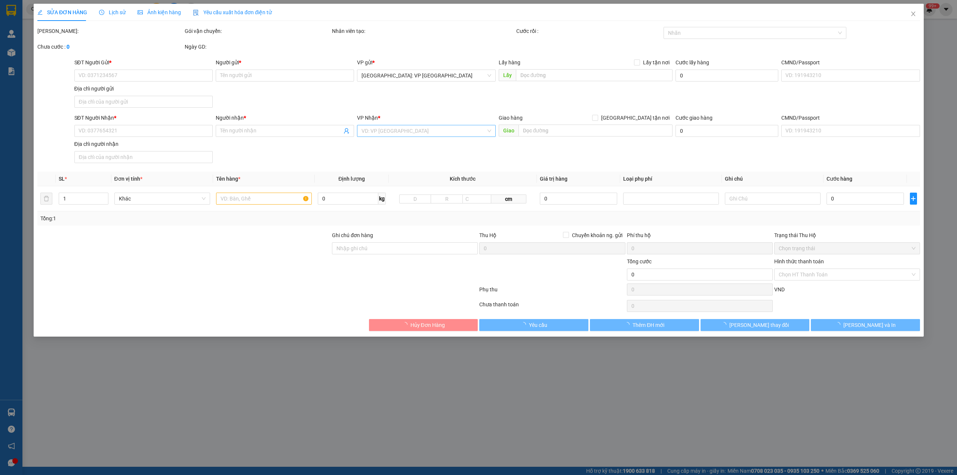
type input "0975234956"
type input "a thành"
type input "0889233571"
type input "anh an"
checkbox input "true"
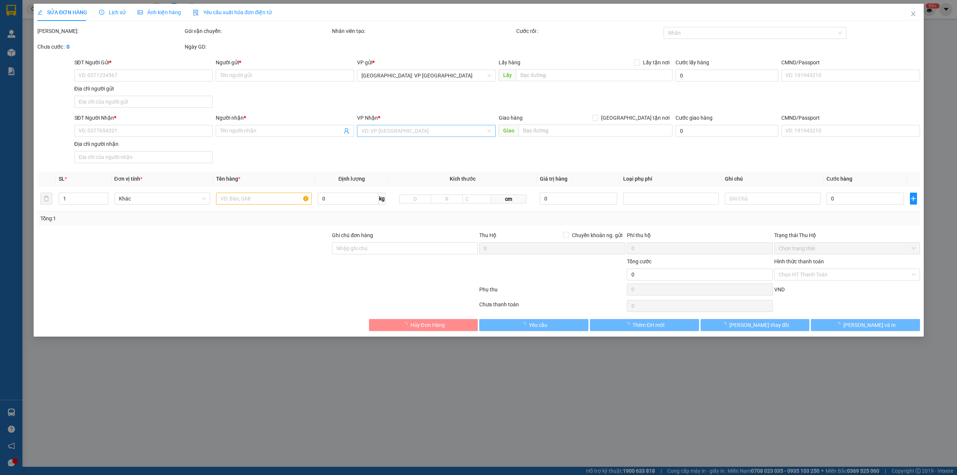
type input "[GEOGRAPHIC_DATA] ,[GEOGRAPHIC_DATA] ,[GEOGRAPHIC_DATA] , [GEOGRAPHIC_DATA]"
type input "150.000"
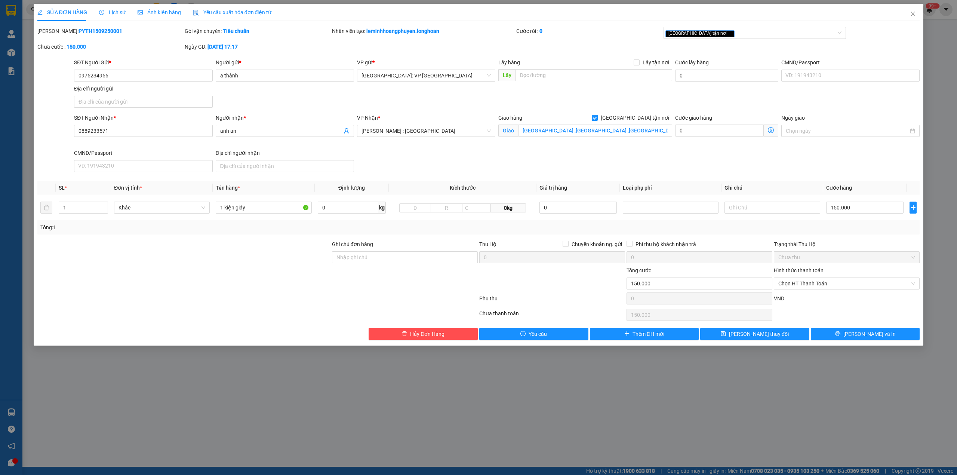
click at [492, 288] on div "Chưa thanh toán" at bounding box center [552, 315] width 147 height 13
click at [481, 288] on div "Chưa thanh toán" at bounding box center [552, 315] width 147 height 13
click at [492, 288] on div "Chưa thanh toán" at bounding box center [552, 315] width 147 height 13
click at [492, 283] on span "Chọn HT Thanh Toán" at bounding box center [846, 283] width 137 height 11
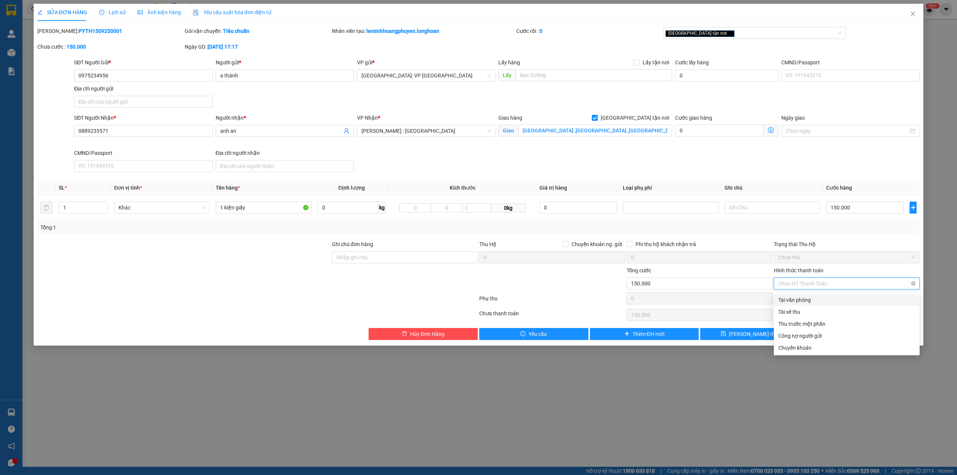
click at [492, 282] on span "Chọn HT Thanh Toán" at bounding box center [846, 283] width 137 height 11
click at [492, 288] on div "SỬA ĐƠN HÀNG Lịch sử Ảnh kiện hàng Yêu cầu xuất hóa đơn điện tử Total Paid Fee …" at bounding box center [478, 237] width 957 height 475
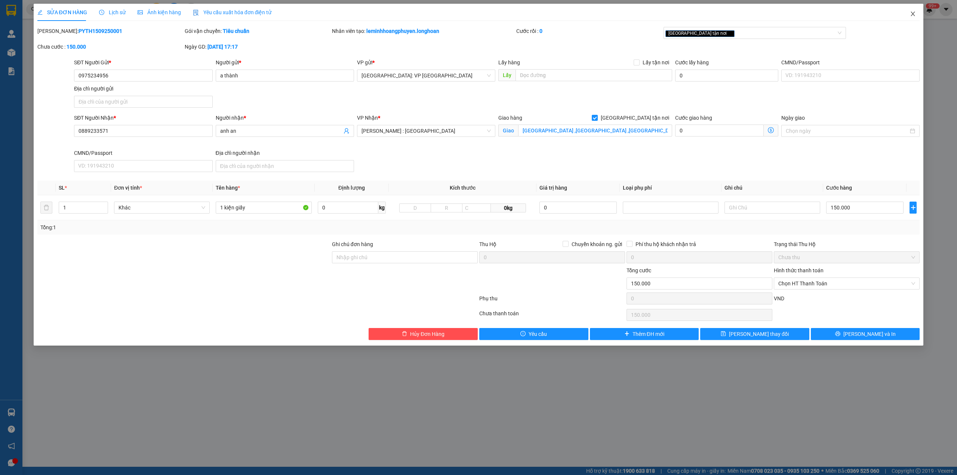
click at [492, 12] on icon "close" at bounding box center [913, 14] width 6 height 6
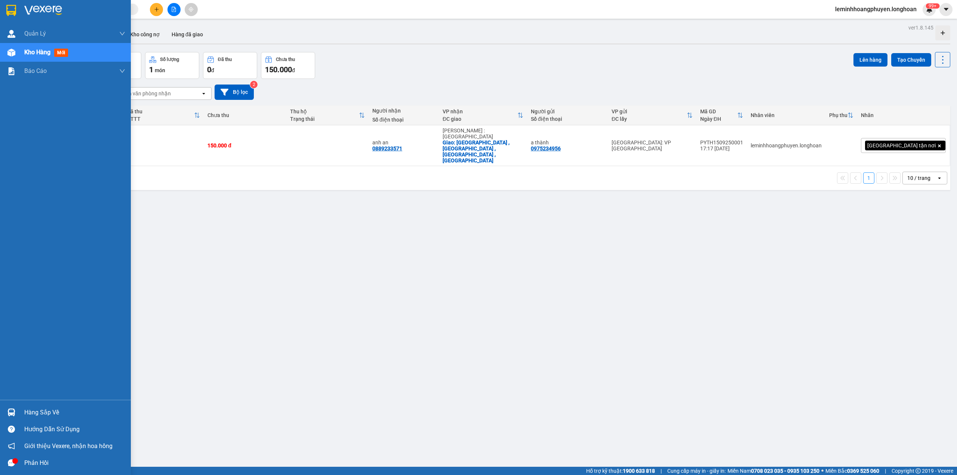
click at [38, 288] on div "Phản hồi" at bounding box center [74, 462] width 101 height 11
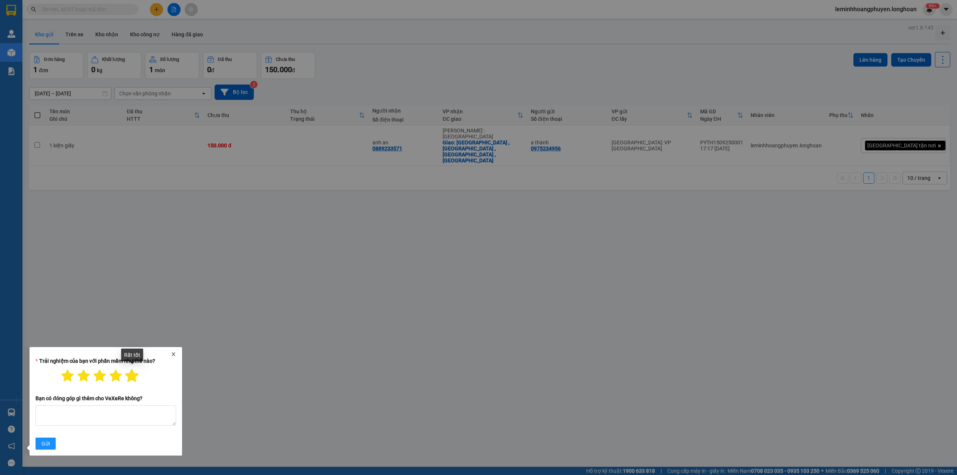
click at [132, 288] on icon "star" at bounding box center [131, 375] width 13 height 13
click at [43, 288] on span "Gửi" at bounding box center [46, 443] width 8 height 8
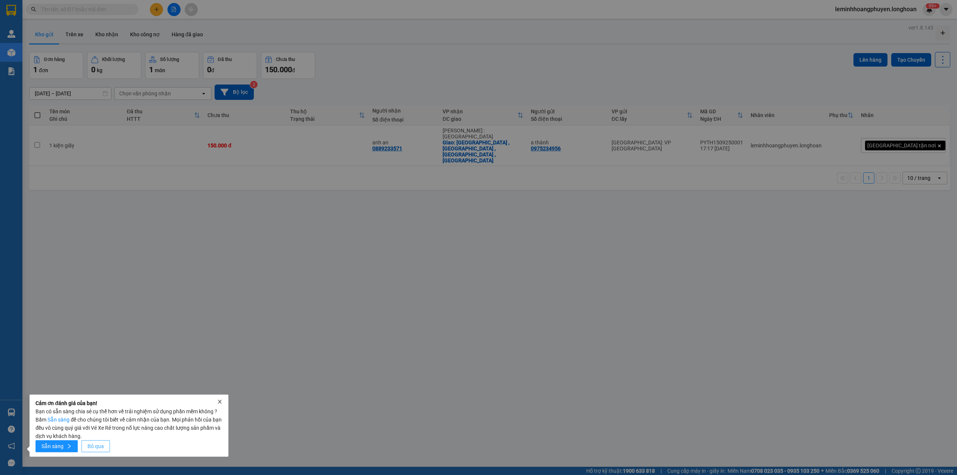
click at [102, 288] on span "Bỏ qua" at bounding box center [95, 446] width 16 height 8
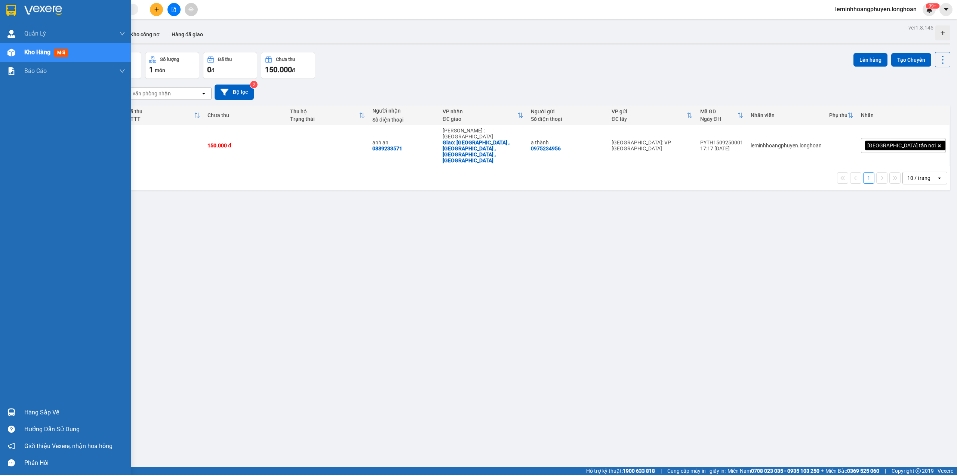
click at [37, 288] on div "Hàng sắp về" at bounding box center [74, 412] width 101 height 11
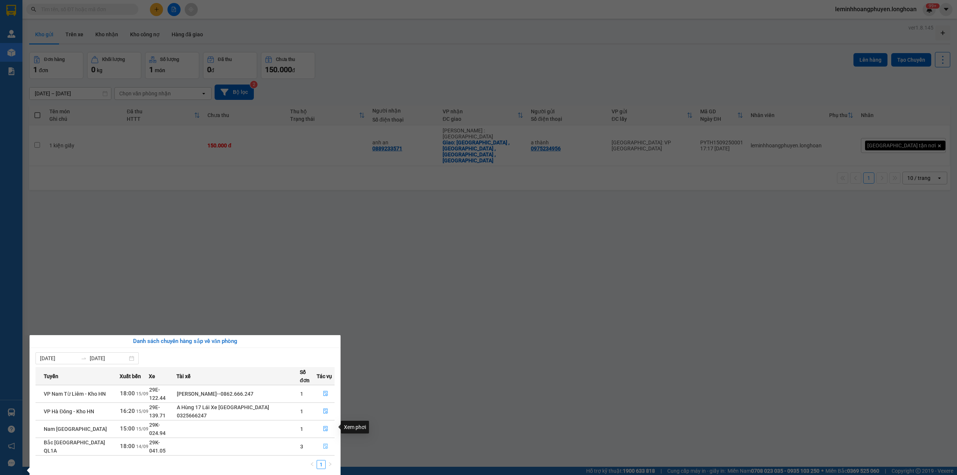
click at [323, 288] on icon "file-done" at bounding box center [325, 445] width 5 height 5
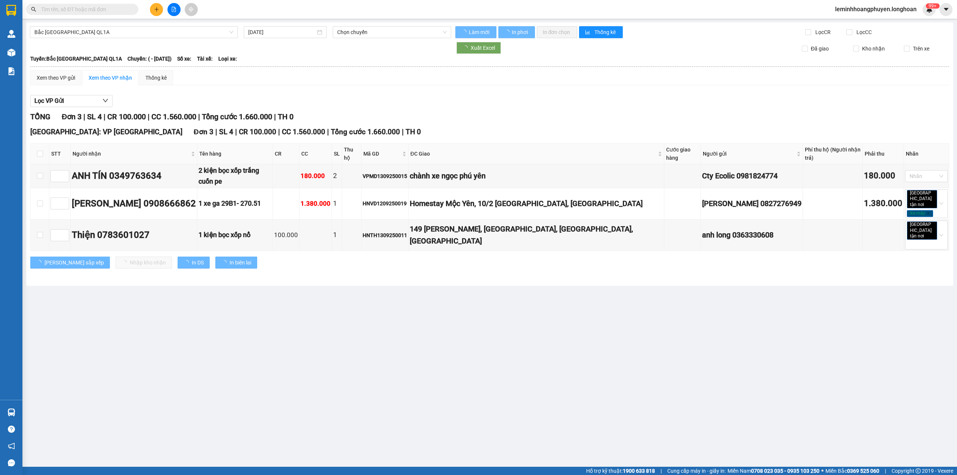
type input "[DATE]"
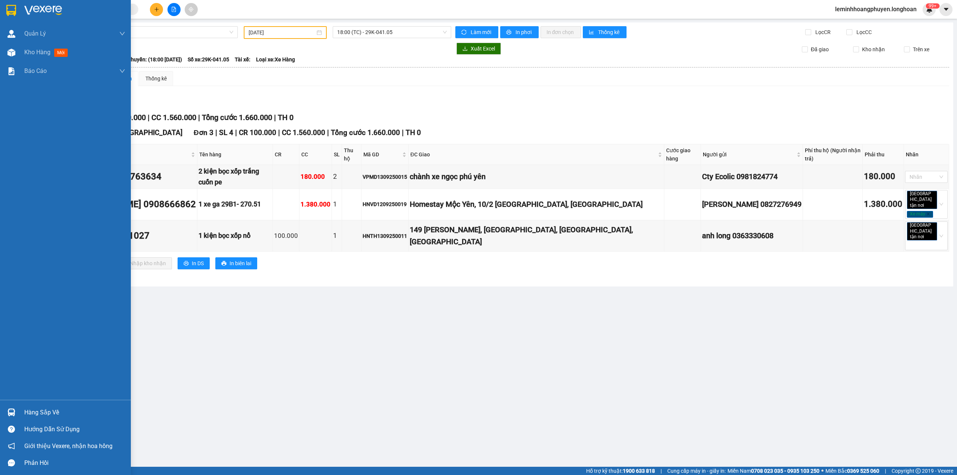
click at [7, 288] on div "Hàng sắp về Hướng dẫn sử dụng Giới thiệu Vexere, nhận hoa hồng Phản hồi" at bounding box center [65, 435] width 131 height 71
click at [26, 288] on div "Hàng sắp về" at bounding box center [74, 412] width 101 height 11
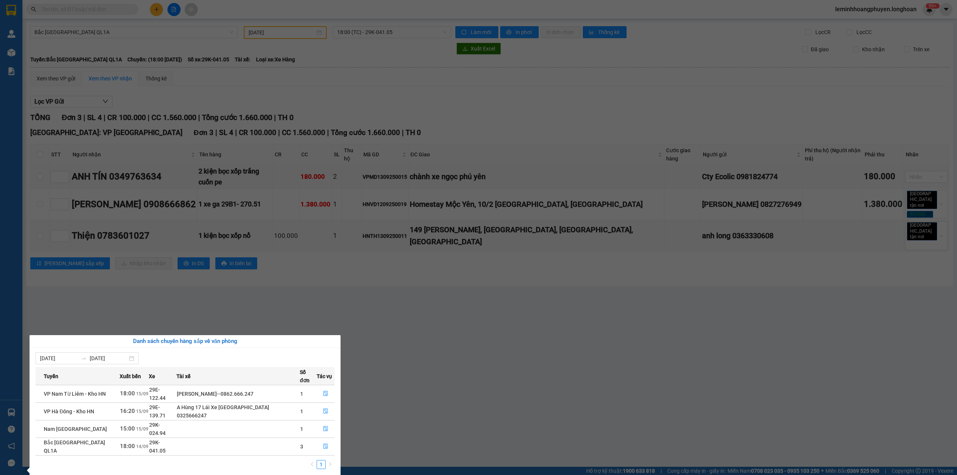
drag, startPoint x: 500, startPoint y: 370, endPoint x: 418, endPoint y: 388, distance: 84.1
click at [492, 288] on section "Kết quả tìm kiếm ( 0 ) Bộ lọc No Data leminhhoangphuyen.longhoan 99+ [PERSON_NA…" at bounding box center [478, 237] width 957 height 475
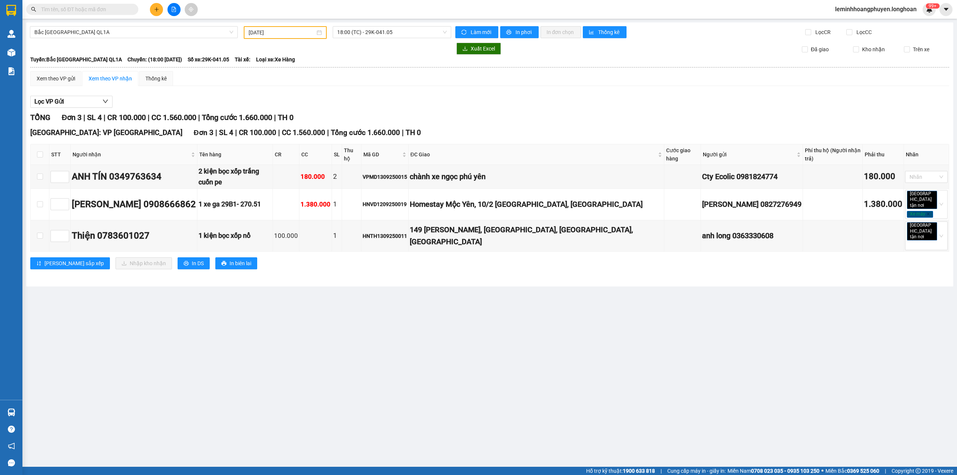
click at [492, 288] on main "[GEOGRAPHIC_DATA] QL1A [DATE] 18:00 (TC) - 29K-041.05 Làm mới In phơi In đơn ch…" at bounding box center [478, 233] width 957 height 467
click at [109, 288] on main "[GEOGRAPHIC_DATA] QL1A [DATE] 18:00 (TC) - 29K-041.05 Làm mới In phơi In đơn ch…" at bounding box center [478, 233] width 957 height 467
click at [41, 153] on input "checkbox" at bounding box center [40, 154] width 6 height 6
checkbox input "true"
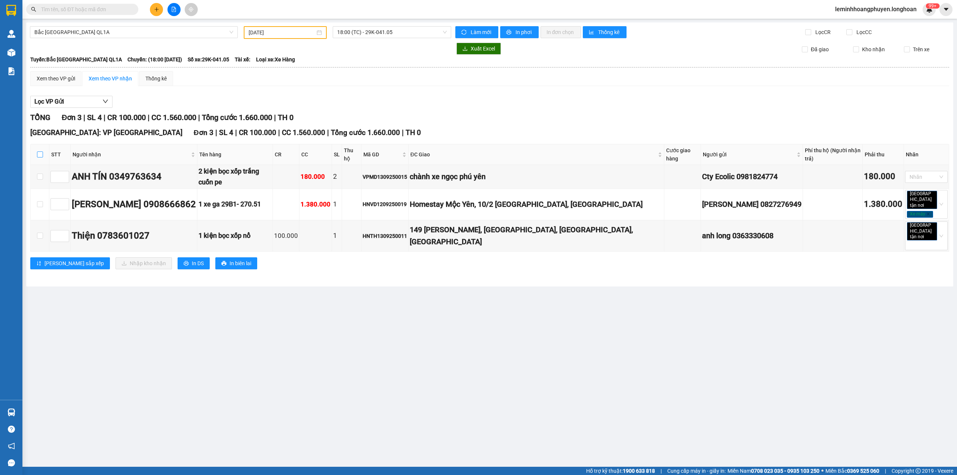
checkbox input "true"
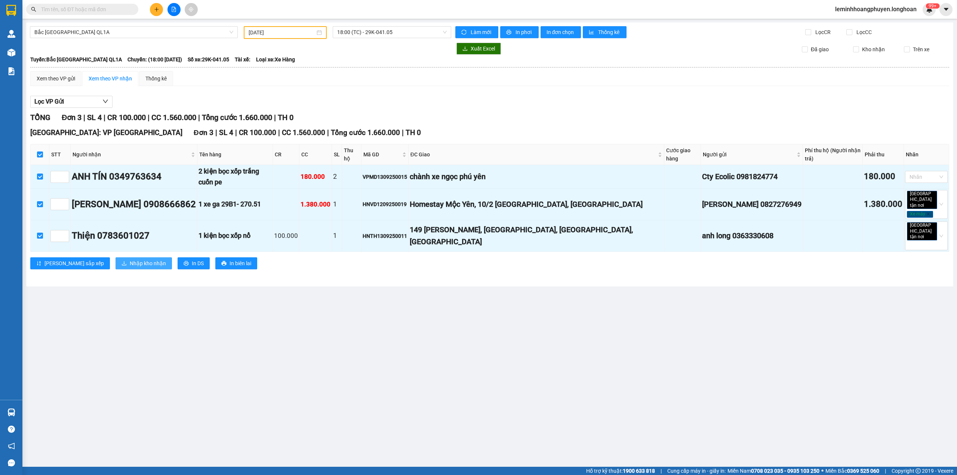
click at [130, 259] on span "Nhập kho nhận" at bounding box center [148, 263] width 36 height 8
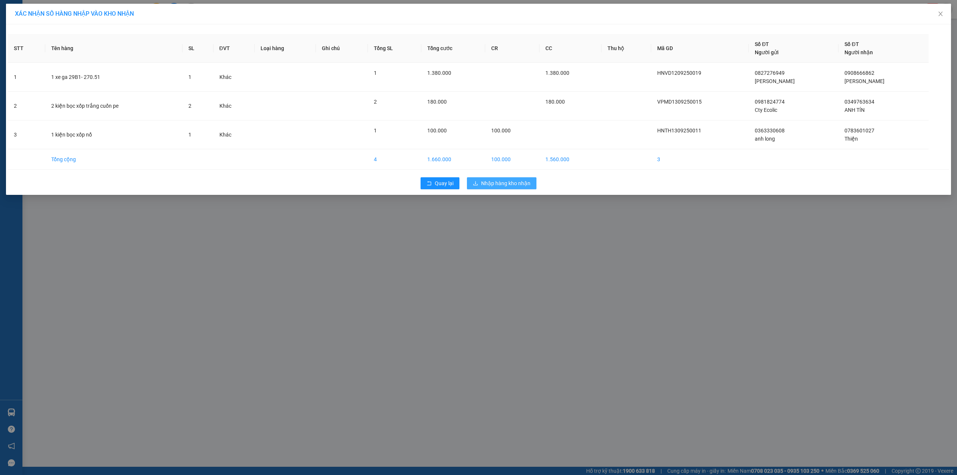
click at [492, 183] on span "Nhập hàng kho nhận" at bounding box center [505, 183] width 49 height 8
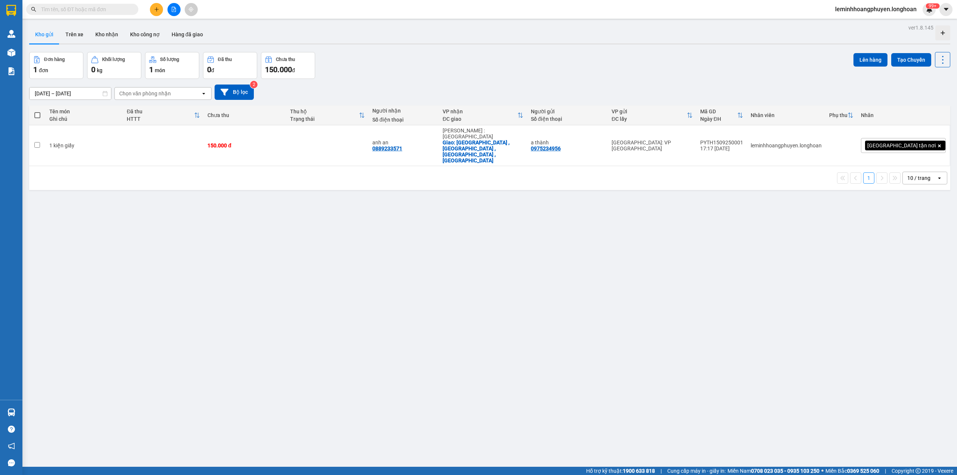
click at [35, 113] on span at bounding box center [37, 115] width 6 height 6
click at [37, 111] on input "checkbox" at bounding box center [37, 111] width 0 height 0
checkbox input "true"
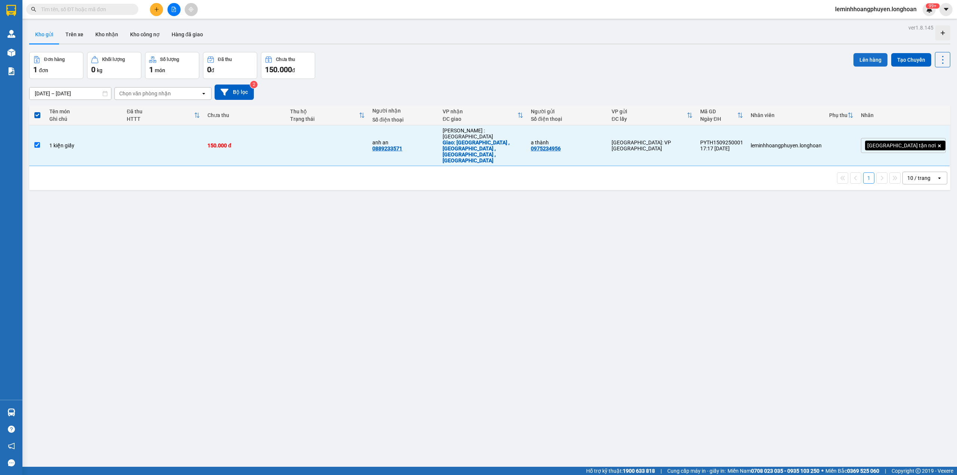
click at [492, 59] on button "Lên hàng" at bounding box center [871, 59] width 34 height 13
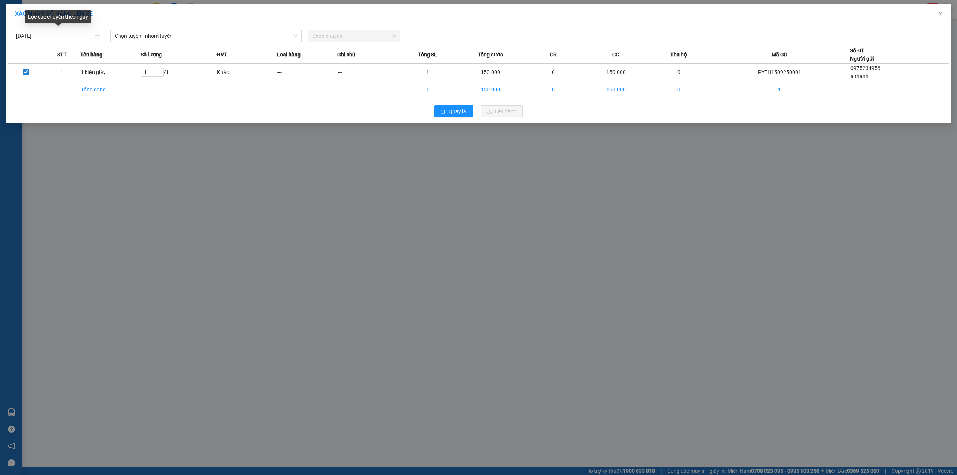
type input "[DATE]"
click at [62, 38] on input "[DATE]" at bounding box center [54, 36] width 77 height 8
click at [65, 35] on input "[DATE]" at bounding box center [54, 36] width 77 height 8
click at [158, 33] on span "Chọn tuyến - nhóm tuyến" at bounding box center [206, 35] width 182 height 11
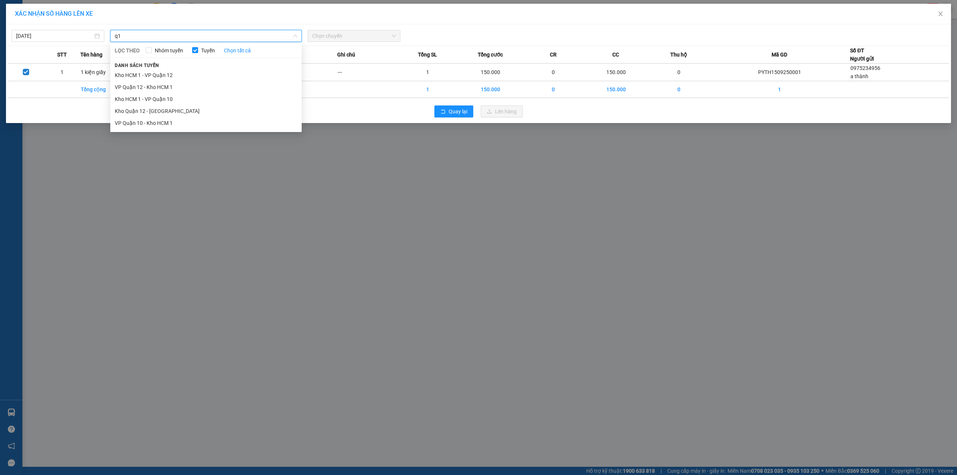
type input "q"
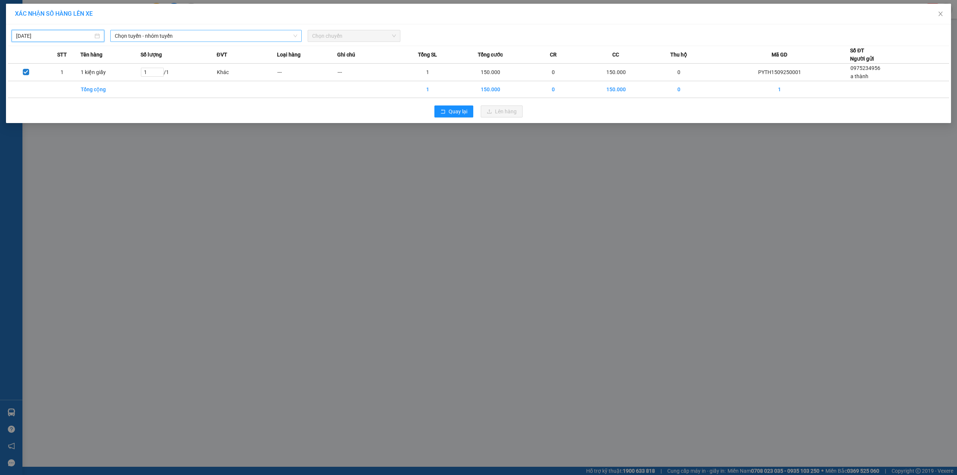
click at [70, 38] on input "[DATE]" at bounding box center [54, 36] width 77 height 8
click at [22, 101] on div "14" at bounding box center [22, 102] width 9 height 9
type input "[DATE]"
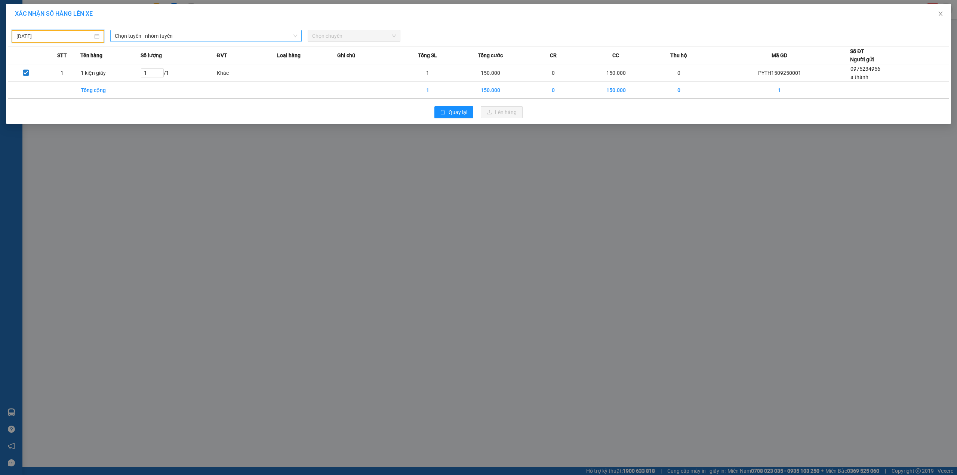
click at [156, 33] on span "Chọn tuyến - nhóm tuyến" at bounding box center [206, 35] width 182 height 11
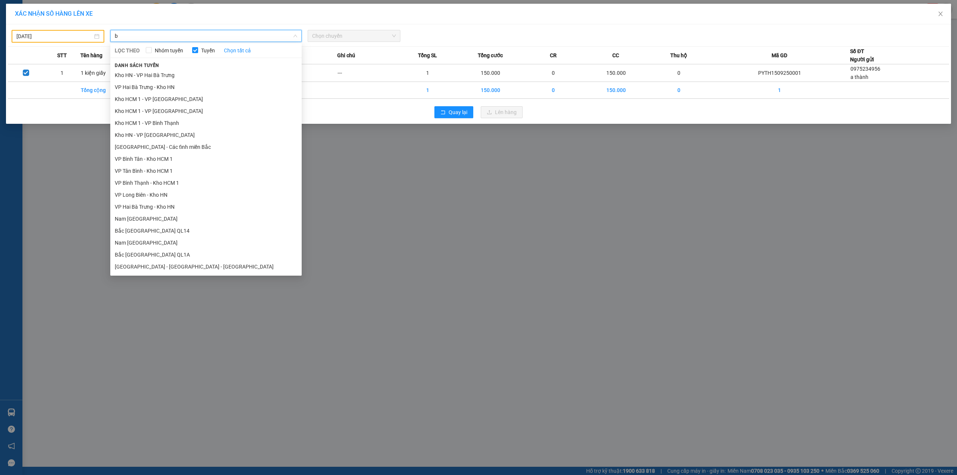
type input "ba"
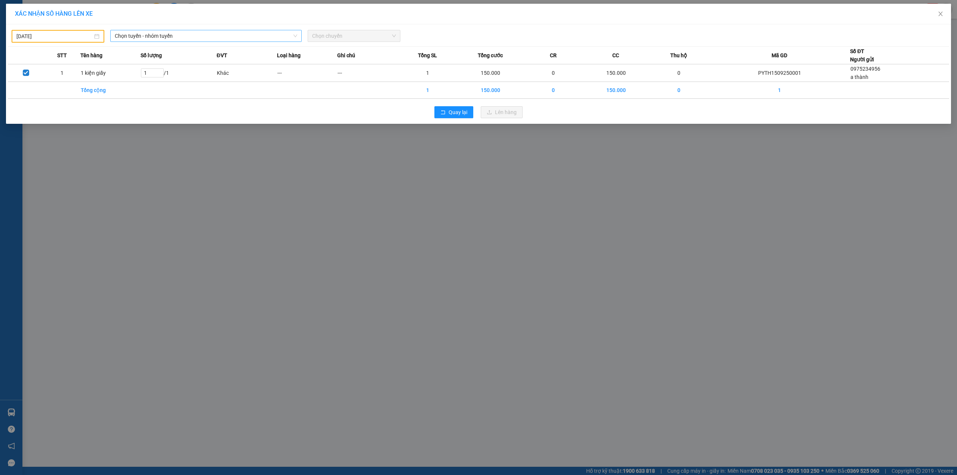
click at [9, 288] on div "XÁC NHẬN SỐ HÀNG LÊN XE [DATE] Chọn tuyến - nhóm tuyến LỌC THEO Nhóm tuyến Tuyế…" at bounding box center [478, 237] width 957 height 475
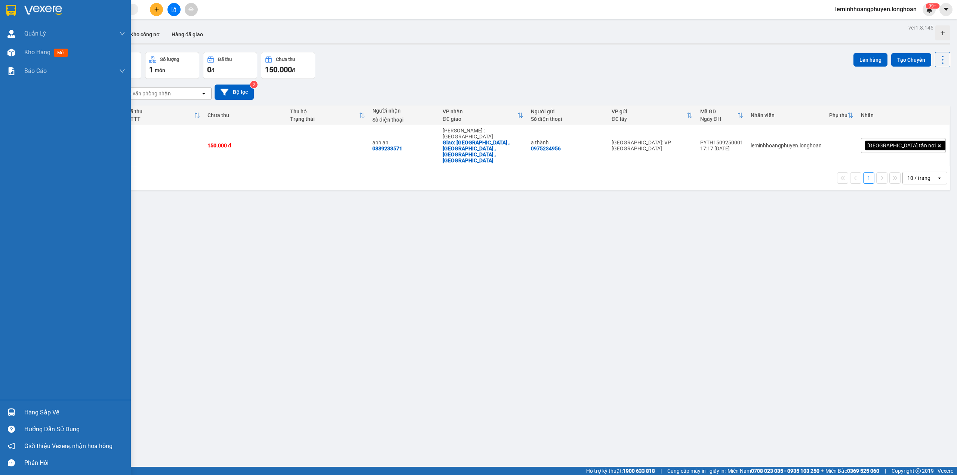
click at [13, 288] on img at bounding box center [11, 412] width 8 height 8
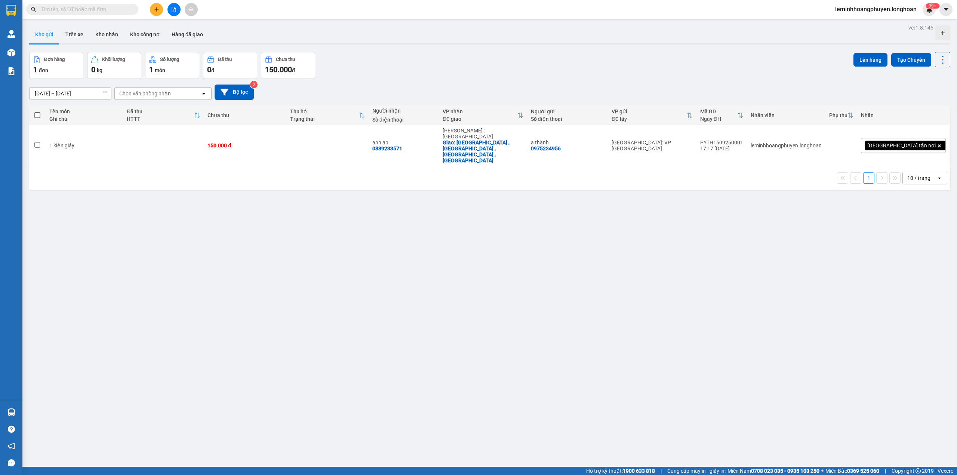
click at [335, 277] on section "Kết quả tìm kiếm ( 0 ) Bộ lọc No Data leminhhoangphuyen.longhoan 99+ [PERSON_NA…" at bounding box center [478, 237] width 957 height 475
click at [492, 59] on button "Lên hàng" at bounding box center [871, 59] width 34 height 13
click at [34, 142] on input "checkbox" at bounding box center [37, 145] width 6 height 6
checkbox input "true"
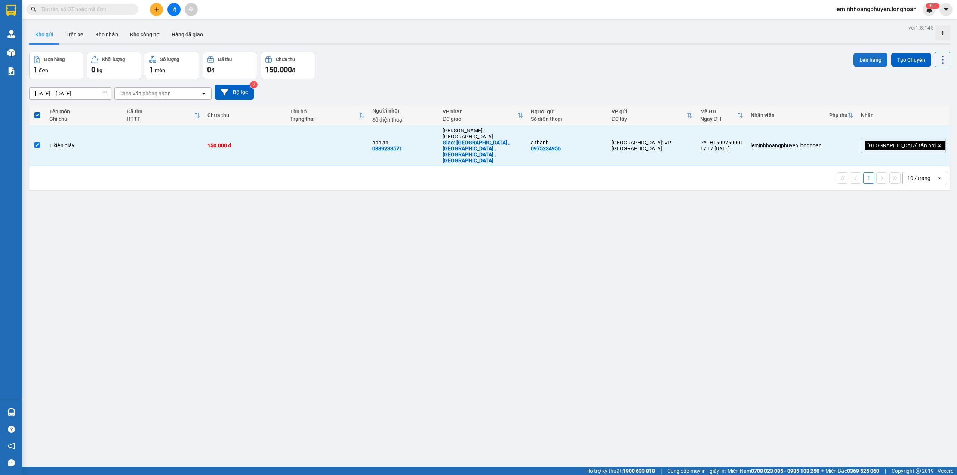
click at [492, 56] on button "Lên hàng" at bounding box center [871, 59] width 34 height 13
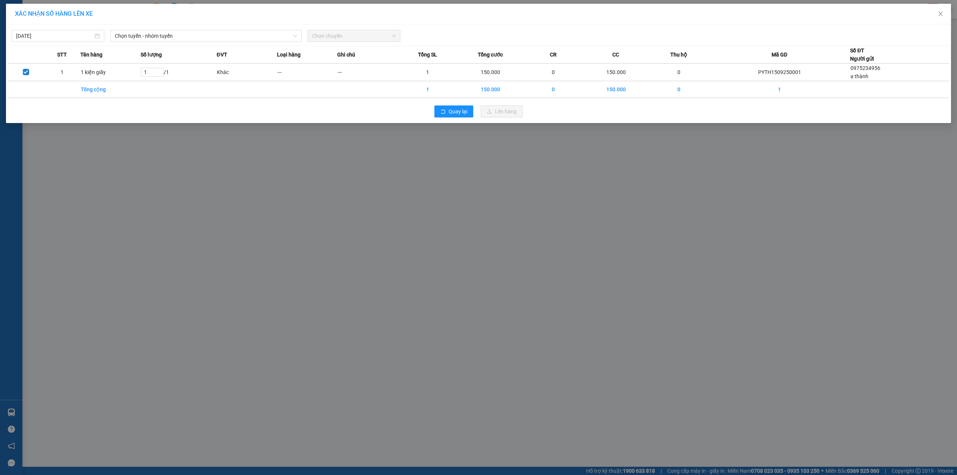
click at [492, 288] on div "XÁC NHẬN SỐ HÀNG LÊN XE [DATE] Chọn tuyến - nhóm tuyến Chọn chuyến STT Tên hàng…" at bounding box center [478, 237] width 957 height 475
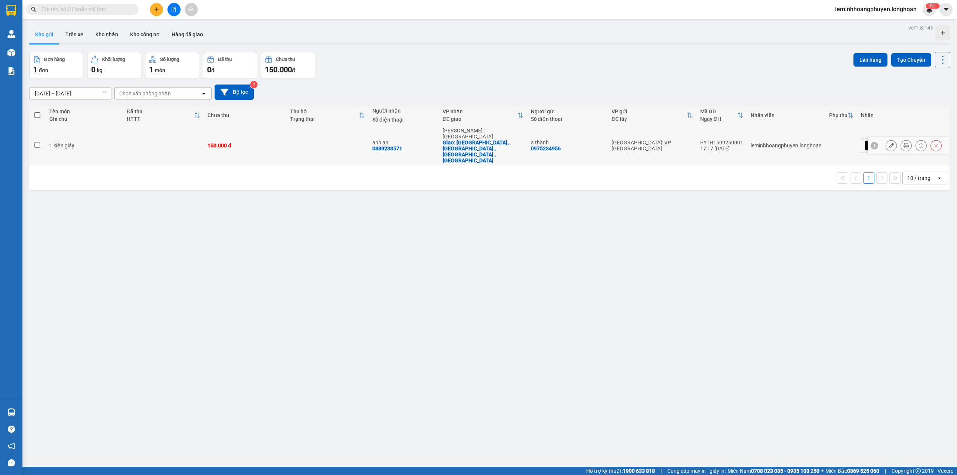
click at [40, 142] on input "checkbox" at bounding box center [37, 145] width 6 height 6
checkbox input "true"
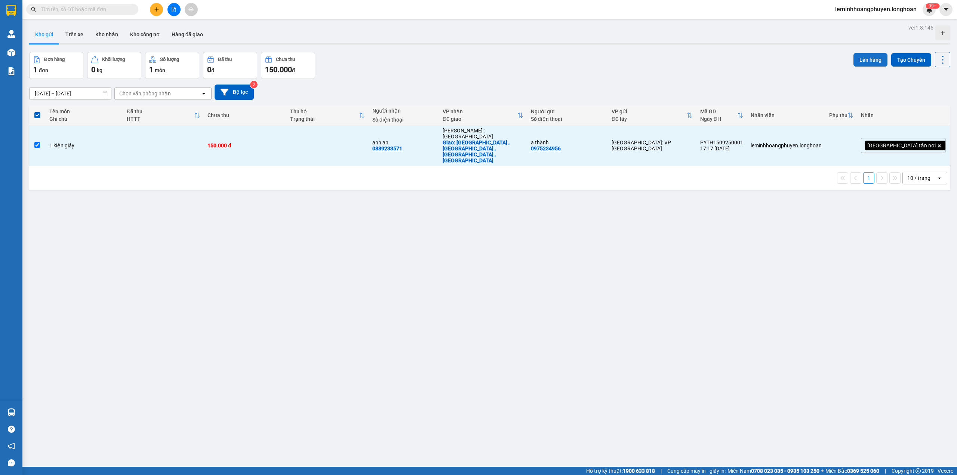
click at [492, 57] on button "Lên hàng" at bounding box center [871, 59] width 34 height 13
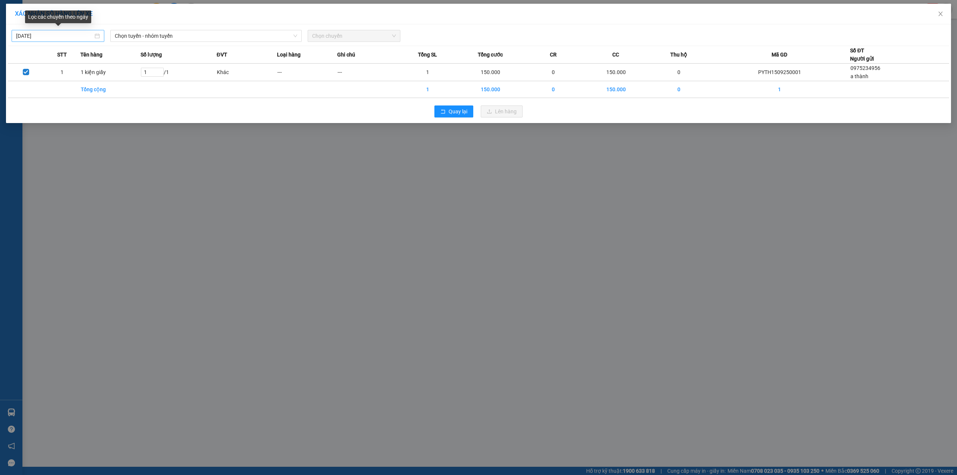
click at [20, 34] on input "[DATE]" at bounding box center [54, 36] width 77 height 8
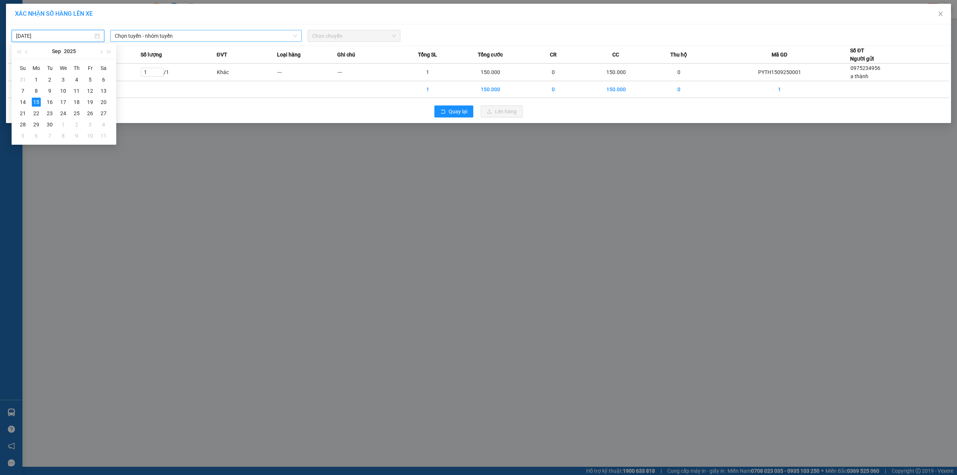
click at [138, 38] on span "Chọn tuyến - nhóm tuyến" at bounding box center [206, 35] width 182 height 11
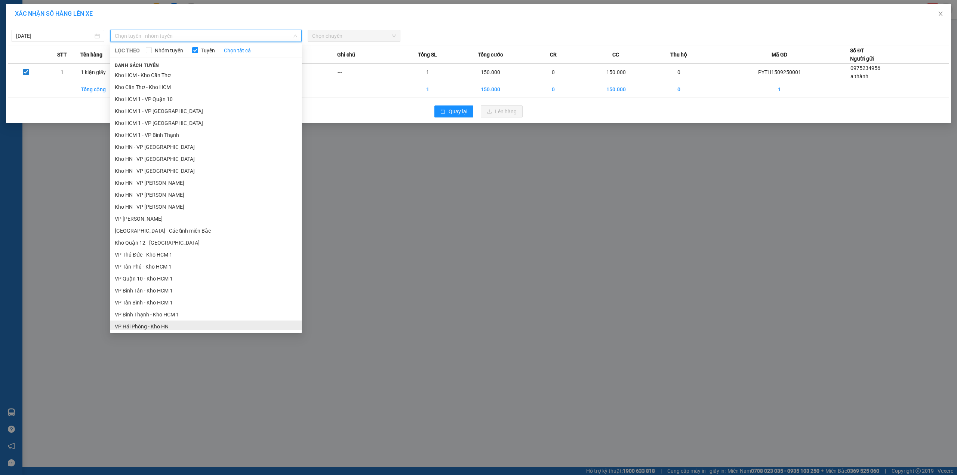
scroll to position [99, 0]
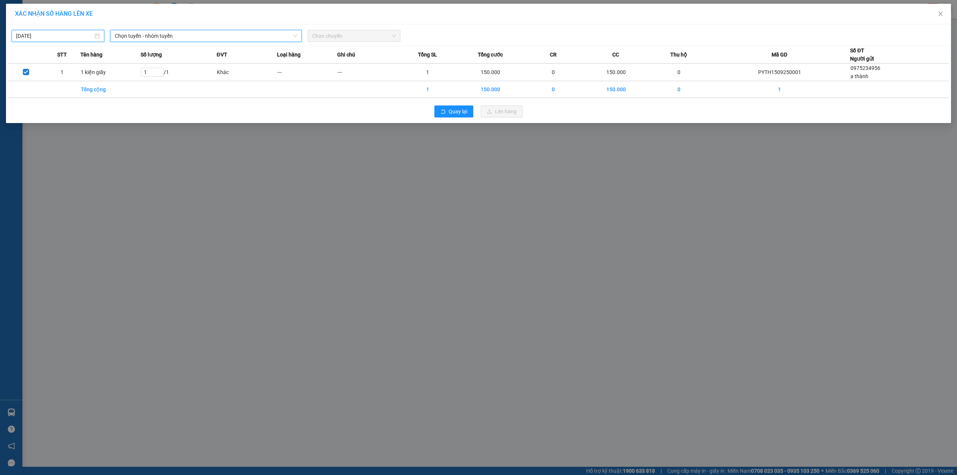
click at [65, 32] on input "[DATE]" at bounding box center [54, 36] width 77 height 8
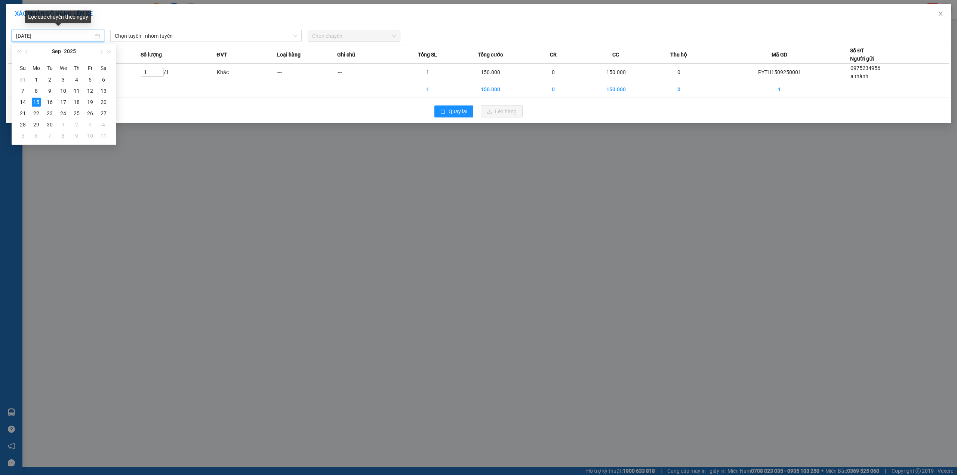
click at [20, 36] on input "[DATE]" at bounding box center [54, 36] width 77 height 8
click at [21, 36] on input "[DATE]" at bounding box center [54, 36] width 77 height 8
click at [19, 34] on input "[DATE]" at bounding box center [54, 36] width 77 height 8
click at [20, 34] on input "[DATE]" at bounding box center [54, 36] width 77 height 8
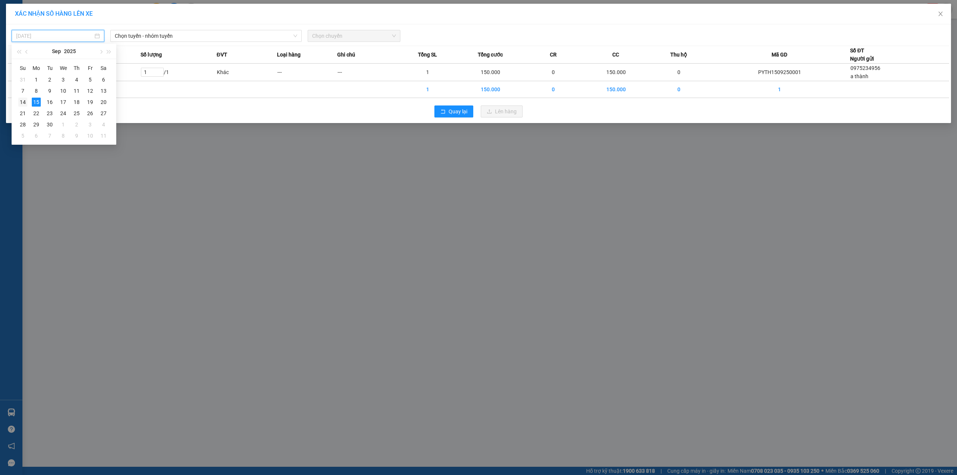
click at [26, 102] on div "14" at bounding box center [22, 102] width 9 height 9
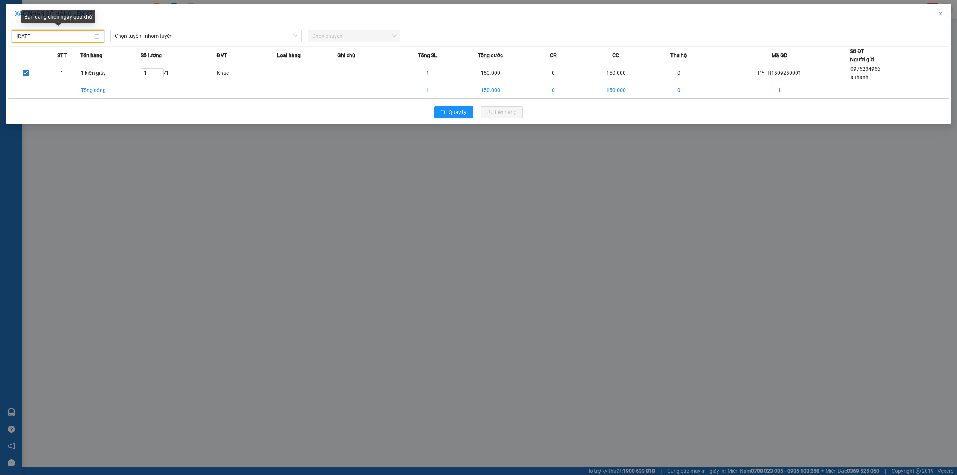
click at [21, 36] on input "[DATE]" at bounding box center [54, 36] width 76 height 8
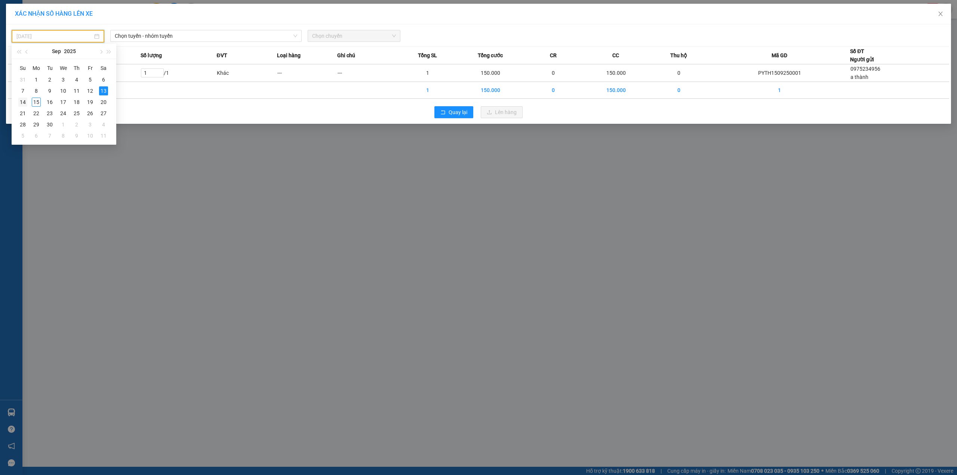
click at [24, 102] on div "14" at bounding box center [22, 102] width 9 height 9
type input "[DATE]"
click at [169, 162] on div "XÁC NHẬN SỐ HÀNG LÊN XE [DATE] Chọn tuyến - nhóm tuyến LỌC THEO Nhóm tuyến Tuyế…" at bounding box center [478, 237] width 957 height 475
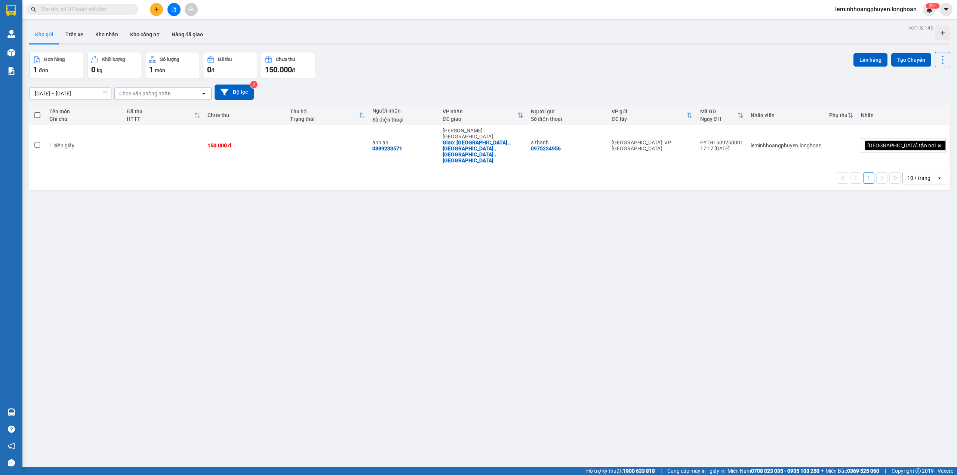
click at [35, 113] on span at bounding box center [37, 115] width 6 height 6
click at [37, 111] on input "checkbox" at bounding box center [37, 111] width 0 height 0
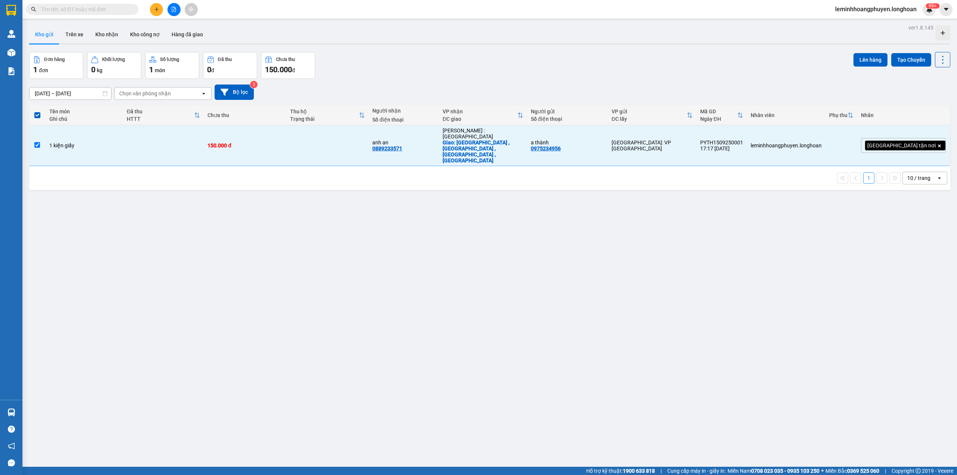
click at [34, 107] on th at bounding box center [37, 115] width 16 height 20
click at [36, 114] on span at bounding box center [37, 115] width 6 height 6
click at [37, 111] on input "checkbox" at bounding box center [37, 111] width 0 height 0
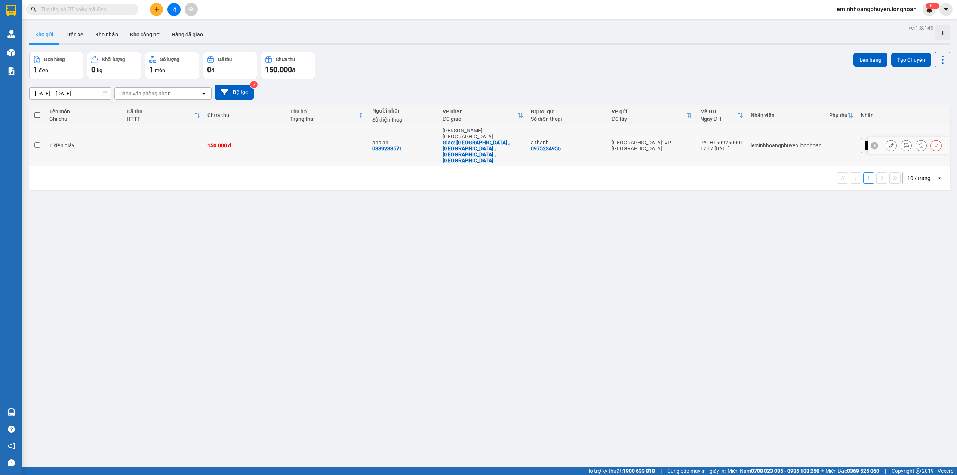
click at [41, 138] on td at bounding box center [37, 145] width 16 height 41
checkbox input "true"
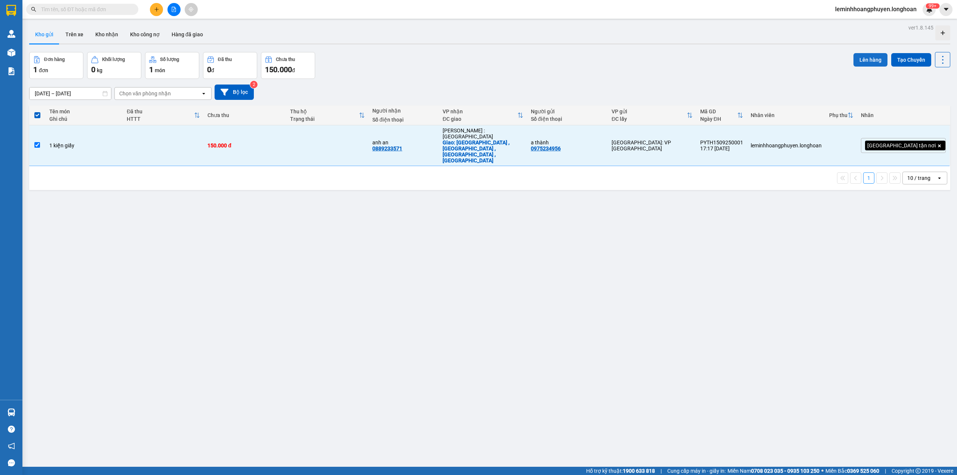
click at [492, 58] on button "Lên hàng" at bounding box center [871, 59] width 34 height 13
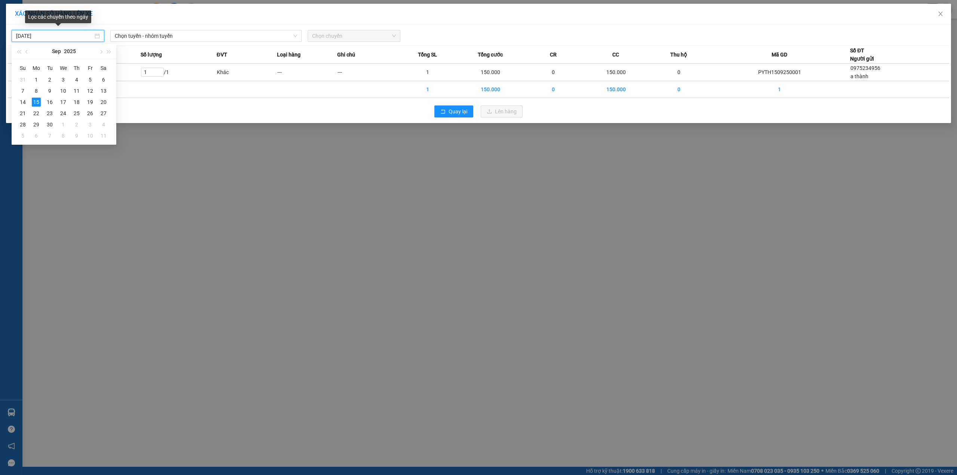
click at [19, 34] on input "[DATE]" at bounding box center [54, 36] width 77 height 8
click at [28, 99] on td "14" at bounding box center [22, 101] width 13 height 11
type input "[DATE]"
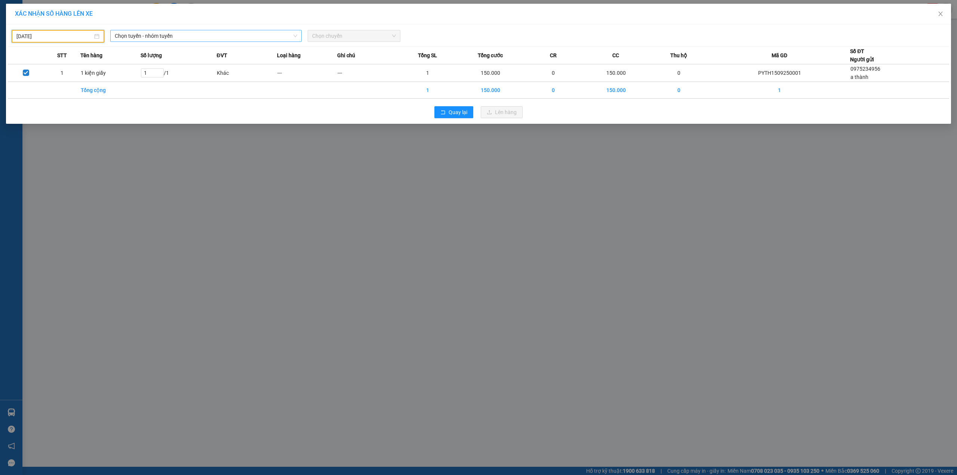
click at [195, 35] on span "Chọn tuyến - nhóm tuyến" at bounding box center [206, 35] width 182 height 11
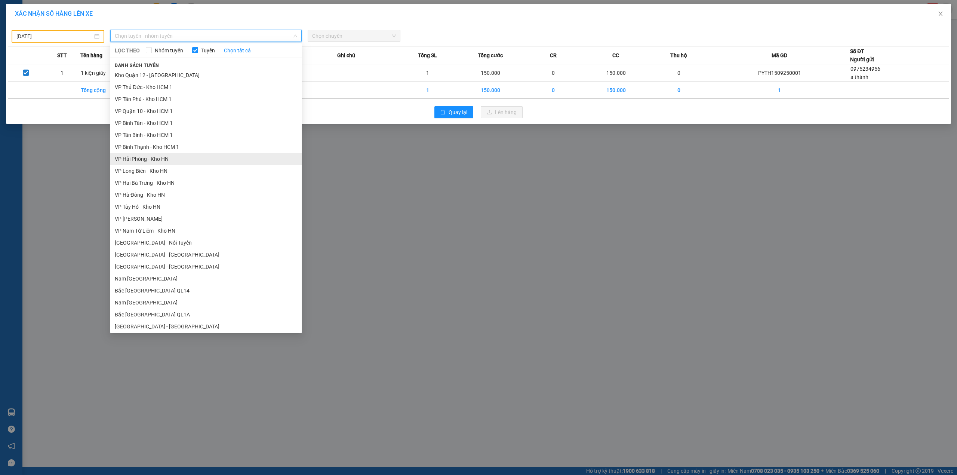
scroll to position [337, 0]
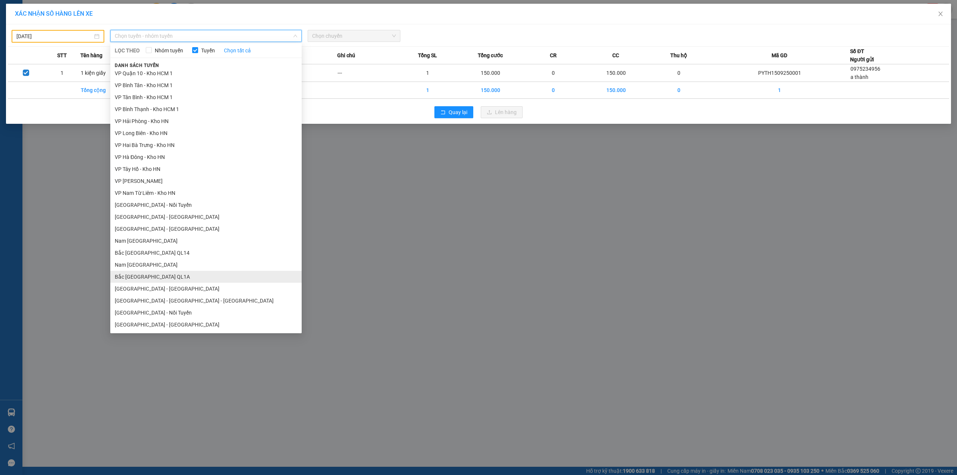
click at [147, 277] on li "Bắc [GEOGRAPHIC_DATA] QL1A" at bounding box center [205, 277] width 191 height 12
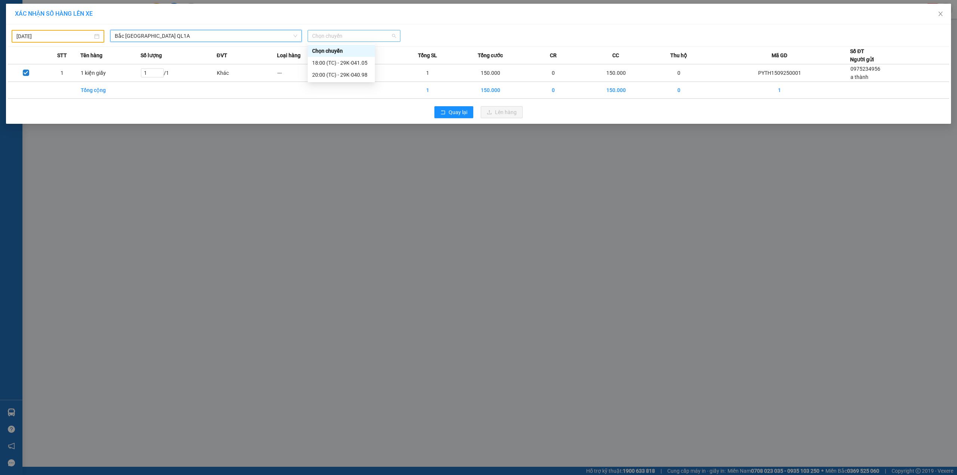
click at [342, 34] on span "Chọn chuyến" at bounding box center [354, 35] width 84 height 11
click at [367, 61] on div "18:00 (TC) - 29K-041.05" at bounding box center [341, 63] width 58 height 8
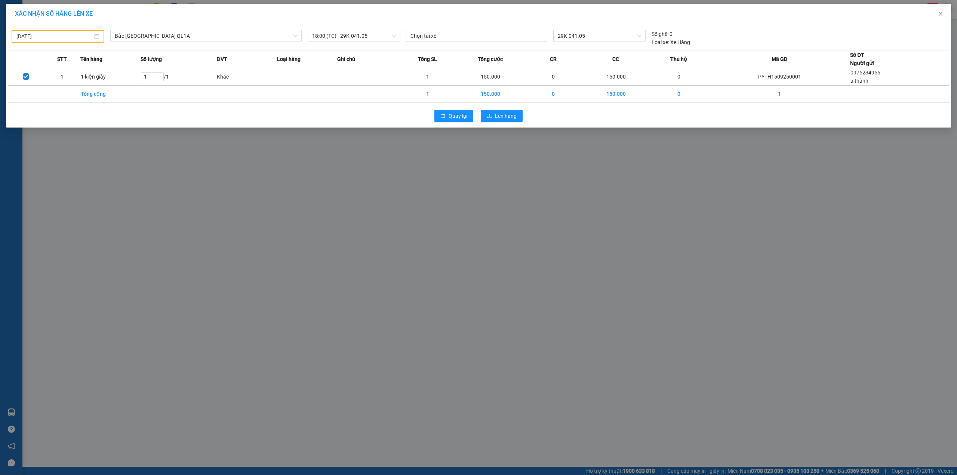
click at [136, 222] on div "XÁC NHẬN SỐ HÀNG LÊN XE [DATE] [GEOGRAPHIC_DATA] QL1A LỌC THEO Nhóm tuyến Tuyến…" at bounding box center [478, 237] width 957 height 475
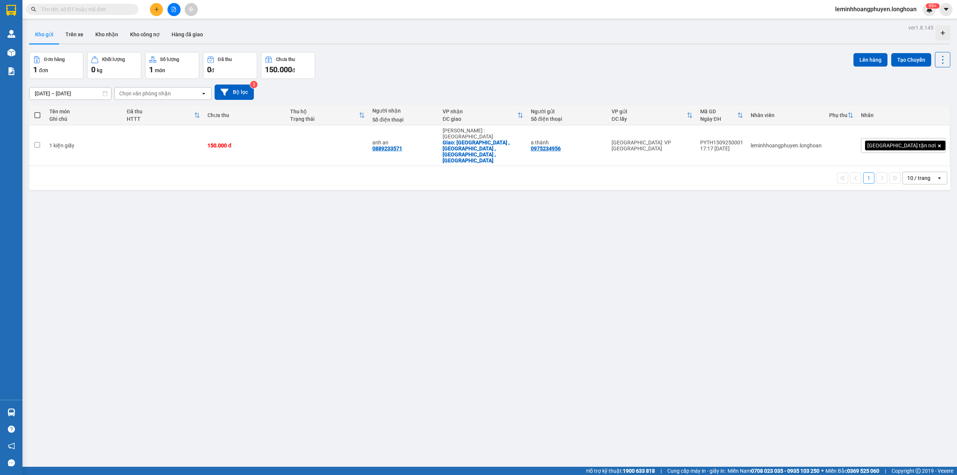
click at [148, 288] on div "ver 1.8.145 Kho gửi Trên xe Kho nhận Kho công nợ Hàng đã giao Đơn hàng 1 đơn Kh…" at bounding box center [489, 259] width 927 height 475
click at [32, 136] on td at bounding box center [37, 145] width 16 height 41
checkbox input "true"
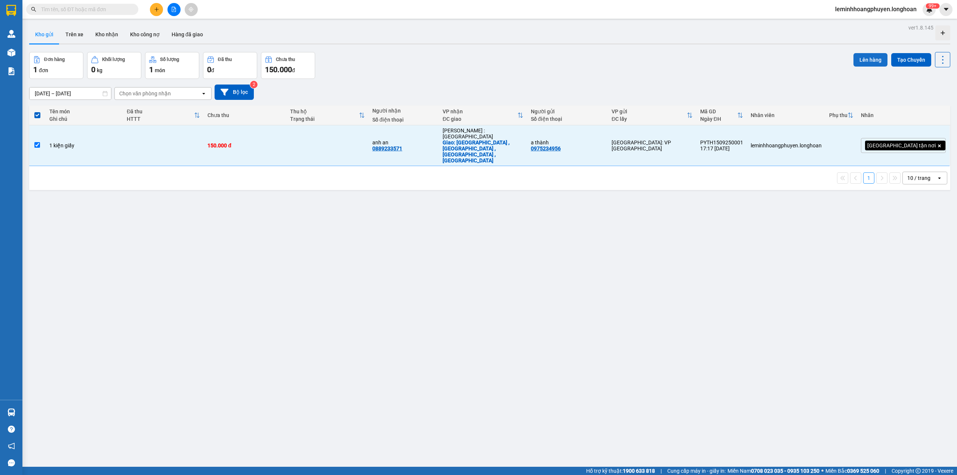
click at [492, 57] on button "Lên hàng" at bounding box center [871, 59] width 34 height 13
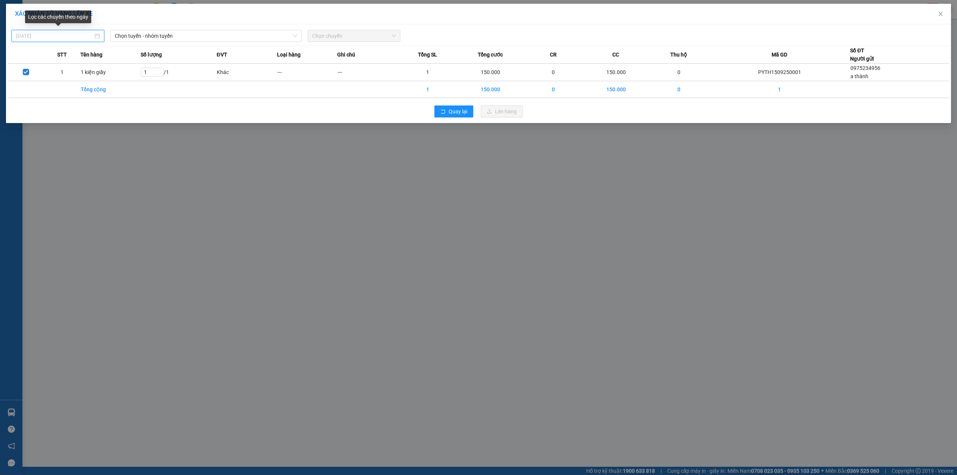
click at [22, 35] on input "[DATE]" at bounding box center [54, 36] width 77 height 8
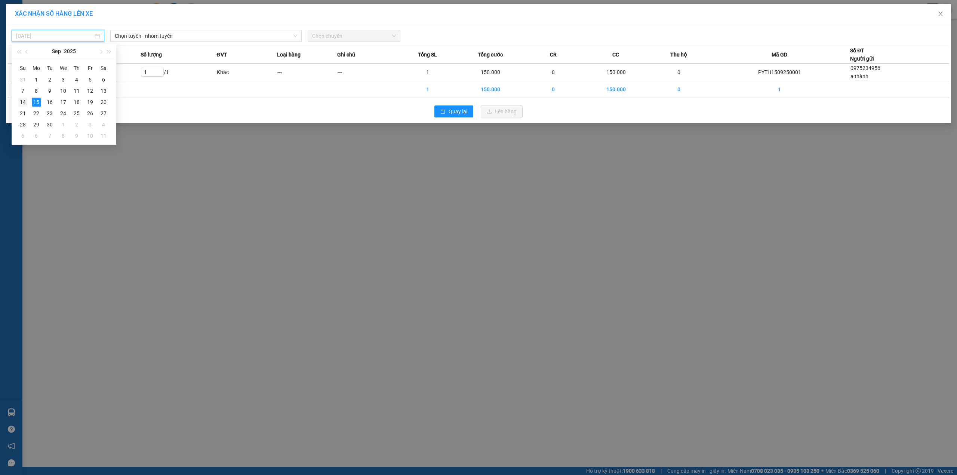
click at [25, 100] on div "14" at bounding box center [22, 102] width 9 height 9
type input "[DATE]"
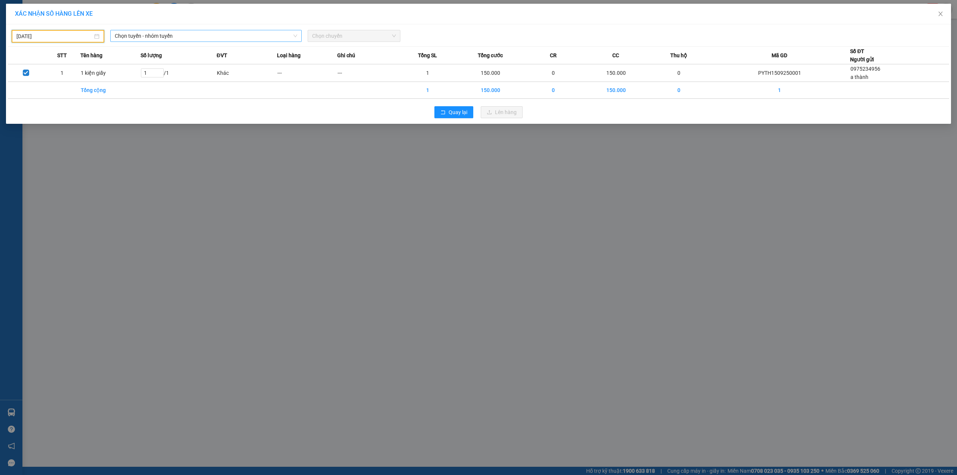
click at [182, 36] on span "Chọn tuyến - nhóm tuyến" at bounding box center [206, 35] width 182 height 11
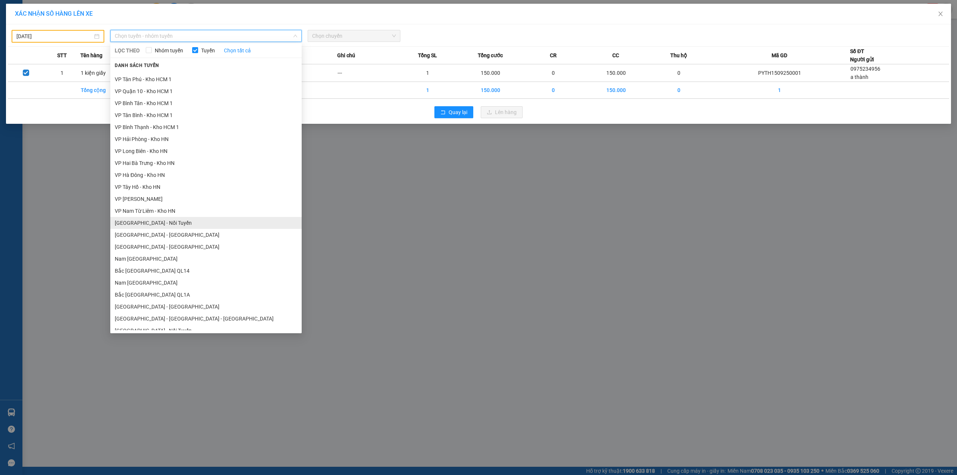
scroll to position [337, 0]
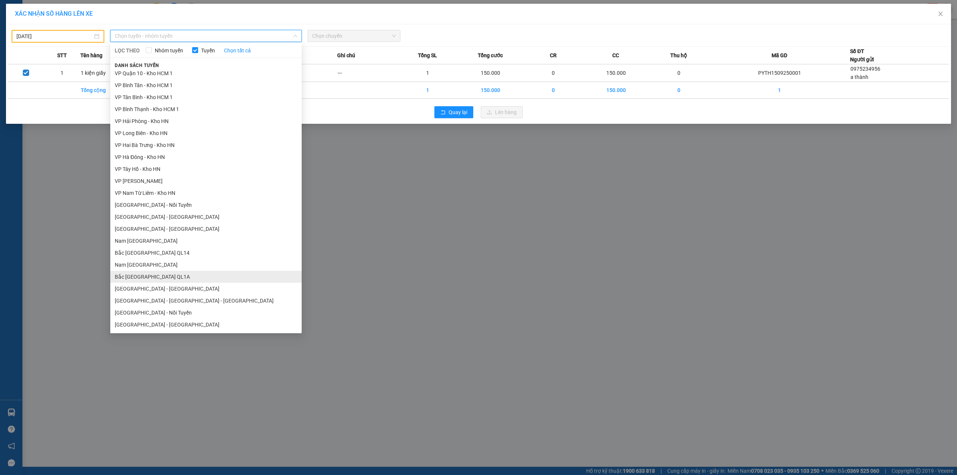
click at [144, 275] on li "Bắc [GEOGRAPHIC_DATA] QL1A" at bounding box center [205, 277] width 191 height 12
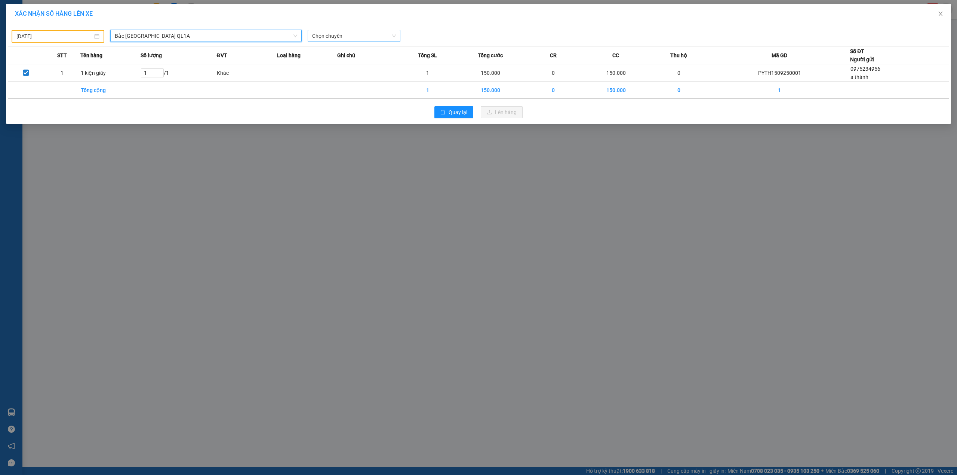
click at [335, 36] on span "Chọn chuyến" at bounding box center [354, 35] width 84 height 11
click at [368, 32] on span "Chọn chuyến" at bounding box center [354, 35] width 84 height 11
click at [343, 63] on div "18:00 (TC) - 29K-041.05" at bounding box center [341, 63] width 58 height 8
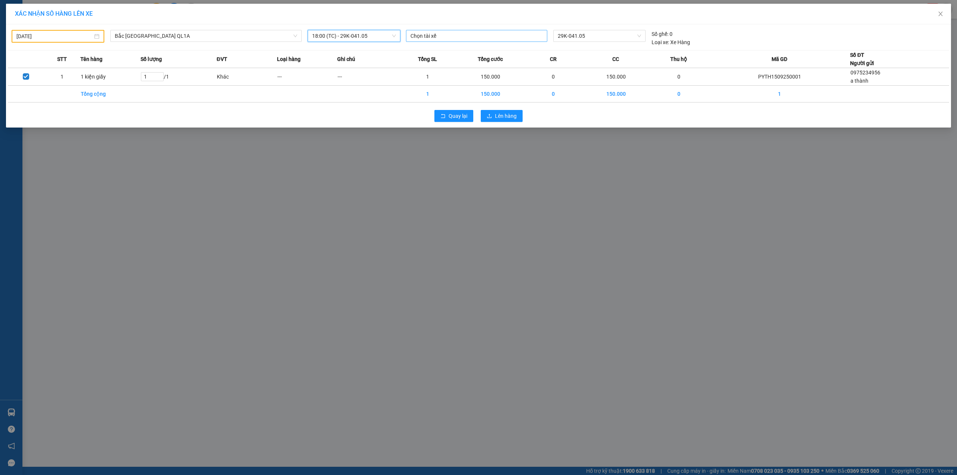
click at [446, 38] on div at bounding box center [477, 35] width 138 height 9
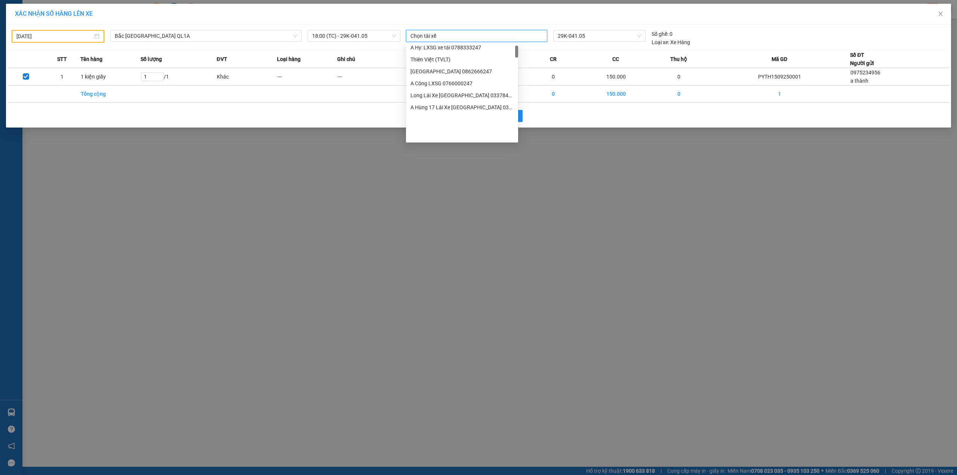
scroll to position [0, 0]
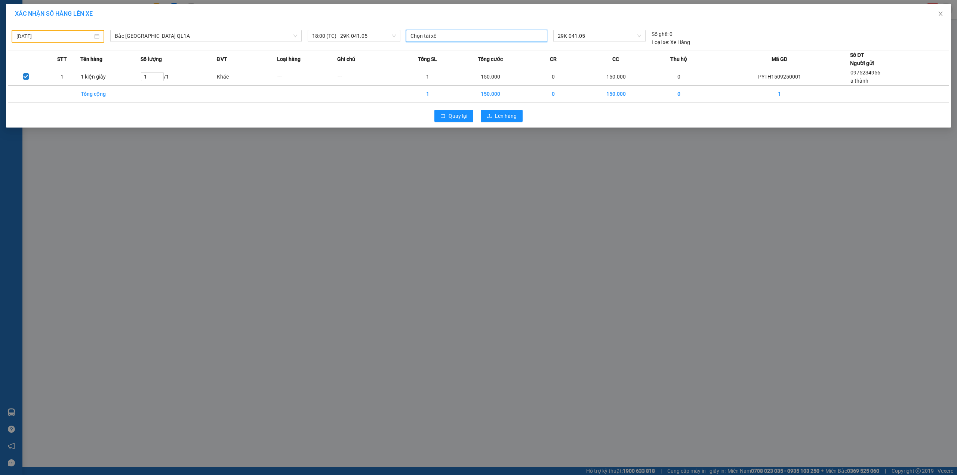
click at [443, 37] on div at bounding box center [477, 35] width 138 height 9
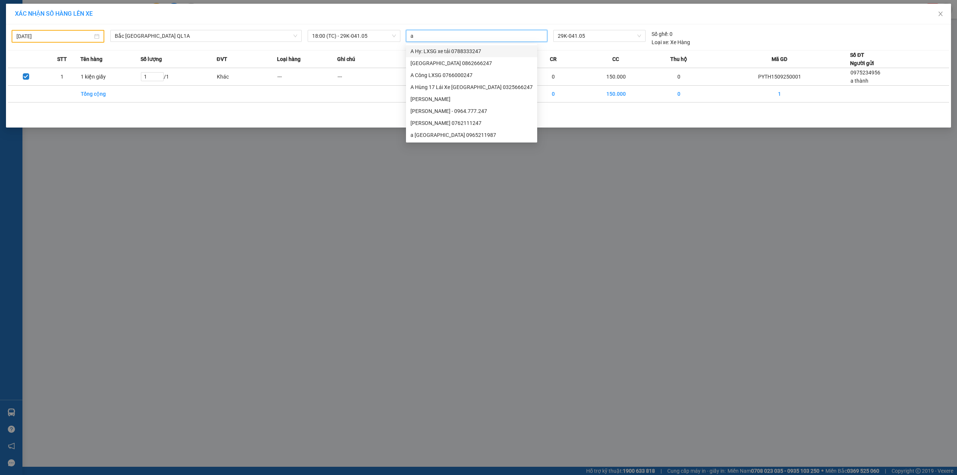
type input "a"
type input "tr"
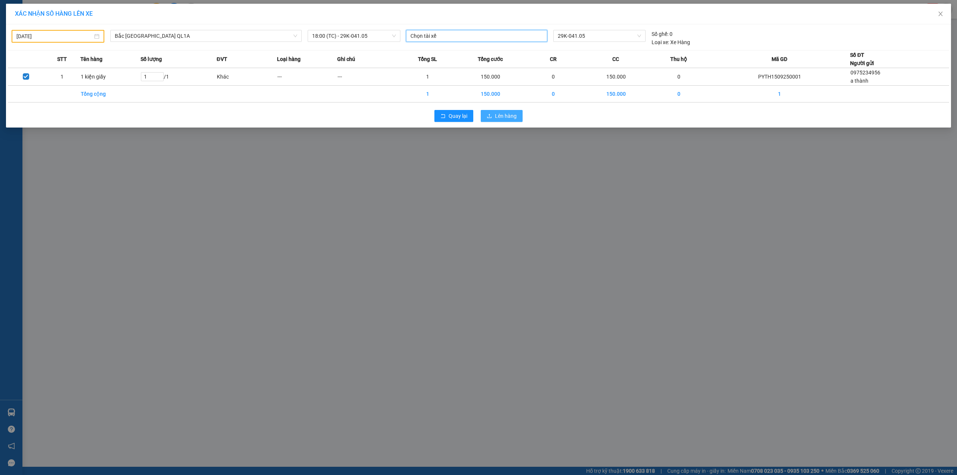
click at [491, 116] on icon "upload" at bounding box center [489, 115] width 5 height 5
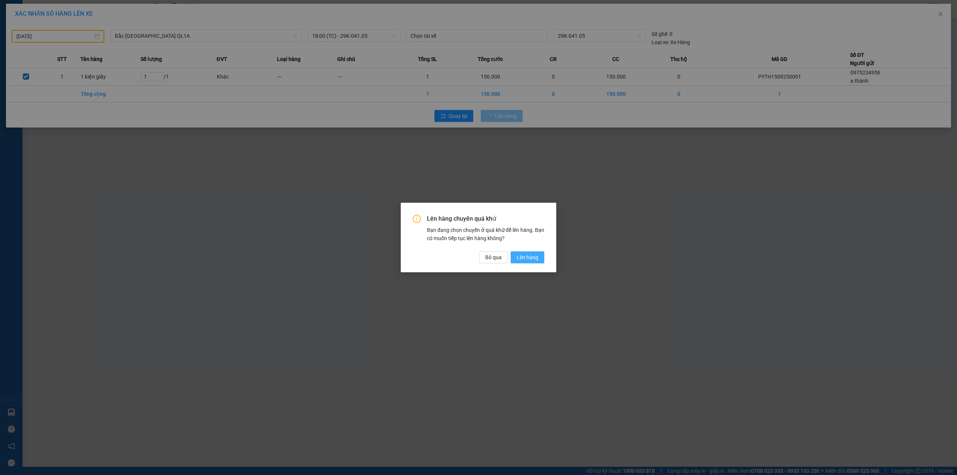
click at [492, 254] on span "Lên hàng" at bounding box center [528, 257] width 22 height 8
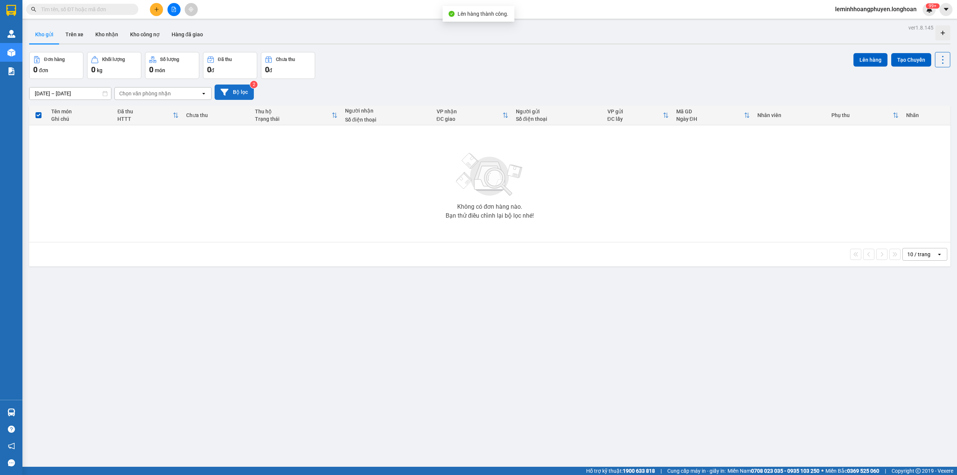
click at [235, 92] on button "Bộ lọc" at bounding box center [234, 91] width 39 height 15
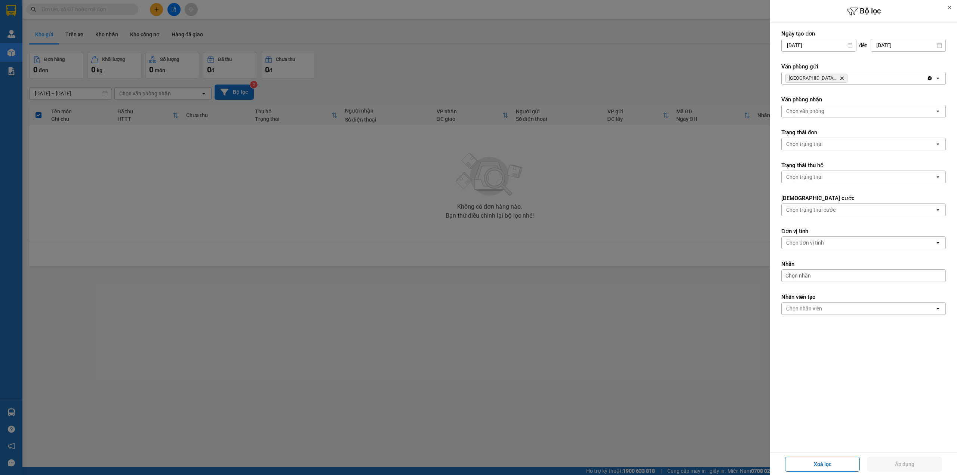
click at [235, 92] on div at bounding box center [478, 237] width 957 height 475
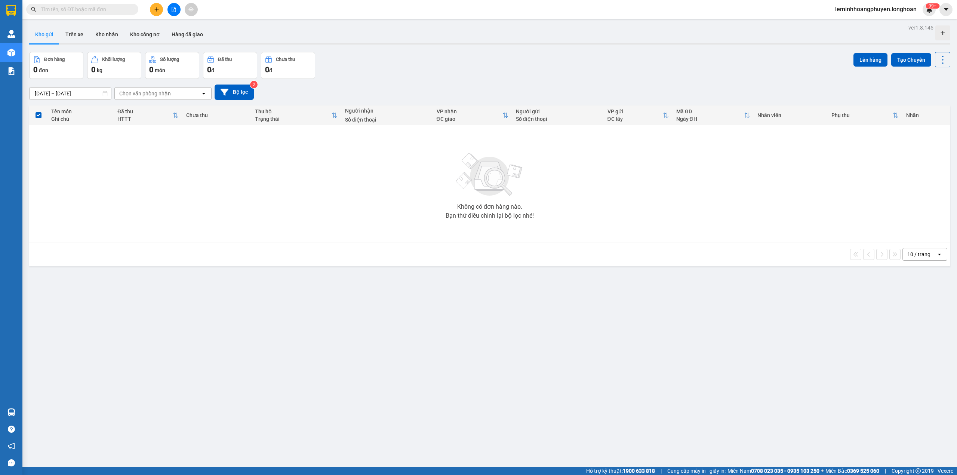
click at [294, 242] on td "Không có đơn hàng nào. Bạn thử điều chỉnh lại bộ lọc nhé!" at bounding box center [489, 183] width 921 height 117
click at [231, 90] on button "Bộ lọc" at bounding box center [234, 91] width 39 height 15
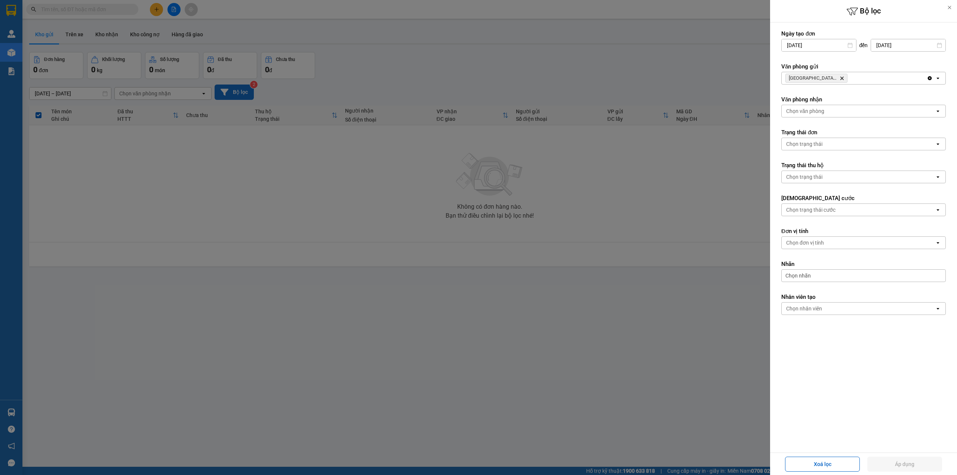
click at [231, 90] on div at bounding box center [478, 237] width 957 height 475
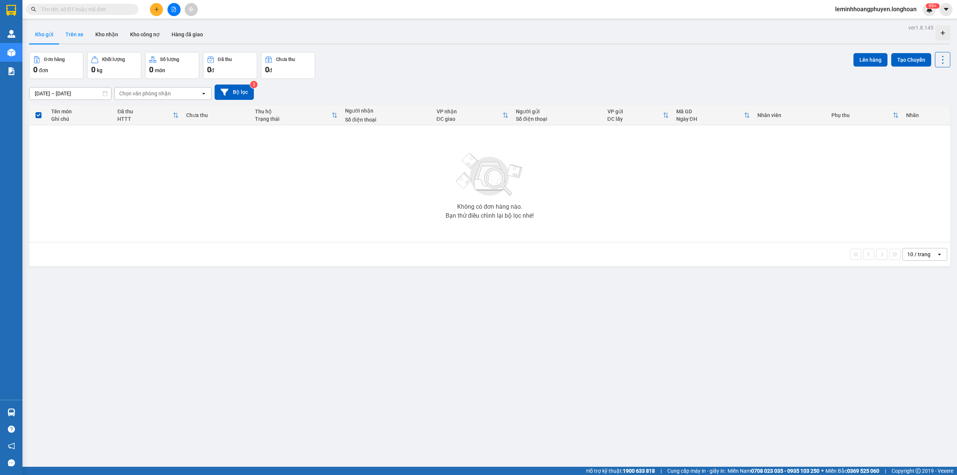
click at [76, 38] on button "Trên xe" at bounding box center [74, 34] width 30 height 18
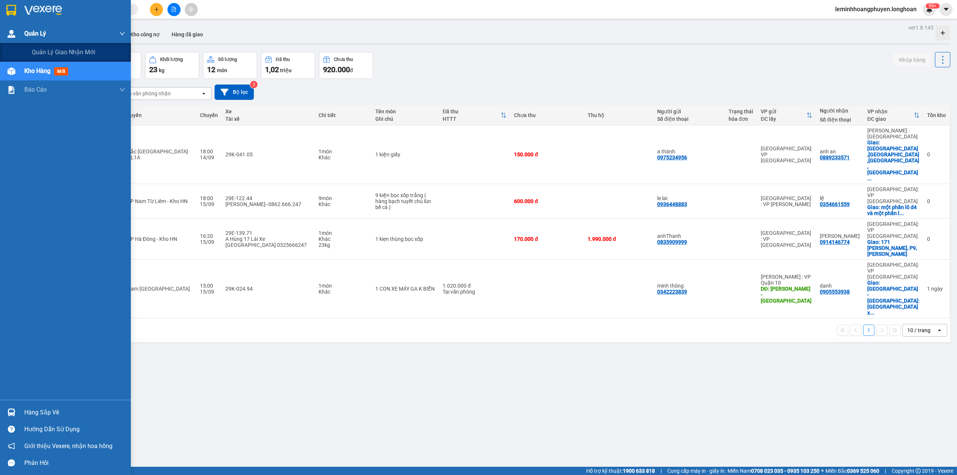
click at [30, 35] on span "Quản Lý" at bounding box center [35, 33] width 22 height 9
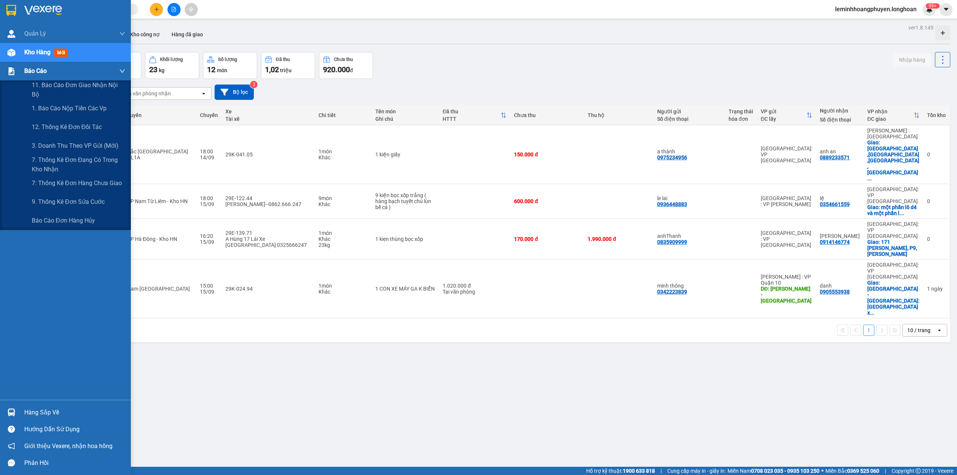
click at [29, 67] on span "Báo cáo" at bounding box center [35, 70] width 22 height 9
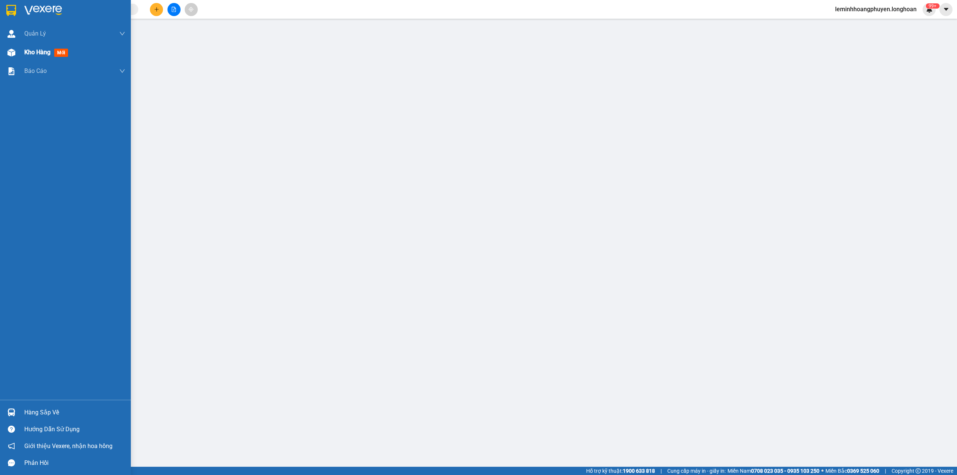
click at [50, 50] on span "Kho hàng" at bounding box center [37, 52] width 26 height 7
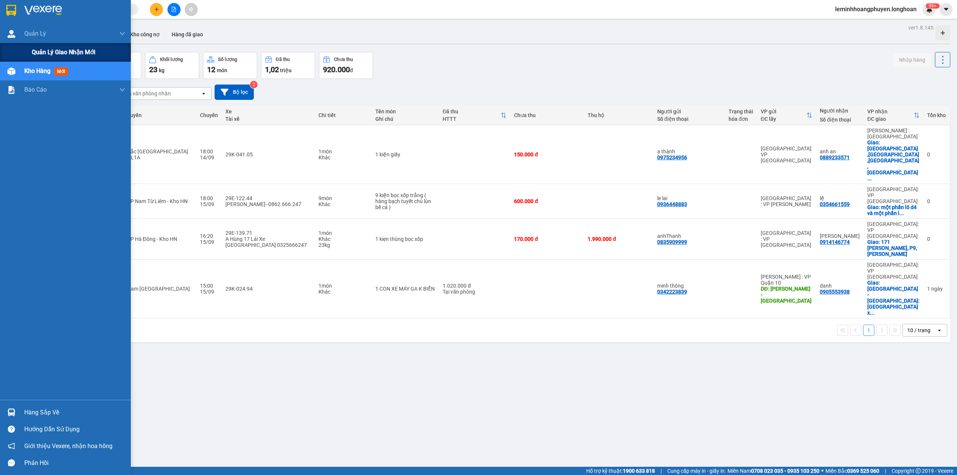
click at [76, 49] on span "Quản lý giao nhận mới" at bounding box center [64, 51] width 64 height 9
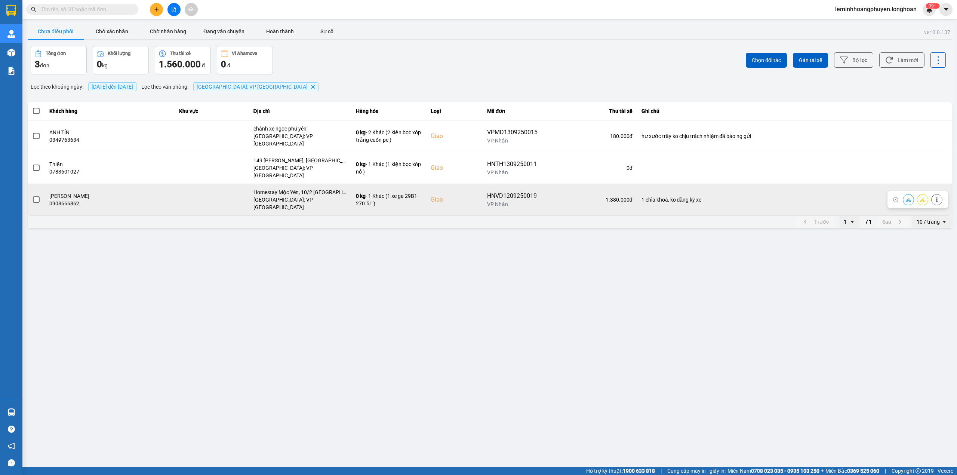
click at [492, 196] on div "1 chìa khoá, ko đăng ký xe" at bounding box center [795, 199] width 306 height 7
click at [35, 196] on span at bounding box center [36, 199] width 7 height 7
click at [32, 196] on input "checkbox" at bounding box center [32, 196] width 0 height 0
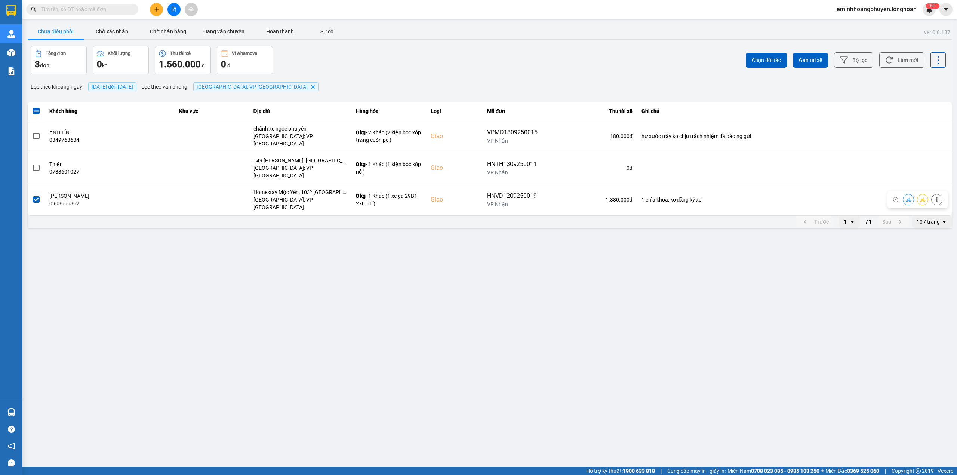
drag, startPoint x: 130, startPoint y: 182, endPoint x: 68, endPoint y: 253, distance: 94.0
click at [68, 253] on main "ver: 0.0.137 Chưa điều phối Chờ xác nhận Chờ nhận hàng Đang vận chuyển Hoàn thà…" at bounding box center [478, 233] width 957 height 467
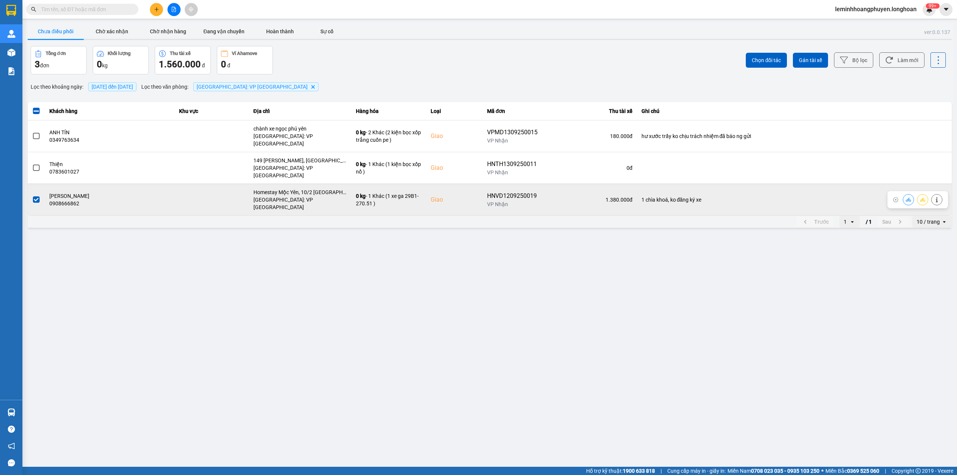
click at [36, 196] on span at bounding box center [36, 199] width 7 height 7
click at [32, 196] on input "checkbox" at bounding box center [32, 196] width 0 height 0
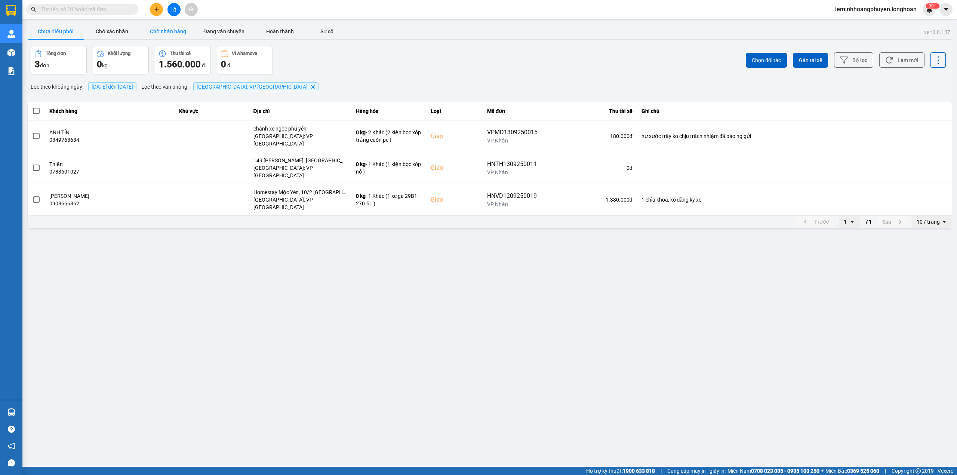
click at [157, 30] on button "Chờ nhận hàng" at bounding box center [168, 31] width 56 height 15
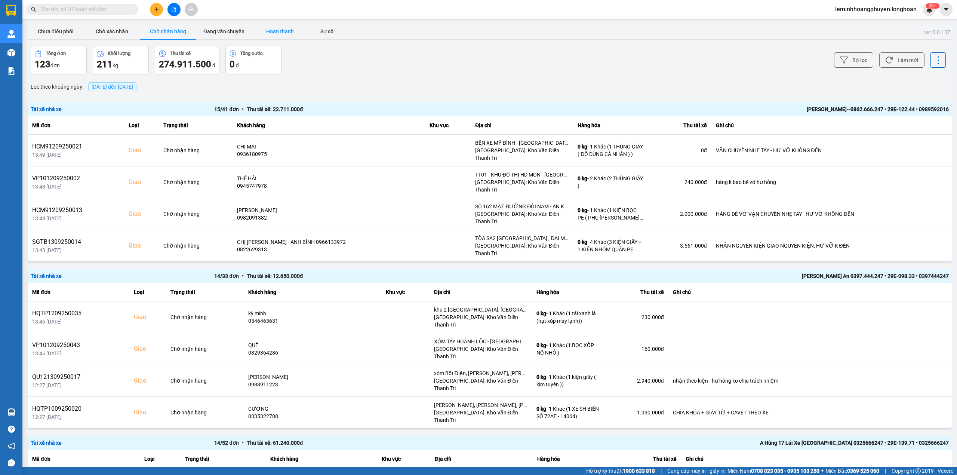
click at [283, 30] on button "Hoàn thành" at bounding box center [280, 31] width 56 height 15
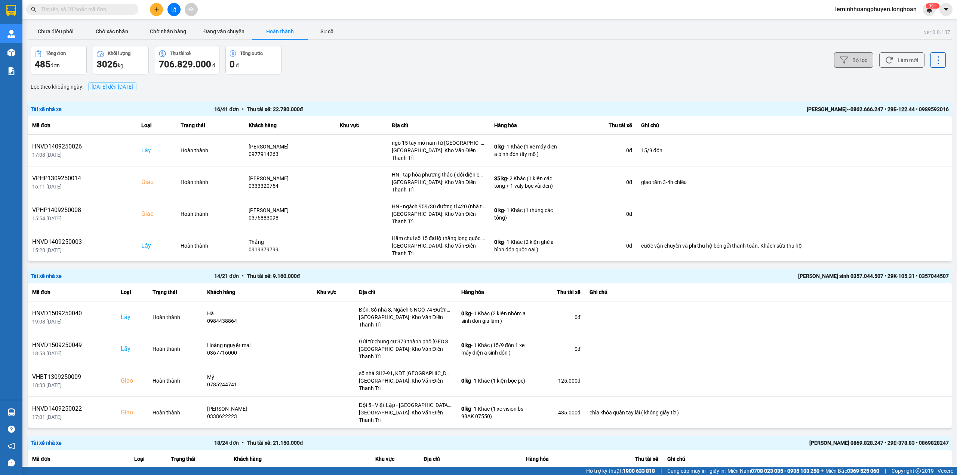
click at [492, 56] on button "Bộ lọc" at bounding box center [853, 59] width 39 height 15
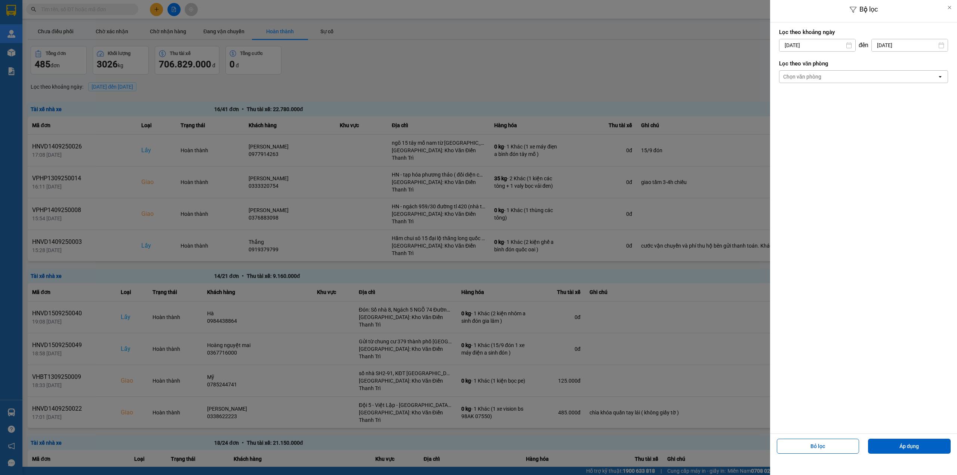
click at [492, 74] on div "Chọn văn phòng" at bounding box center [859, 77] width 158 height 12
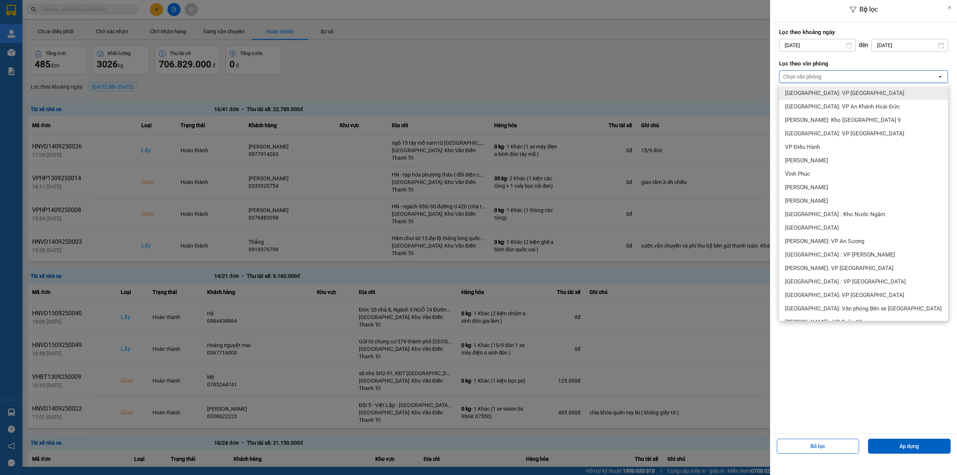
click at [492, 90] on div "[GEOGRAPHIC_DATA]: VP [GEOGRAPHIC_DATA]" at bounding box center [863, 92] width 169 height 13
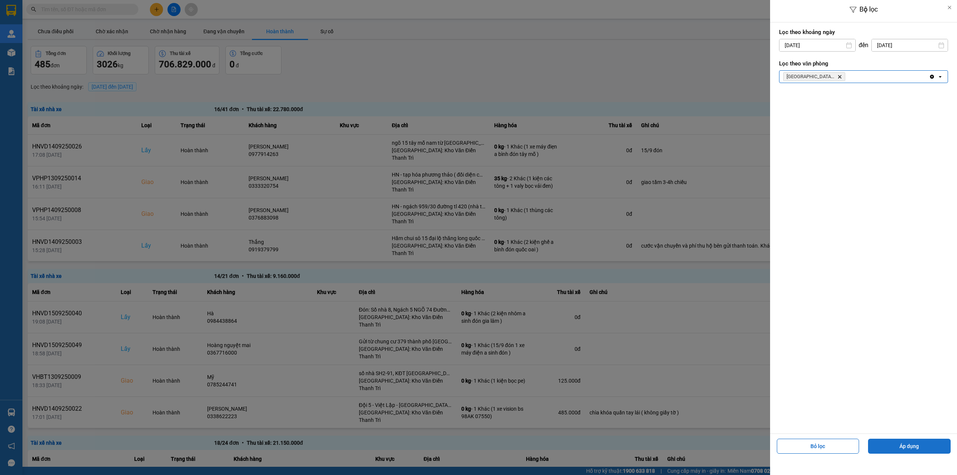
click at [492, 288] on button "Áp dụng" at bounding box center [909, 446] width 83 height 15
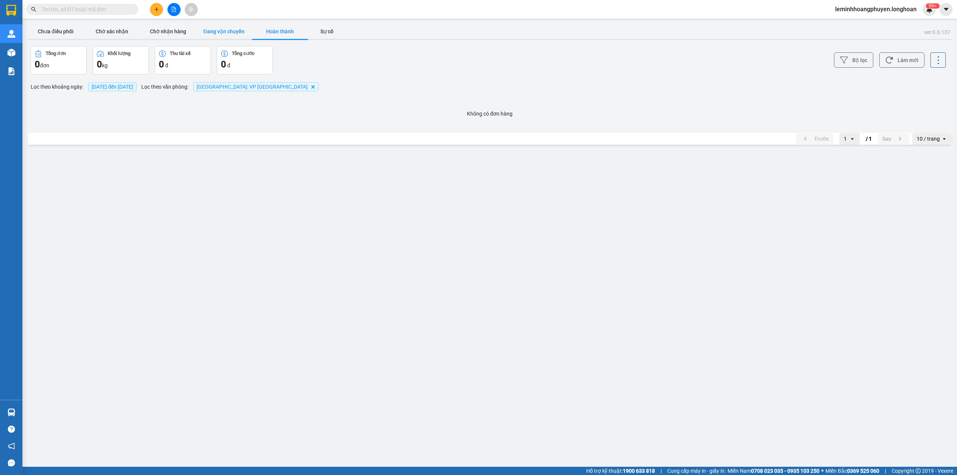
click at [222, 31] on button "Đang vận chuyển" at bounding box center [224, 31] width 56 height 15
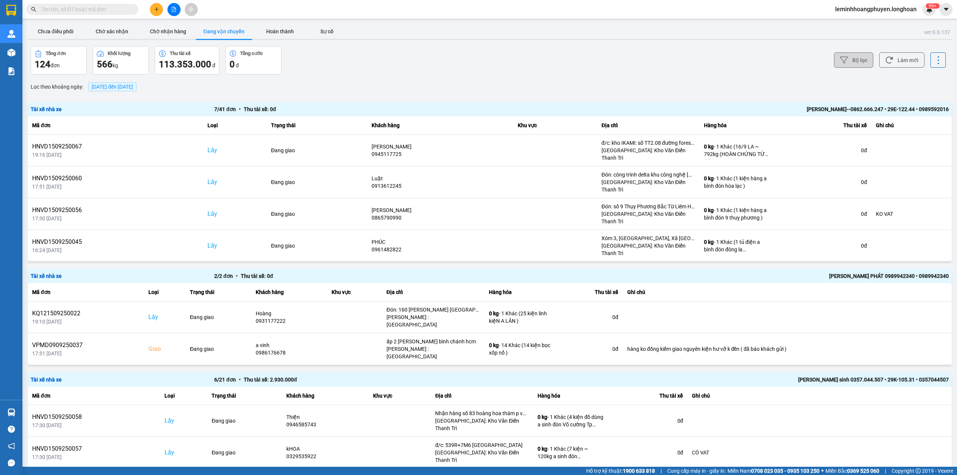
click at [492, 64] on icon at bounding box center [844, 60] width 8 height 8
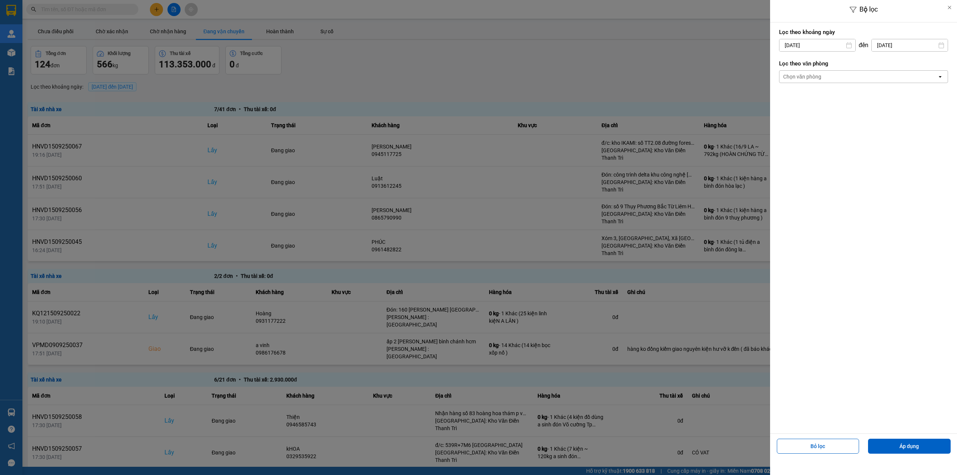
click at [492, 78] on div "Chọn văn phòng" at bounding box center [859, 77] width 158 height 12
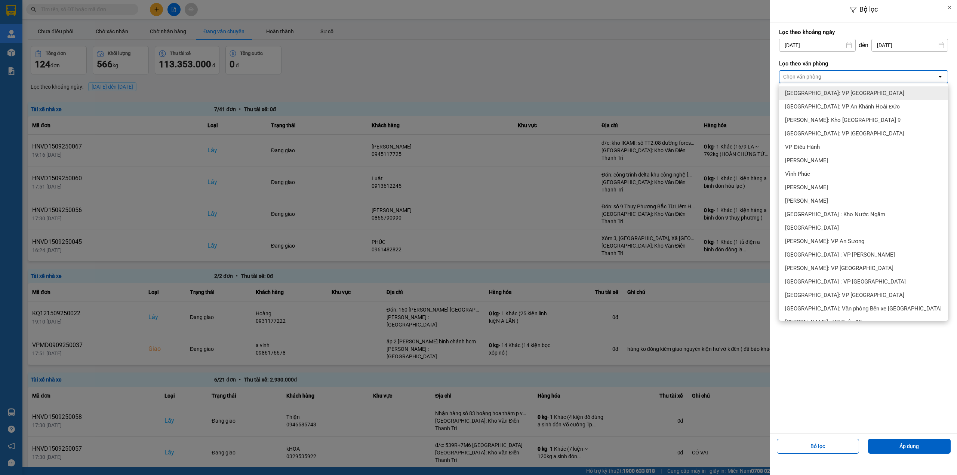
click at [492, 89] on div "[GEOGRAPHIC_DATA]: VP [GEOGRAPHIC_DATA]" at bounding box center [863, 92] width 169 height 13
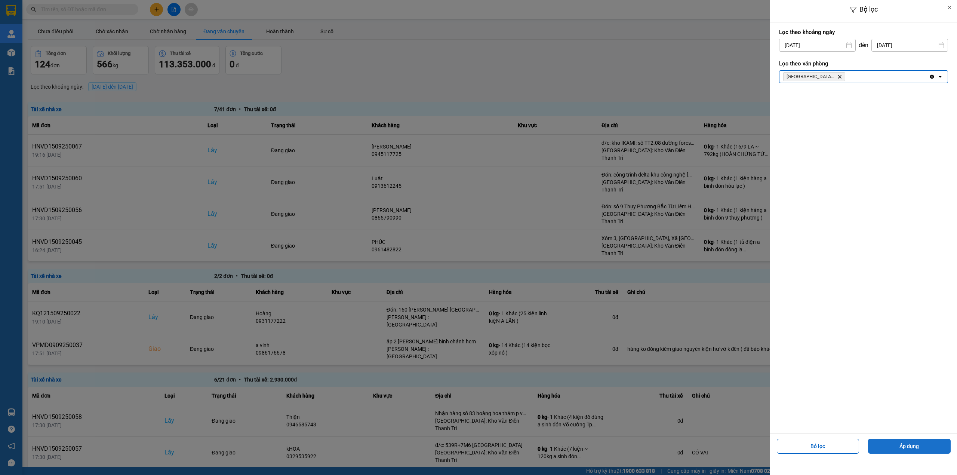
click at [492, 288] on button "Áp dụng" at bounding box center [909, 446] width 83 height 15
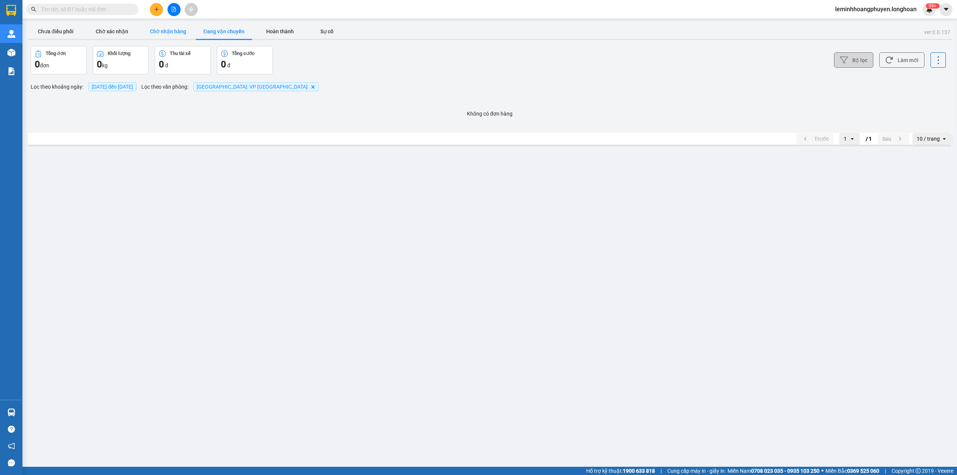
click at [153, 29] on button "Chờ nhận hàng" at bounding box center [168, 31] width 56 height 15
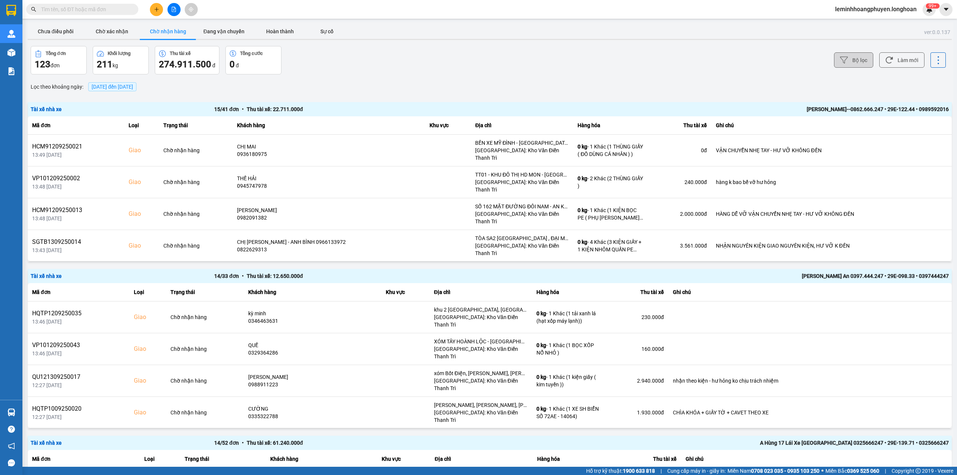
click at [492, 66] on button "Bộ lọc" at bounding box center [853, 59] width 39 height 15
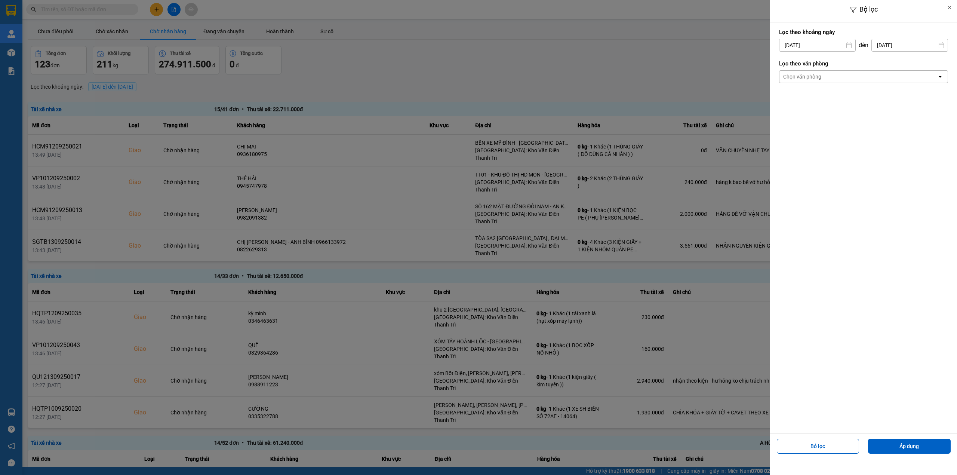
click at [492, 73] on div "Chọn văn phòng" at bounding box center [859, 77] width 158 height 12
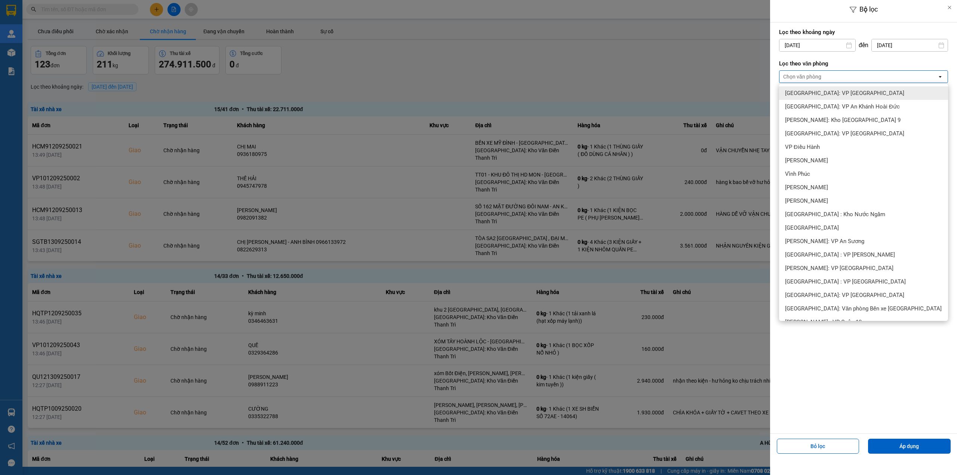
click at [492, 97] on div "[GEOGRAPHIC_DATA]: VP [GEOGRAPHIC_DATA]" at bounding box center [863, 92] width 169 height 13
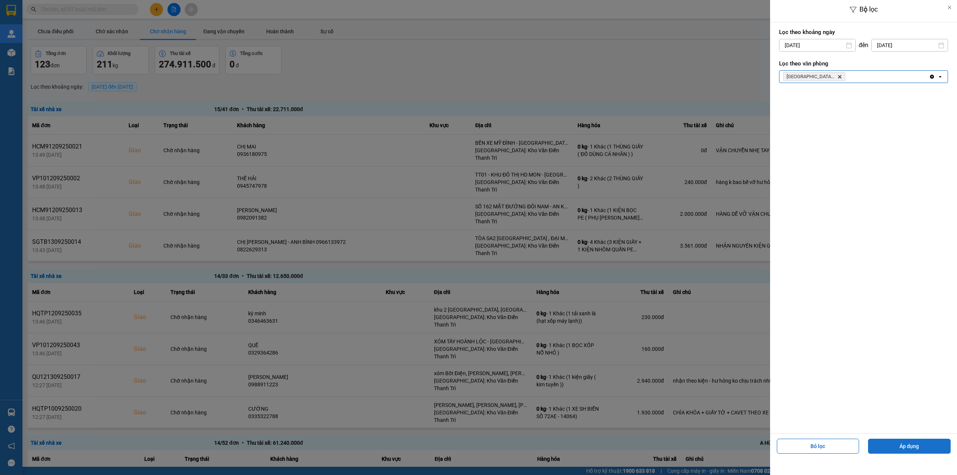
click at [492, 288] on button "Áp dụng" at bounding box center [909, 446] width 83 height 15
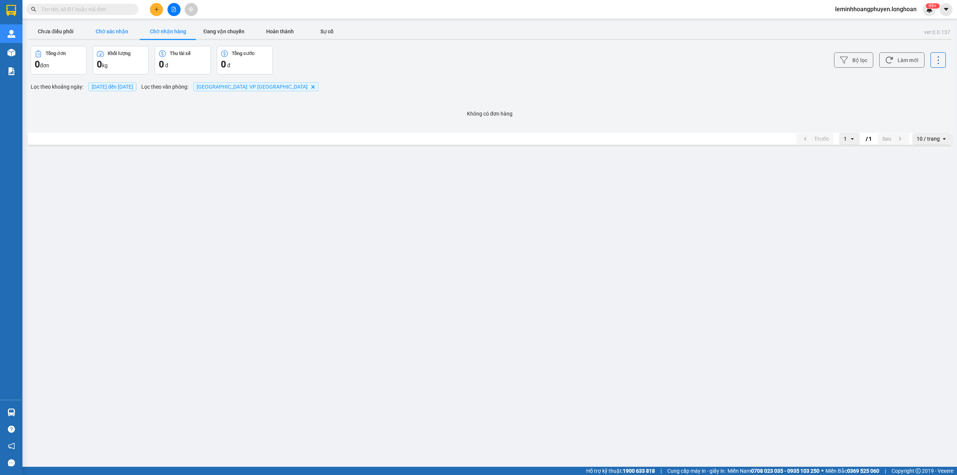
click at [112, 32] on button "Chờ xác nhận" at bounding box center [112, 31] width 56 height 15
click at [492, 61] on button "Bộ lọc" at bounding box center [853, 59] width 39 height 15
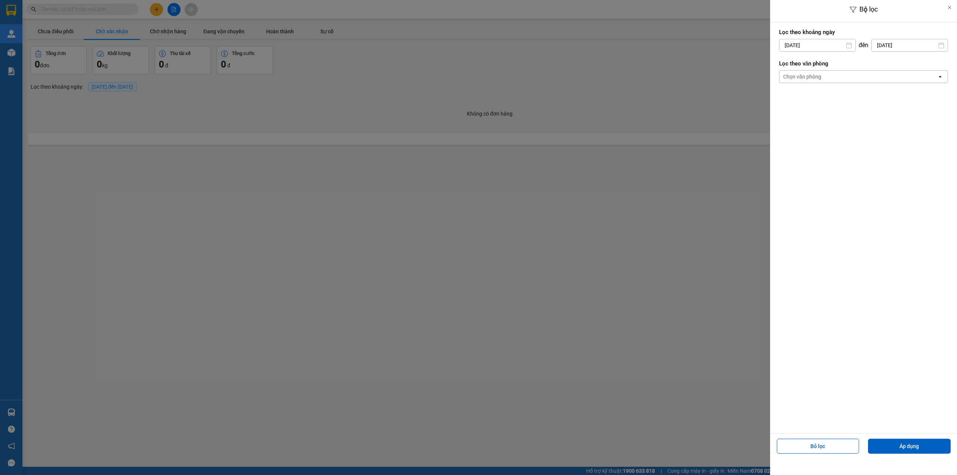
click at [492, 77] on div "Chọn văn phòng" at bounding box center [859, 77] width 158 height 12
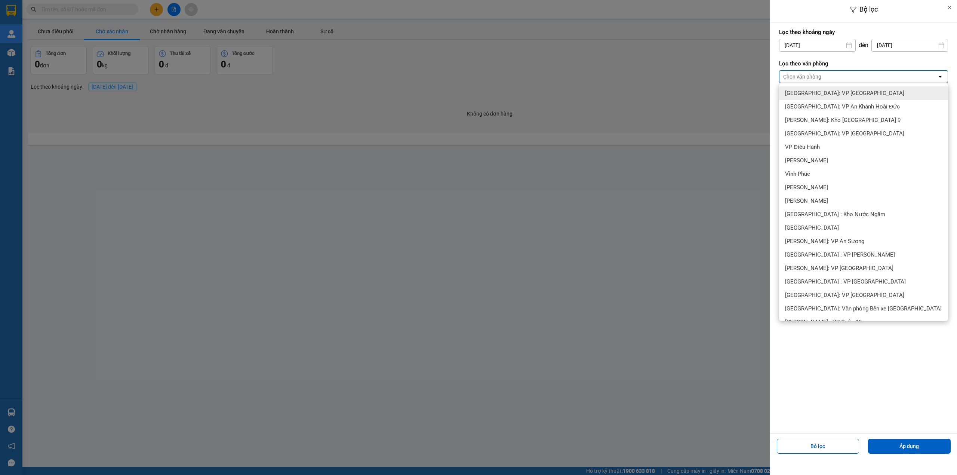
click at [492, 94] on span "[GEOGRAPHIC_DATA]: VP [GEOGRAPHIC_DATA]" at bounding box center [844, 92] width 119 height 7
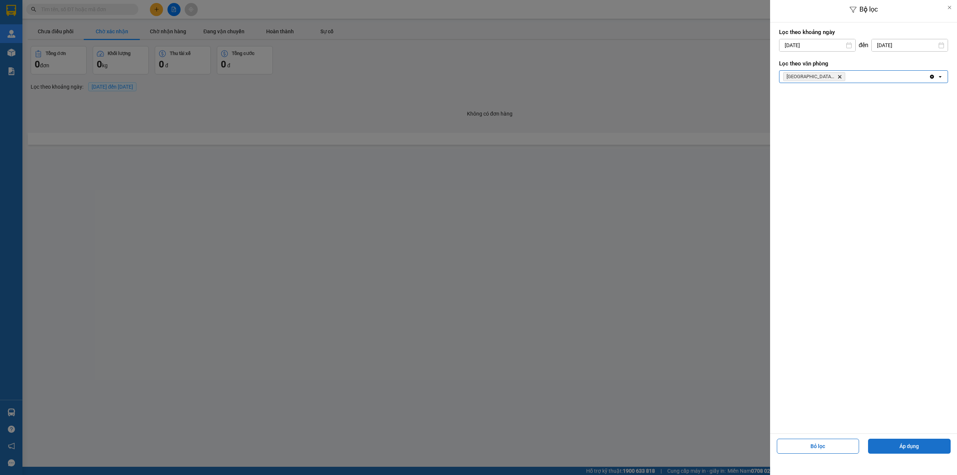
click at [492, 288] on button "Áp dụng" at bounding box center [909, 446] width 83 height 15
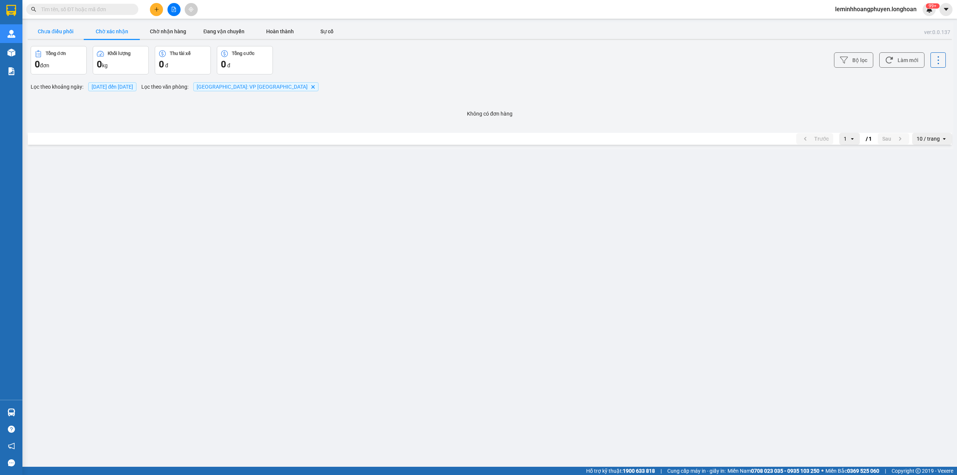
click at [60, 29] on button "Chưa điều phối" at bounding box center [56, 31] width 56 height 15
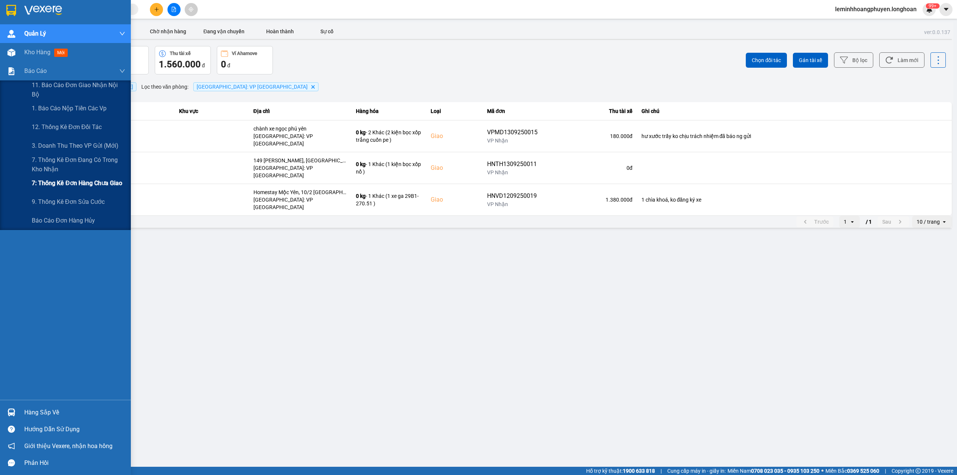
click at [74, 184] on span "7: Thống kê đơn hàng chưa giao" at bounding box center [77, 182] width 90 height 9
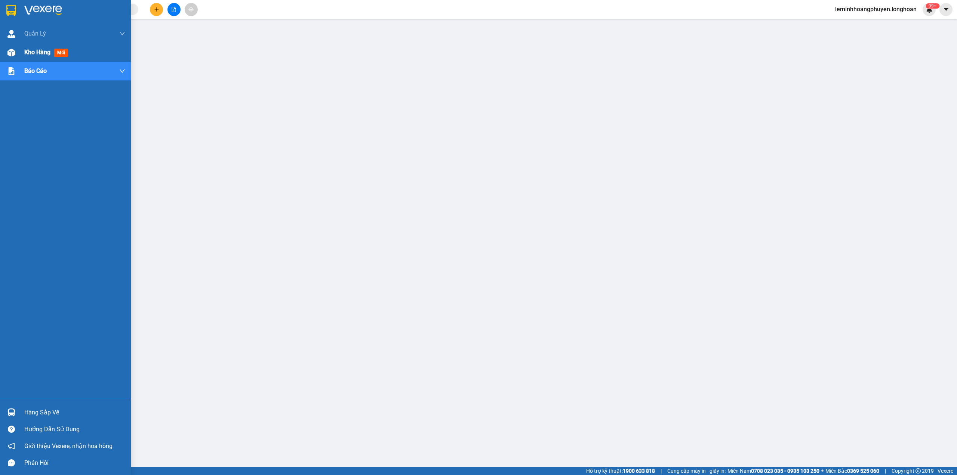
click at [50, 49] on span "Kho hàng" at bounding box center [37, 52] width 26 height 7
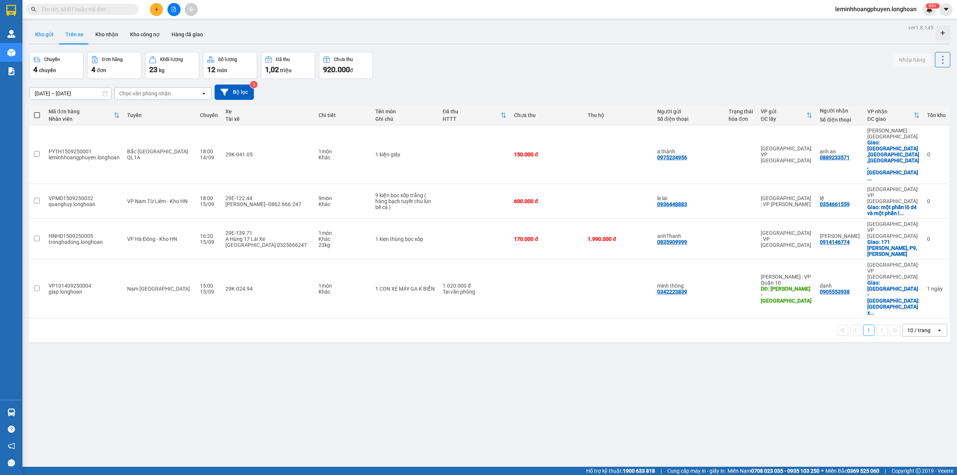
click at [48, 27] on button "Kho gửi" at bounding box center [44, 34] width 30 height 18
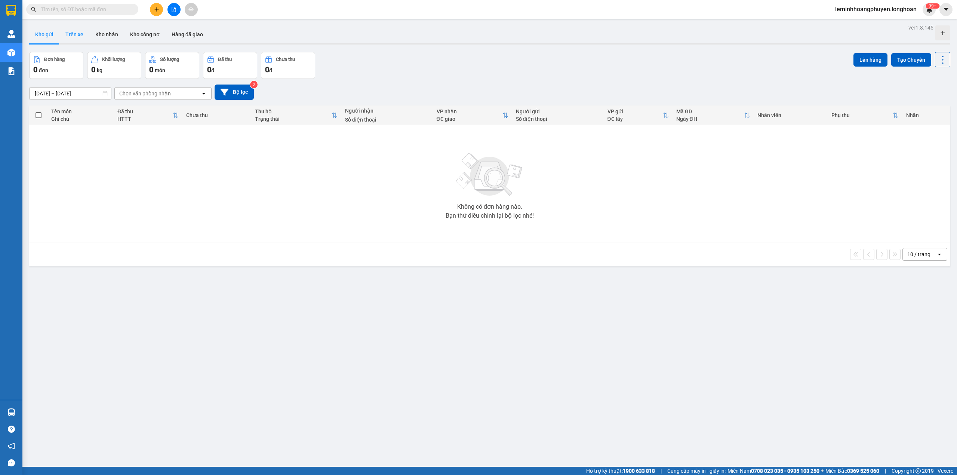
click at [82, 35] on button "Trên xe" at bounding box center [74, 34] width 30 height 18
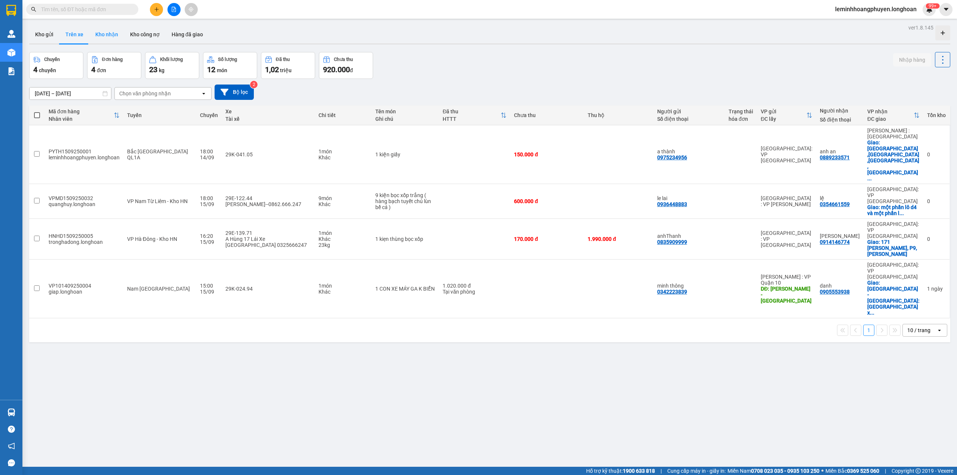
click at [107, 33] on button "Kho nhận" at bounding box center [106, 34] width 35 height 18
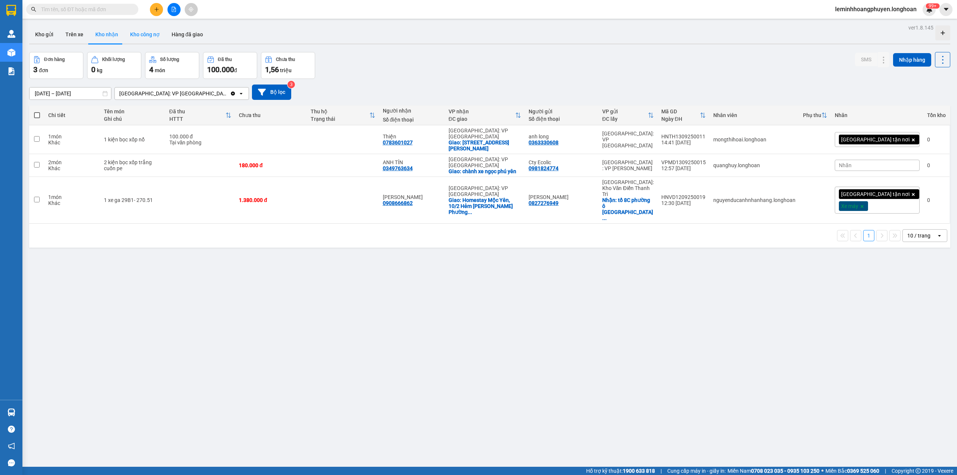
click at [149, 35] on button "Kho công nợ" at bounding box center [145, 34] width 42 height 18
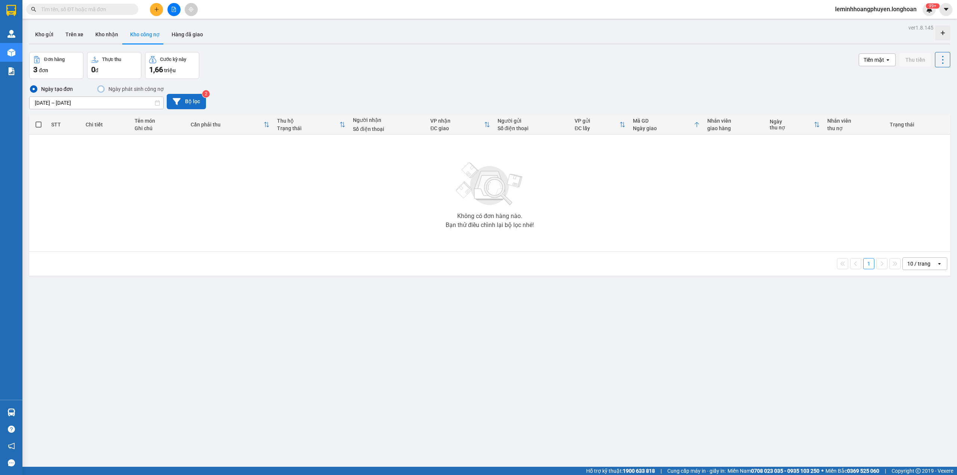
click at [196, 105] on button "Bộ lọc" at bounding box center [186, 101] width 39 height 15
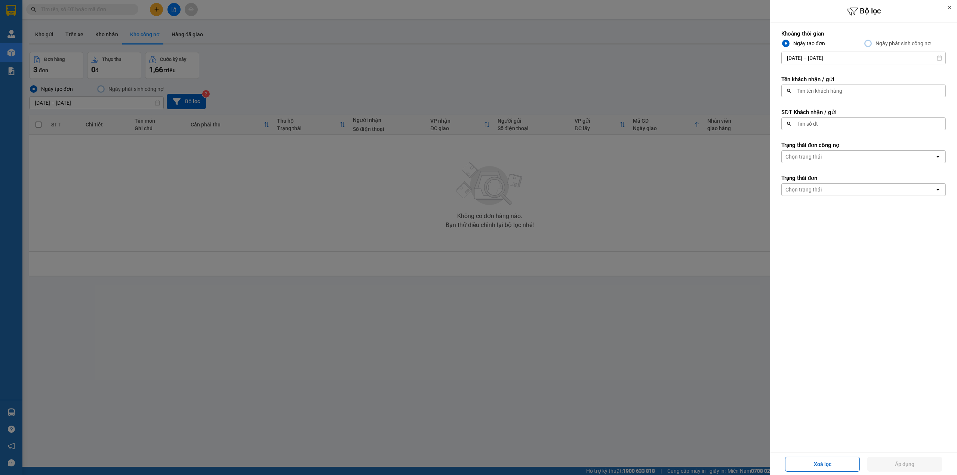
click at [185, 31] on div at bounding box center [478, 237] width 957 height 475
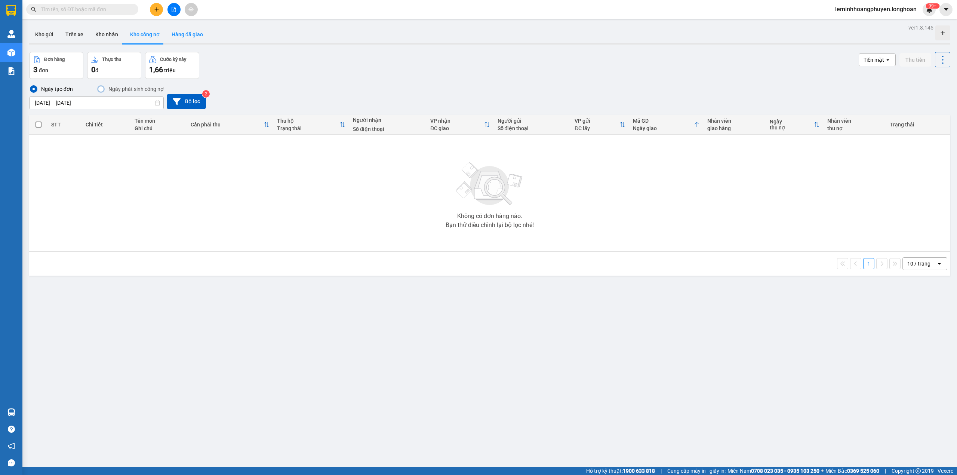
click at [176, 35] on button "Hàng đã giao" at bounding box center [187, 34] width 43 height 18
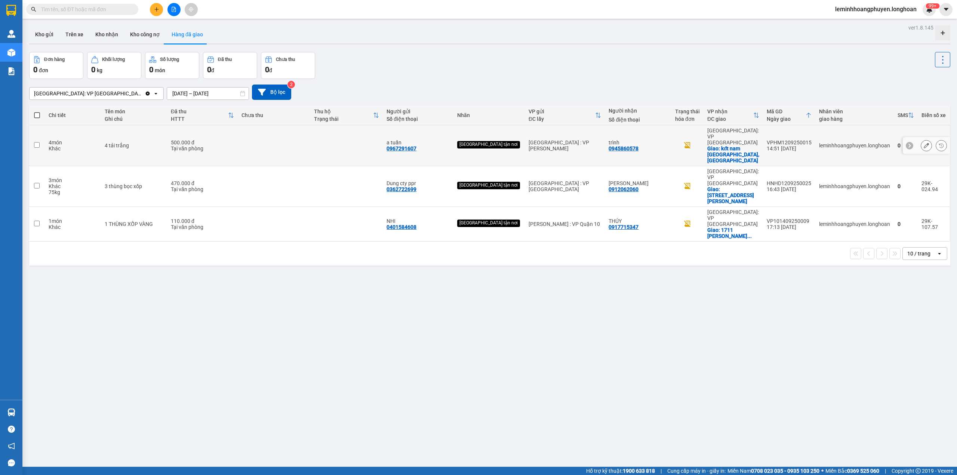
click at [492, 142] on div "leminhhoangphuyen.longhoan" at bounding box center [854, 145] width 71 height 6
checkbox input "true"
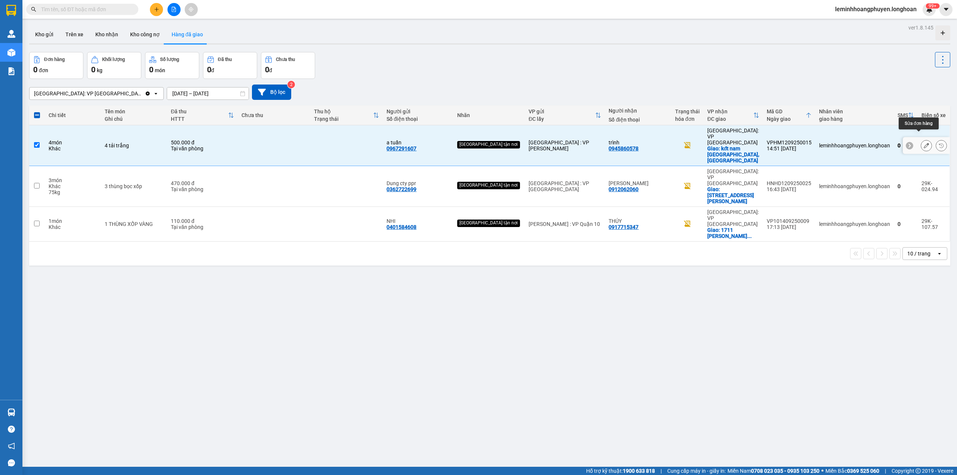
click at [492, 139] on button at bounding box center [926, 145] width 10 height 13
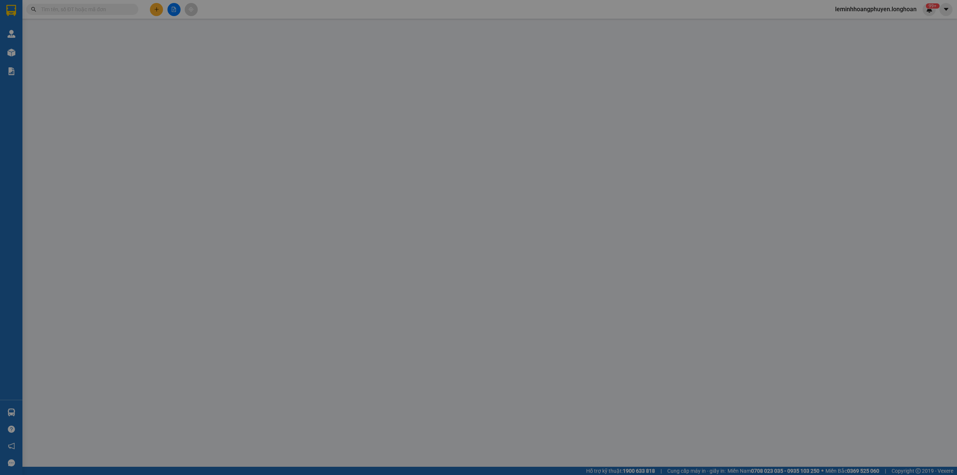
type input "0967291607"
type input "a tuấn"
type input "0945860578"
type input "trình"
checkbox input "true"
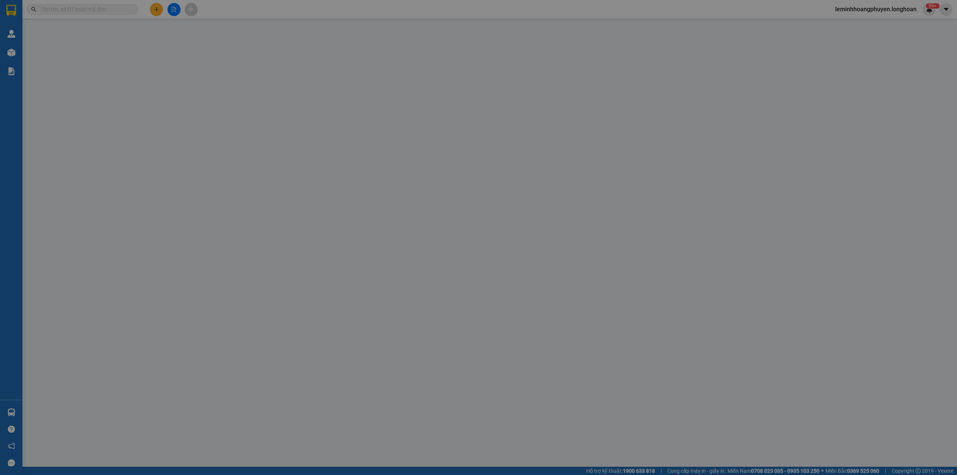
type input "kđt nam [GEOGRAPHIC_DATA],[GEOGRAPHIC_DATA]"
type input "CHÀNH NGỌC PHÚ [GEOGRAPHIC_DATA]"
type input "500.000"
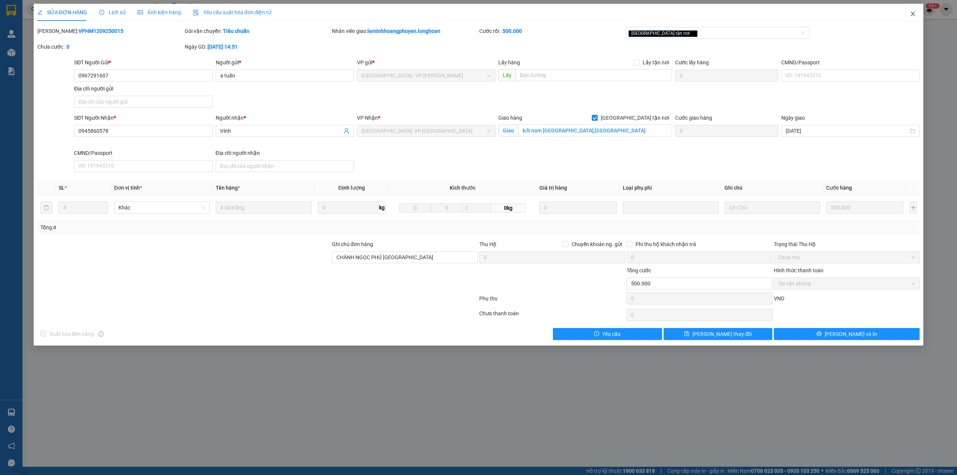
click at [492, 17] on icon "close" at bounding box center [913, 14] width 6 height 6
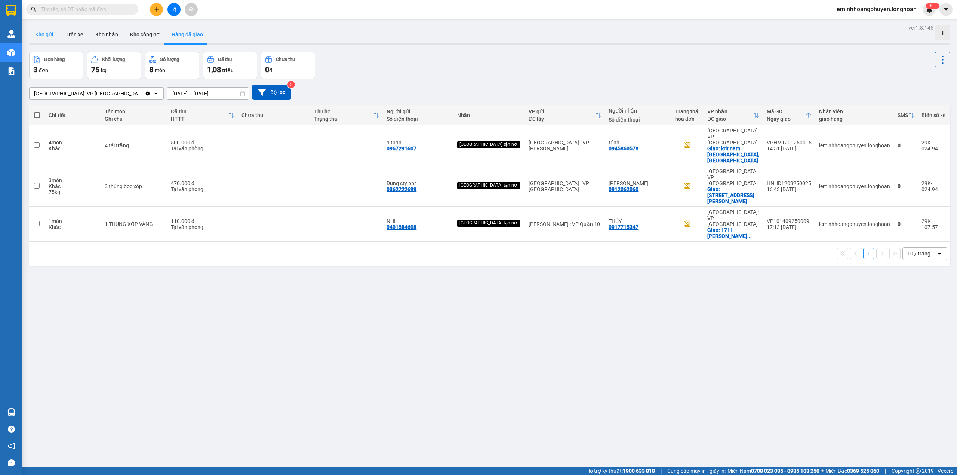
click at [50, 39] on button "Kho gửi" at bounding box center [44, 34] width 30 height 18
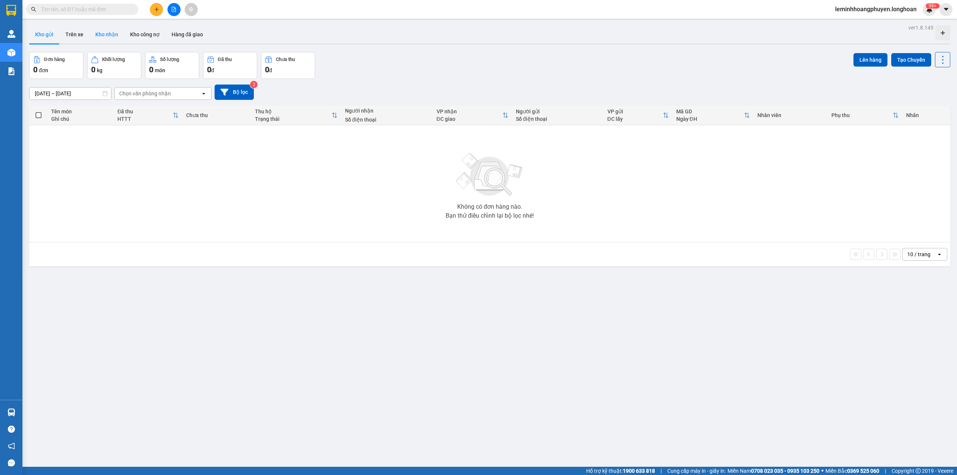
click at [107, 32] on button "Kho nhận" at bounding box center [106, 34] width 35 height 18
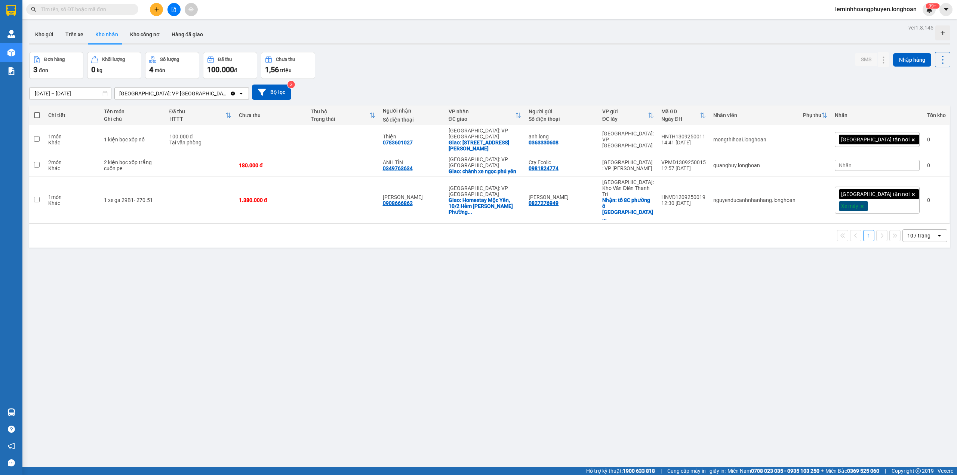
click at [492, 288] on div "ver 1.8.145 Kho gửi Trên xe Kho nhận Kho công nợ Hàng đã giao Đơn hàng 3 đơn Kh…" at bounding box center [489, 259] width 927 height 475
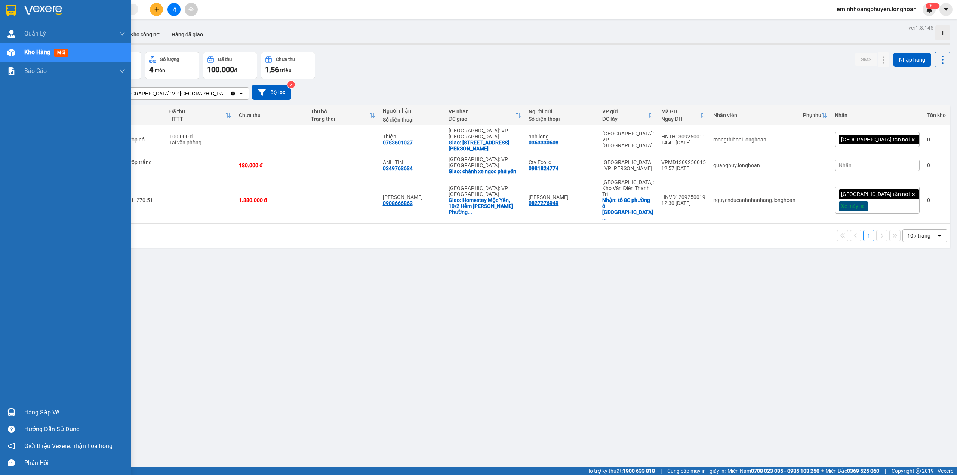
click at [18, 288] on div "Hàng sắp về" at bounding box center [65, 412] width 131 height 17
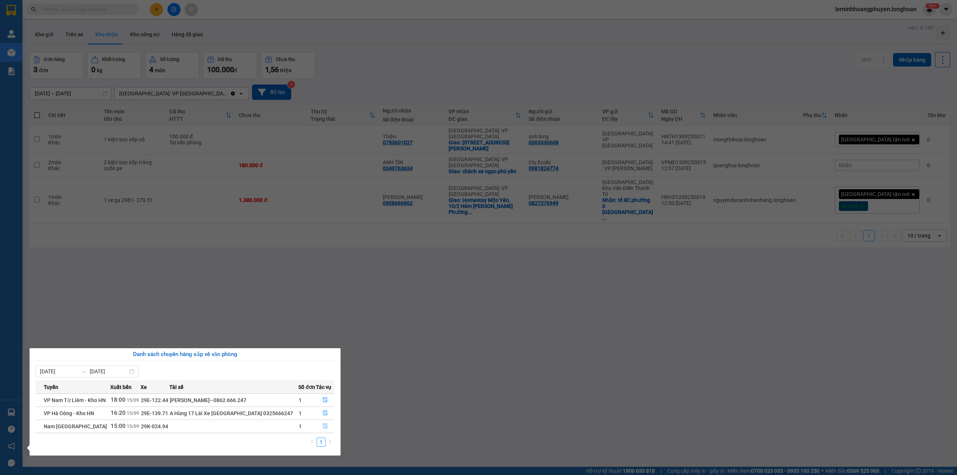
click at [324, 288] on icon "file-done" at bounding box center [325, 426] width 4 height 5
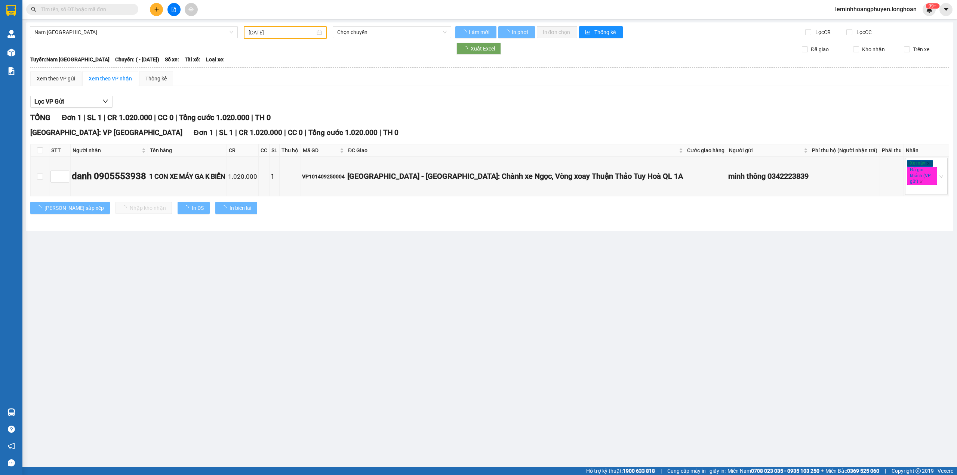
type input "[DATE]"
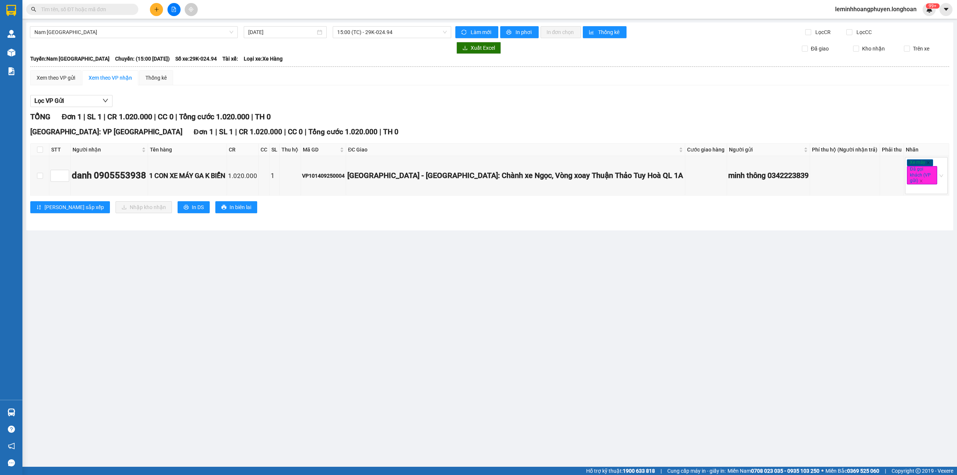
drag, startPoint x: 245, startPoint y: 319, endPoint x: 229, endPoint y: 327, distance: 17.9
click at [246, 288] on main "Nam [GEOGRAPHIC_DATA] [DATE] 15:00 (TC) - 29K-024.94 Làm mới In phơi In đơn chọ…" at bounding box center [478, 233] width 957 height 467
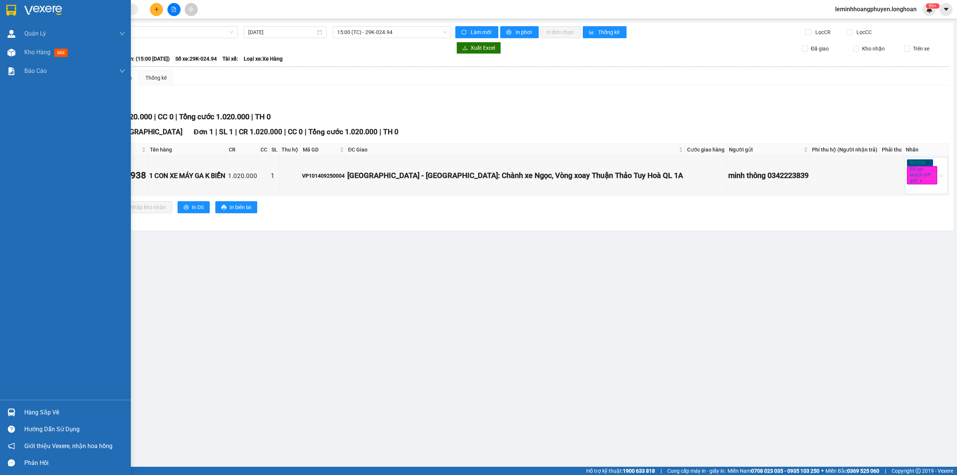
click at [38, 288] on div "Hàng sắp về" at bounding box center [74, 412] width 101 height 11
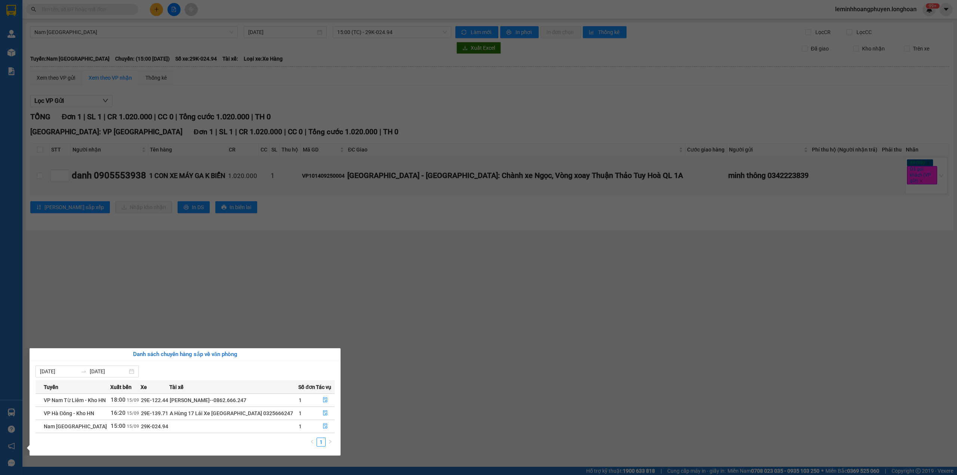
click at [336, 288] on section "Kết quả tìm kiếm ( 0 ) Bộ lọc No Data leminhhoangphuyen.longhoan 99+ [PERSON_NA…" at bounding box center [478, 237] width 957 height 475
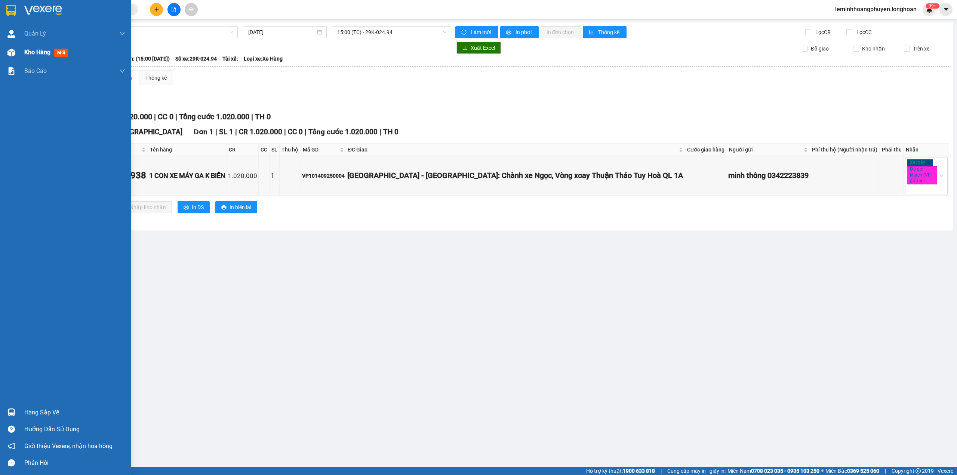
click at [31, 52] on span "Kho hàng" at bounding box center [37, 52] width 26 height 7
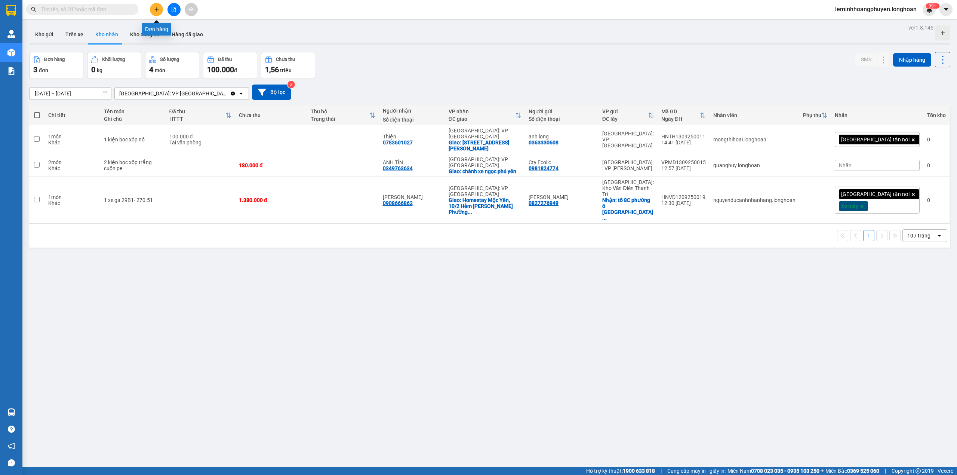
click at [154, 10] on icon "plus" at bounding box center [156, 9] width 5 height 5
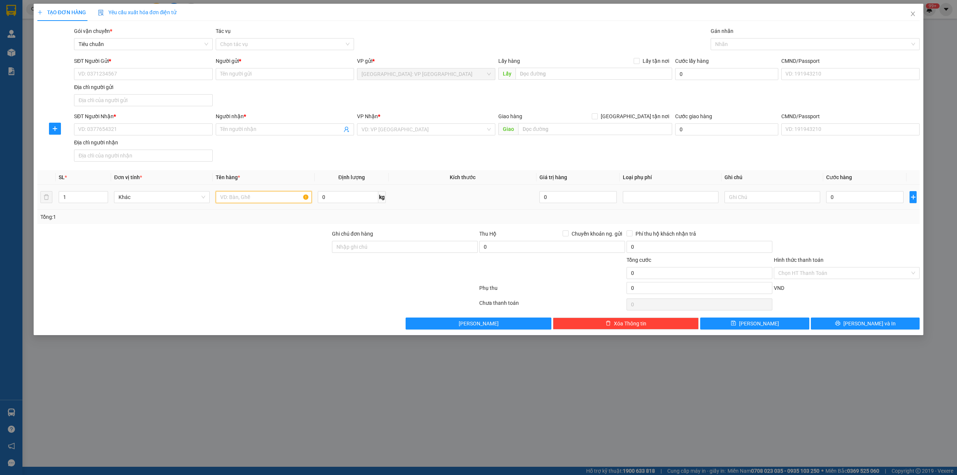
click at [275, 200] on input "text" at bounding box center [264, 197] width 96 height 12
click at [492, 202] on input "text" at bounding box center [773, 197] width 96 height 12
click at [492, 195] on input "0" at bounding box center [864, 197] width 77 height 12
click at [492, 196] on input "0" at bounding box center [864, 197] width 77 height 12
type input "0"
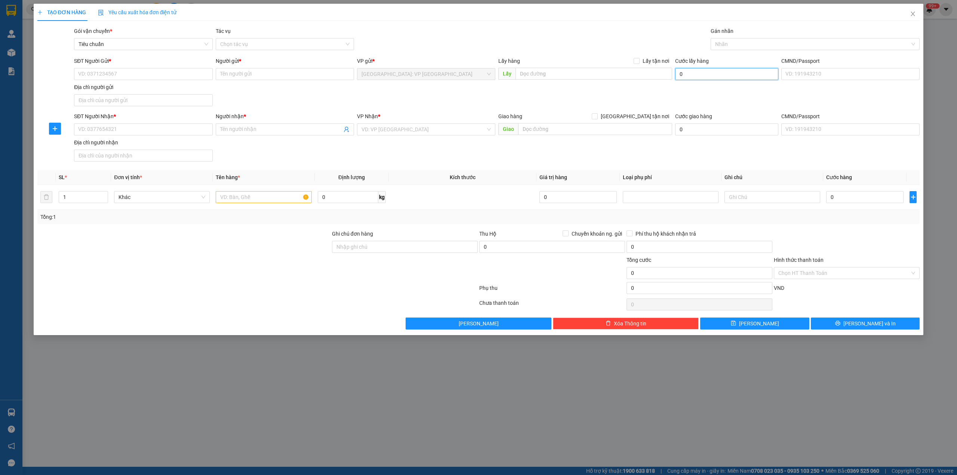
click at [492, 72] on input "0" at bounding box center [726, 74] width 103 height 12
click at [492, 75] on input "0" at bounding box center [726, 74] width 103 height 12
type input "1"
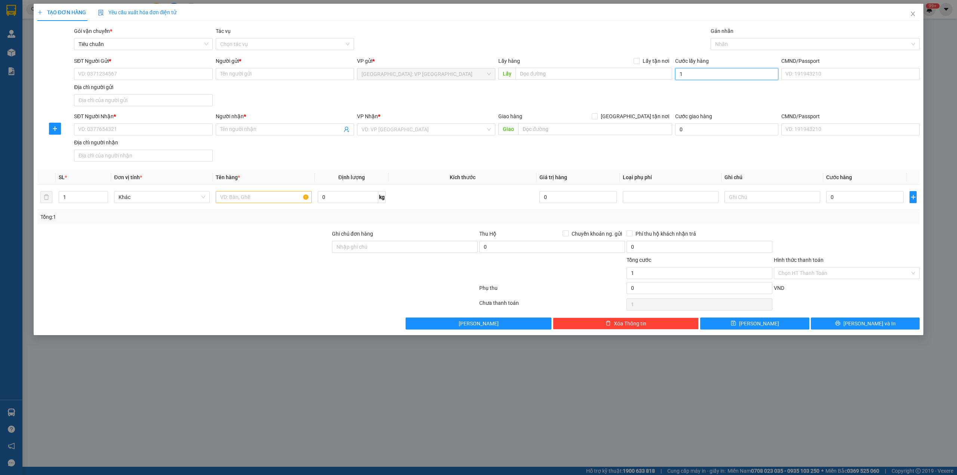
type input "15"
type input "150"
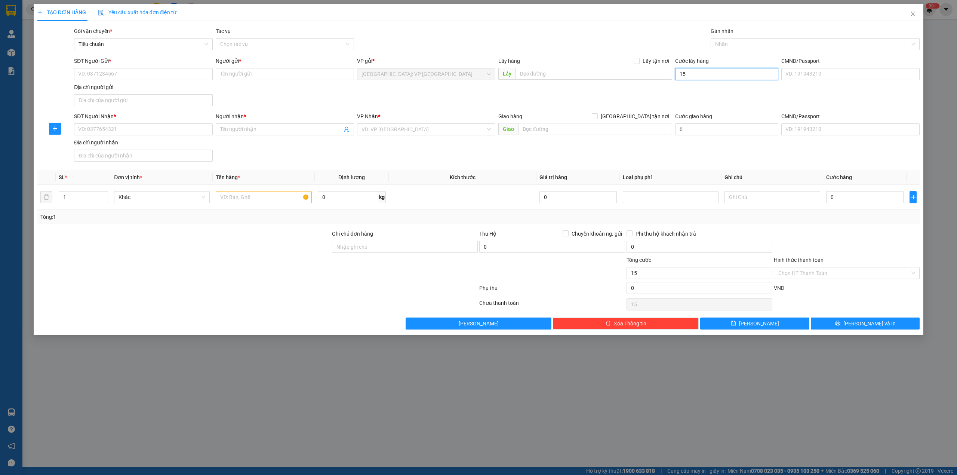
type input "150"
type input "1.500"
type input "15.000"
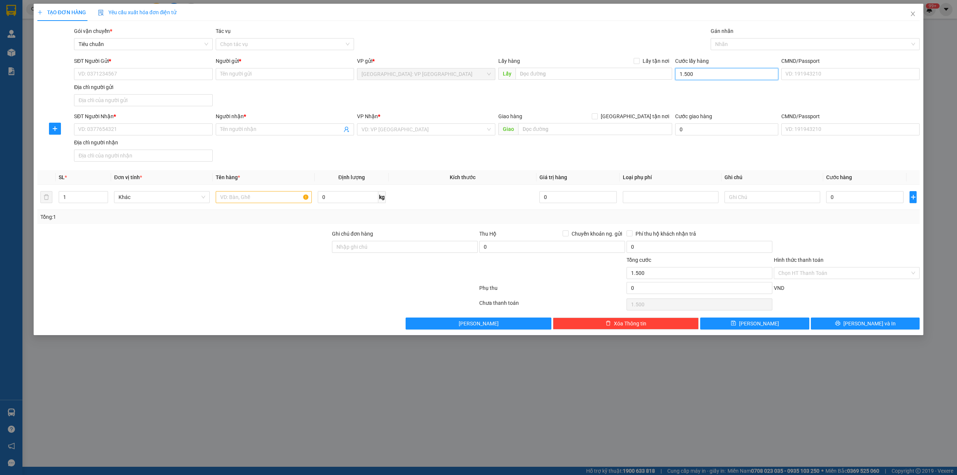
type input "15.000"
type input "150.000"
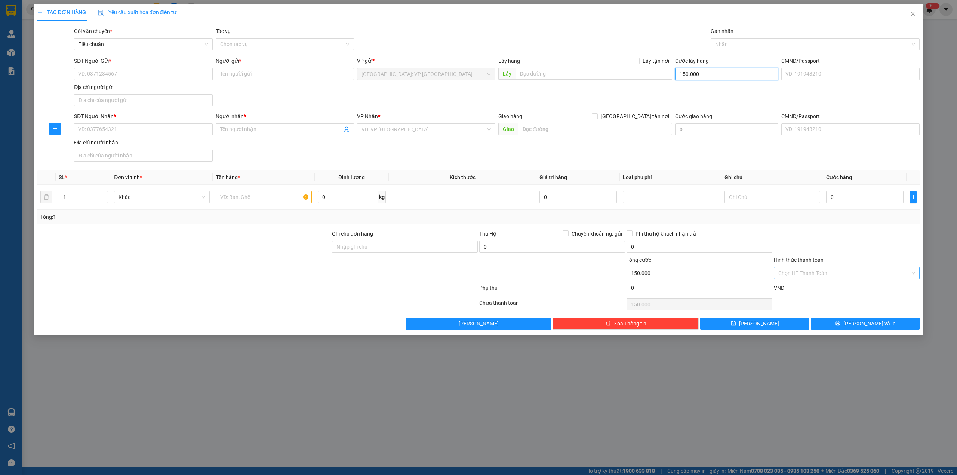
type input "150.000"
click at [492, 271] on input "Hình thức thanh toán" at bounding box center [844, 272] width 132 height 11
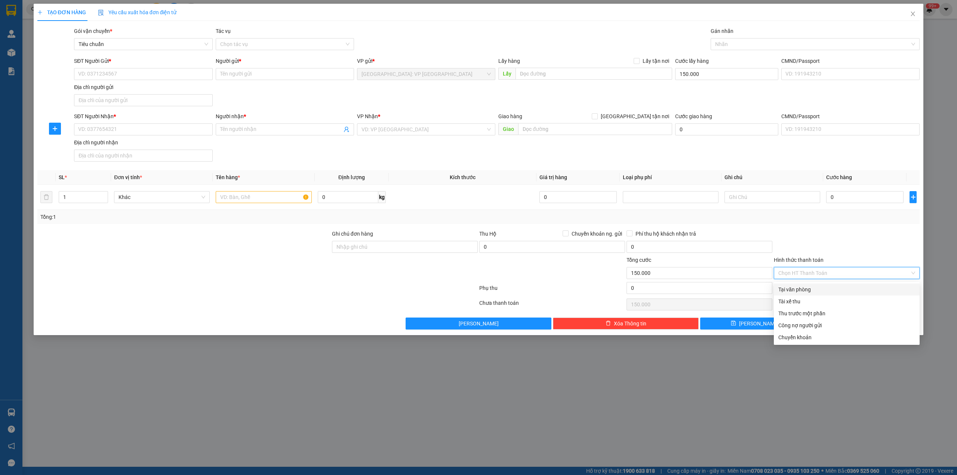
click at [492, 288] on div "Tại văn phòng" at bounding box center [846, 289] width 137 height 8
type input "0"
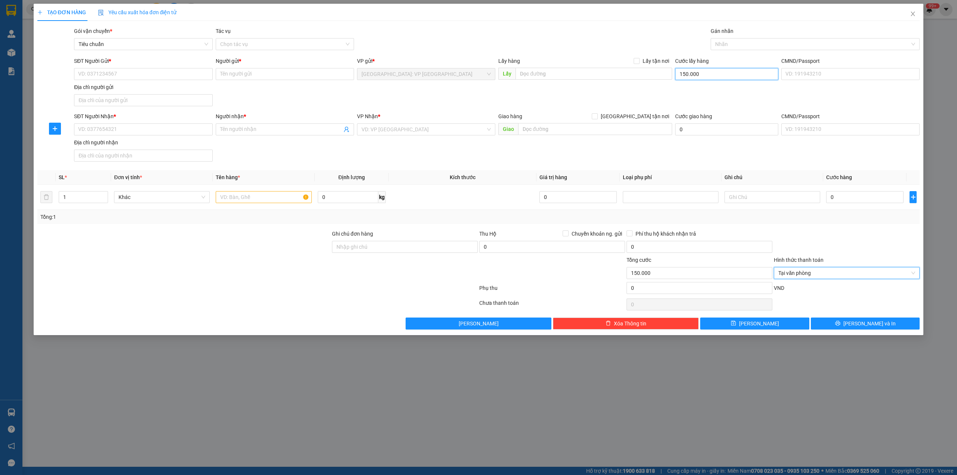
click at [492, 72] on input "150.000" at bounding box center [726, 74] width 103 height 12
type input "0"
click at [492, 198] on input "0" at bounding box center [864, 197] width 77 height 12
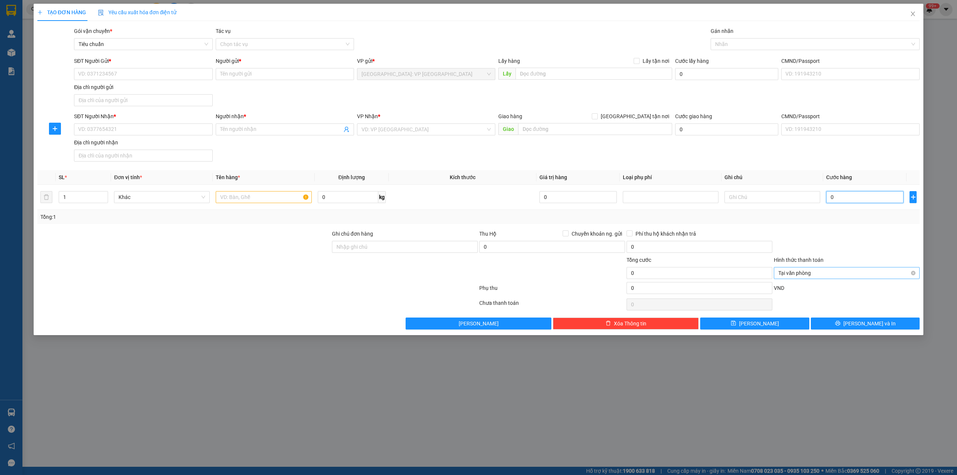
click at [492, 271] on span "Tại văn phòng" at bounding box center [846, 272] width 137 height 11
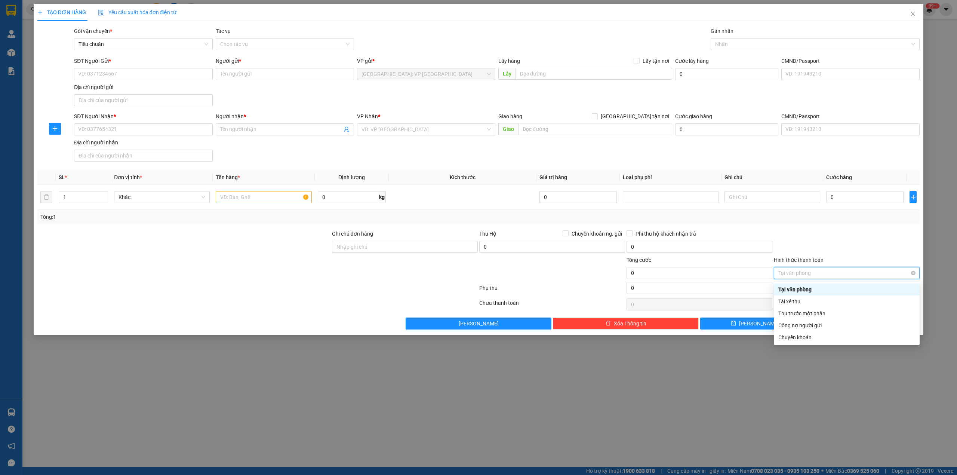
click at [492, 271] on span "Tại văn phòng" at bounding box center [846, 272] width 137 height 11
click at [492, 235] on div at bounding box center [846, 243] width 147 height 26
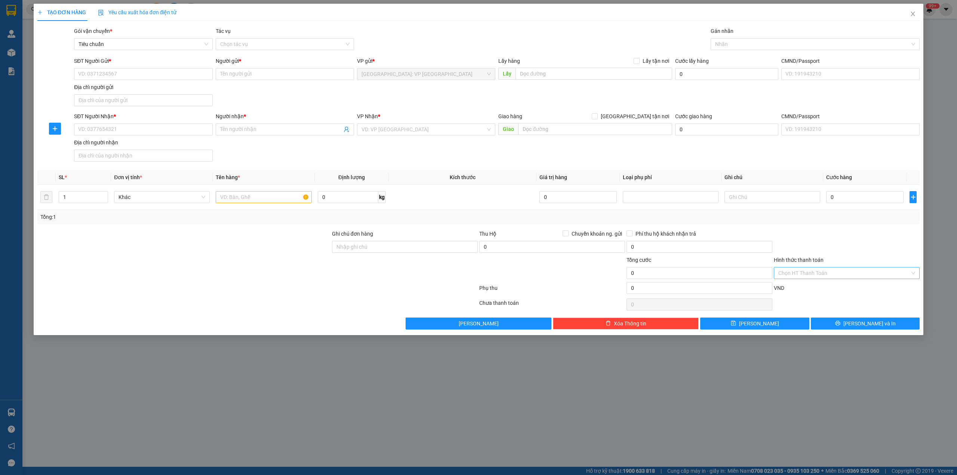
click at [492, 273] on div "Chọn HT Thanh Toán" at bounding box center [847, 273] width 146 height 12
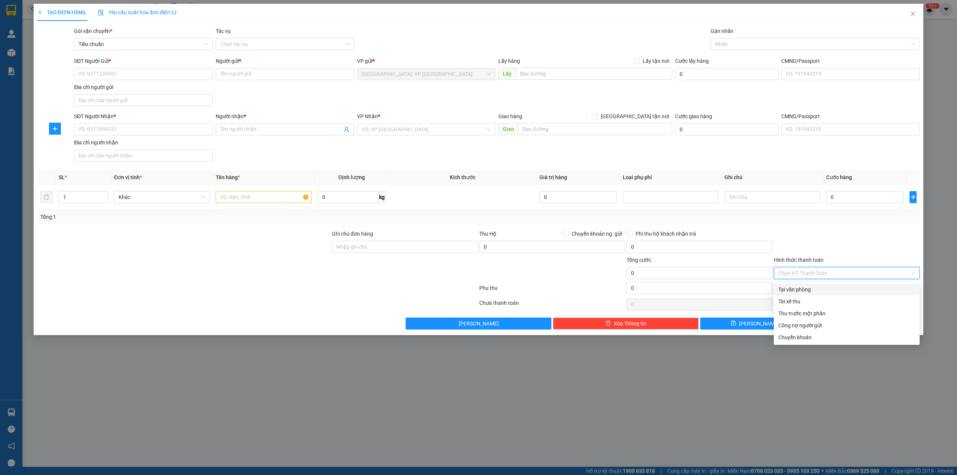
click at [492, 286] on div "Tại văn phòng" at bounding box center [846, 289] width 137 height 8
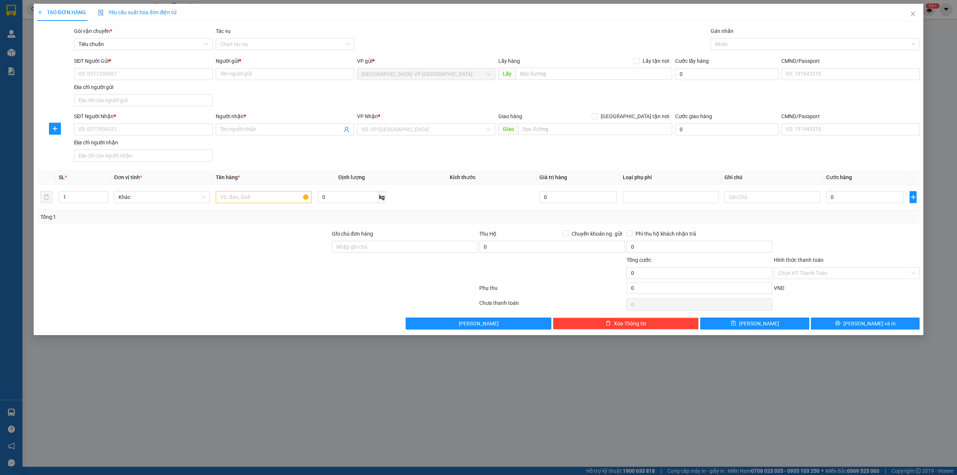
click at [492, 288] on div "VND" at bounding box center [846, 290] width 147 height 13
click at [492, 199] on input "0" at bounding box center [864, 197] width 77 height 12
type input "1"
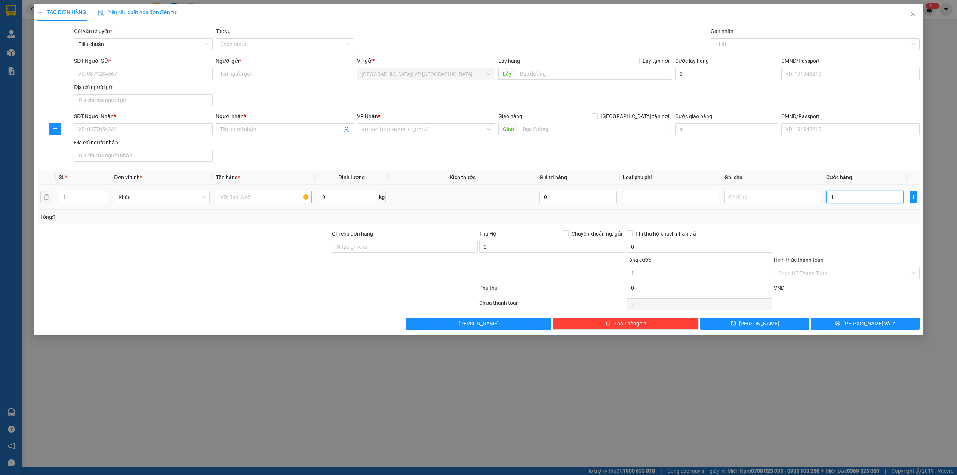
type input "15"
type input "150"
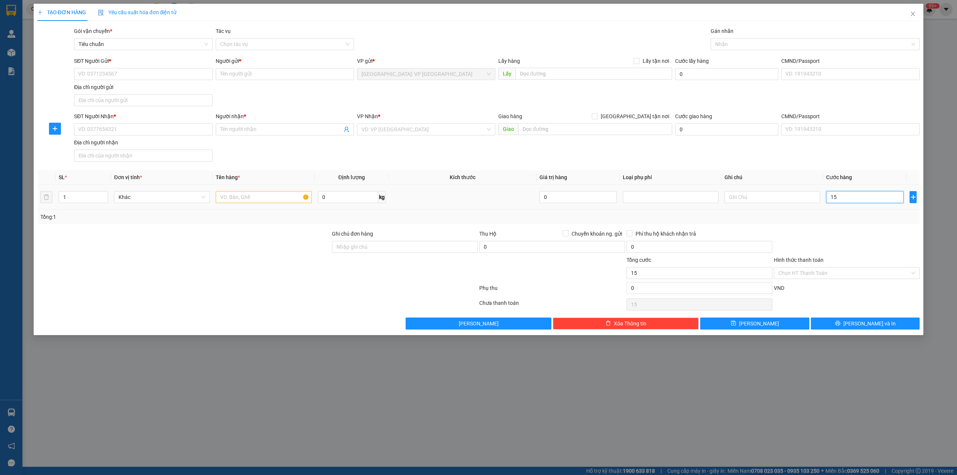
type input "150"
type input "1.500"
type input "15.000"
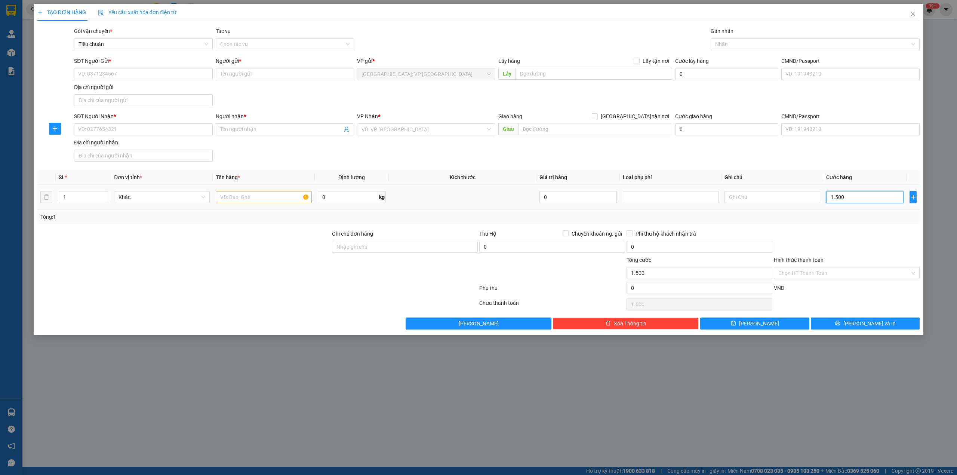
type input "15.000"
type input "150.000"
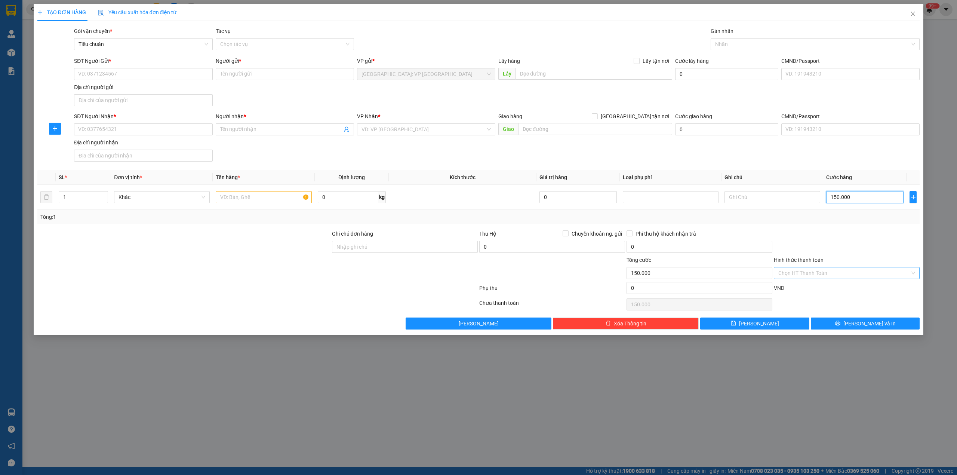
type input "150.000"
click at [492, 276] on input "Hình thức thanh toán" at bounding box center [844, 272] width 132 height 11
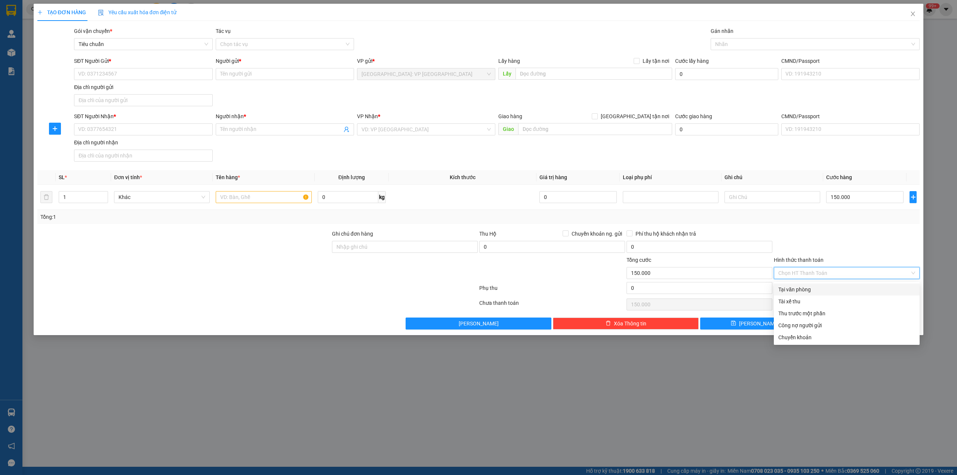
click at [492, 288] on div "Tại văn phòng" at bounding box center [846, 289] width 137 height 8
type input "0"
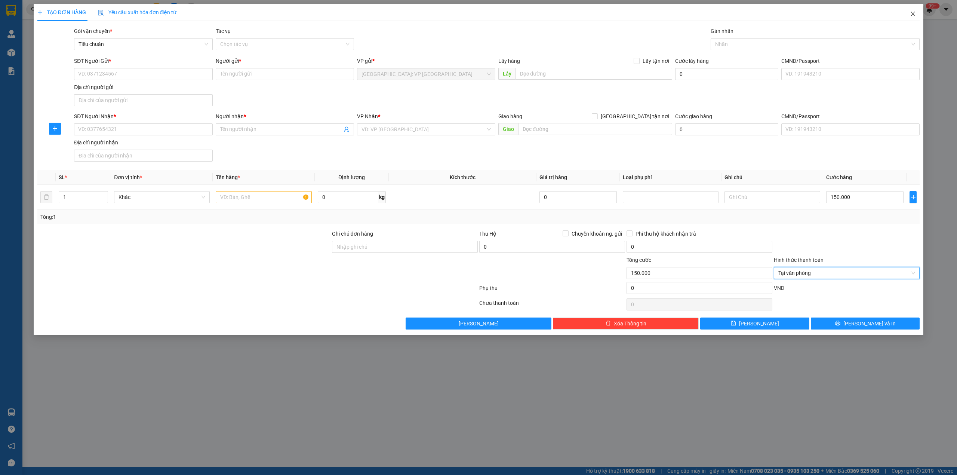
click at [492, 13] on icon "close" at bounding box center [913, 14] width 6 height 6
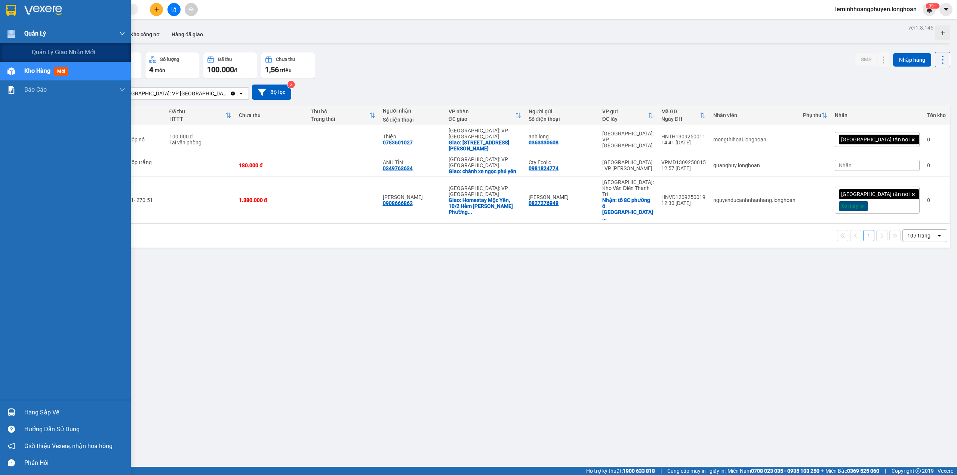
click at [24, 28] on div "Quản Lý" at bounding box center [65, 33] width 131 height 19
click at [49, 47] on div "Quản lý giao nhận mới" at bounding box center [78, 52] width 93 height 19
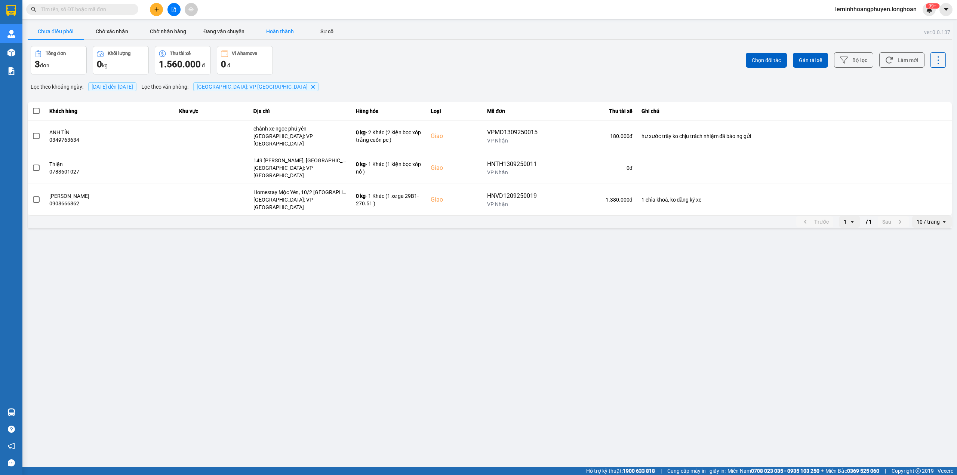
click at [291, 25] on button "Hoàn thành" at bounding box center [280, 31] width 56 height 15
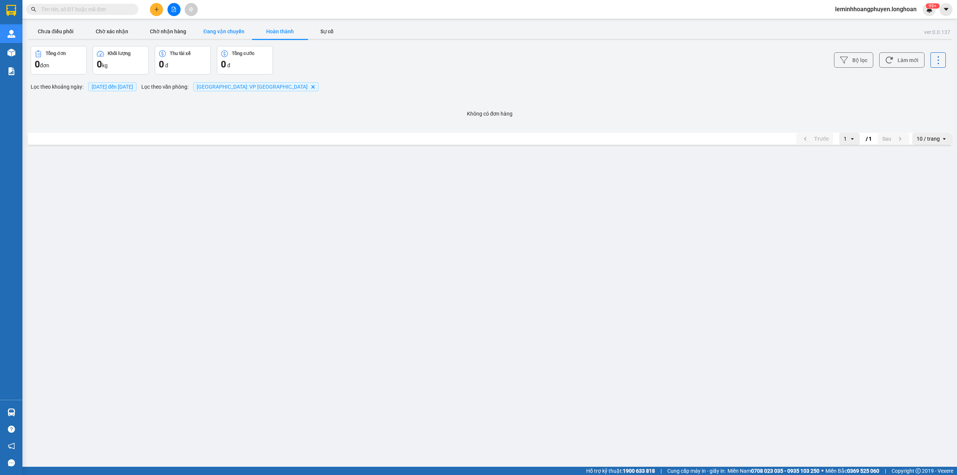
click at [236, 28] on button "Đang vận chuyển" at bounding box center [224, 31] width 56 height 15
click at [280, 29] on button "Hoàn thành" at bounding box center [280, 31] width 56 height 15
click at [178, 35] on button "Chờ nhận hàng" at bounding box center [168, 31] width 56 height 15
click at [102, 35] on button "Chờ xác nhận" at bounding box center [112, 31] width 56 height 15
click at [293, 25] on button "Hoàn thành" at bounding box center [280, 31] width 56 height 15
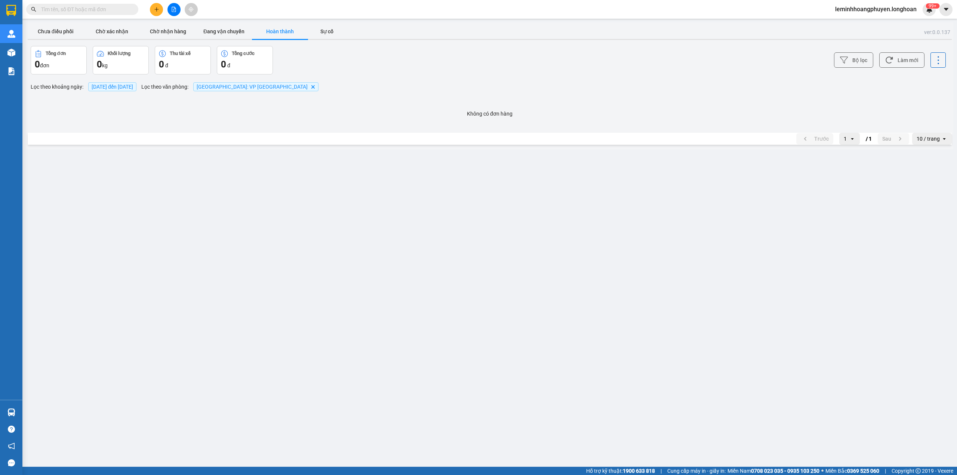
click at [110, 89] on span "[DATE] đến [DATE]" at bounding box center [113, 87] width 42 height 6
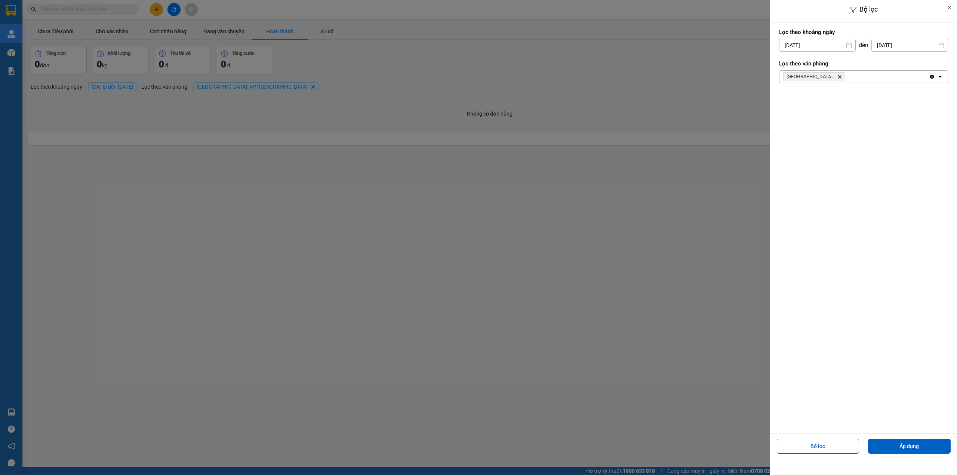
click at [492, 45] on input "[DATE]" at bounding box center [818, 45] width 76 height 12
click at [492, 116] on div "14" at bounding box center [873, 116] width 10 height 9
type input "[DATE]"
click at [492, 288] on div "Bỏ lọc Áp dụng" at bounding box center [863, 449] width 183 height 27
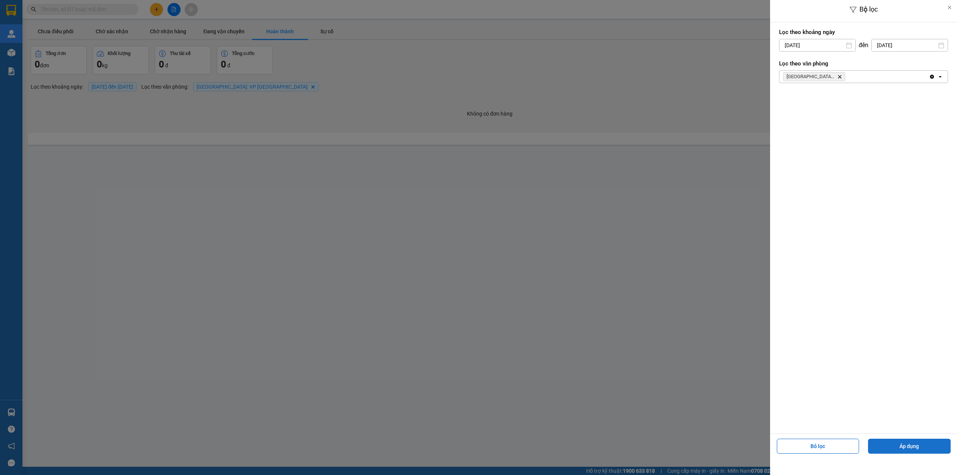
click at [492, 288] on button "Áp dụng" at bounding box center [909, 446] width 83 height 15
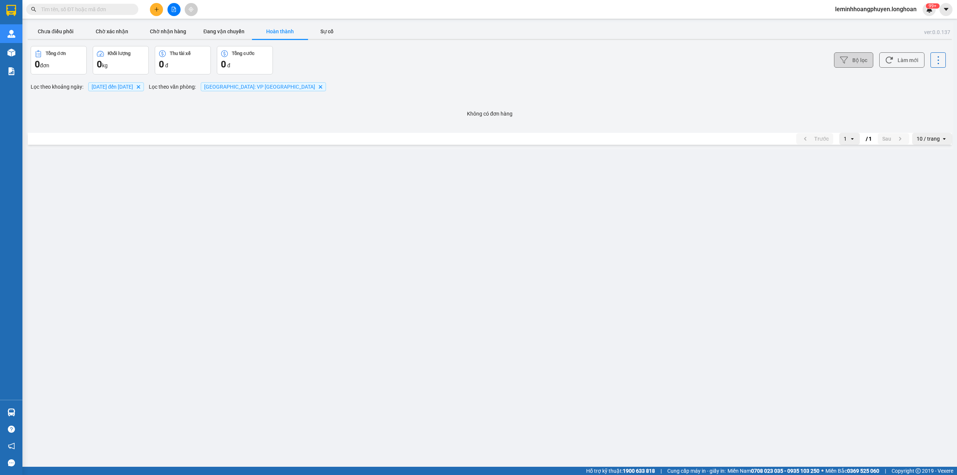
click at [492, 66] on button "Bộ lọc" at bounding box center [853, 59] width 39 height 15
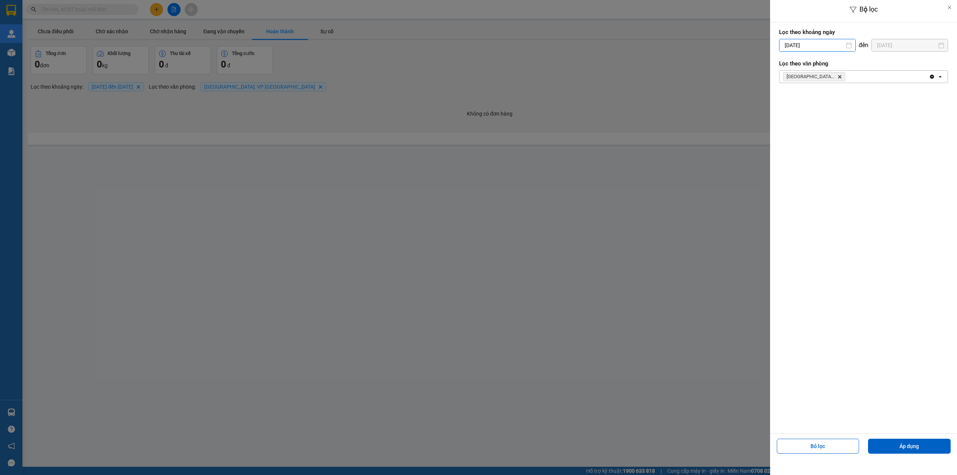
click at [492, 42] on input "[DATE]" at bounding box center [818, 45] width 76 height 12
click at [492, 115] on div "13" at bounding box center [858, 116] width 10 height 9
type input "[DATE]"
click at [492, 288] on button "Áp dụng" at bounding box center [909, 446] width 83 height 15
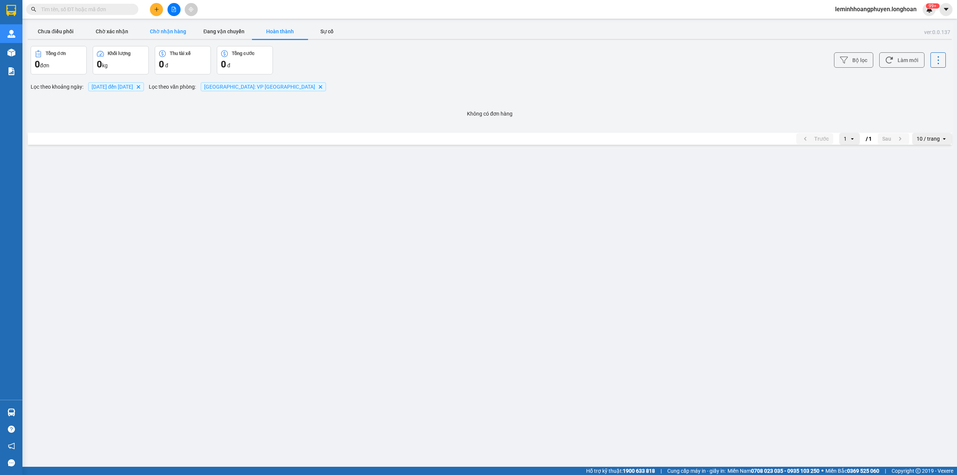
click at [186, 29] on button "Chờ nhận hàng" at bounding box center [168, 31] width 56 height 15
click at [123, 28] on button "Chờ xác nhận" at bounding box center [112, 31] width 56 height 15
click at [43, 28] on button "Chưa điều phối" at bounding box center [56, 31] width 56 height 15
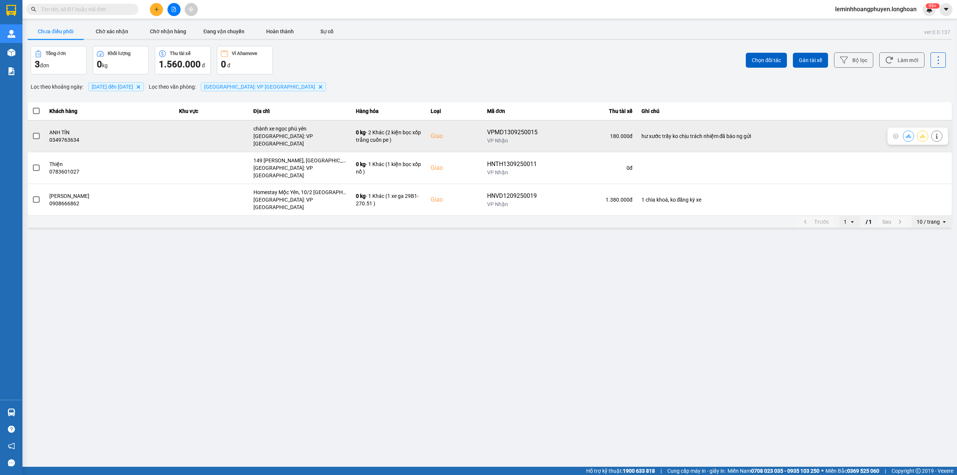
click at [492, 138] on td "180.000 đ" at bounding box center [589, 136] width 95 height 32
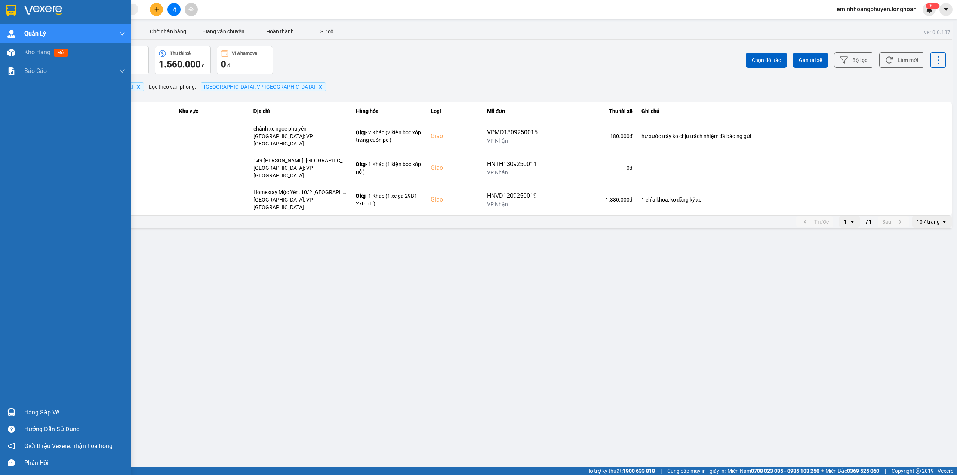
click at [62, 288] on div "Hàng sắp về" at bounding box center [74, 412] width 101 height 11
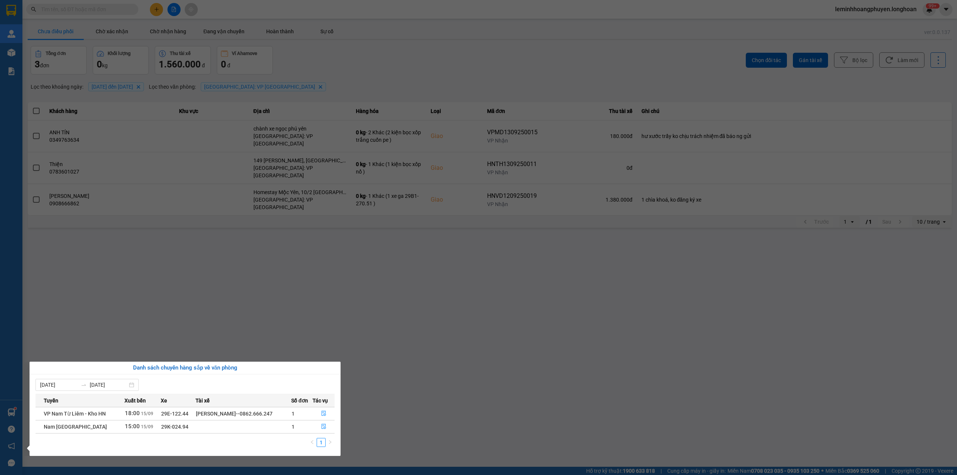
click at [163, 288] on span "29K-024.94" at bounding box center [174, 427] width 27 height 6
drag, startPoint x: 159, startPoint y: 427, endPoint x: 197, endPoint y: 428, distance: 38.2
click at [197, 288] on tr "Nam [GEOGRAPHIC_DATA] 15:00 [DATE] 29K-024.94 1" at bounding box center [185, 426] width 299 height 13
copy tr "29K-024.94"
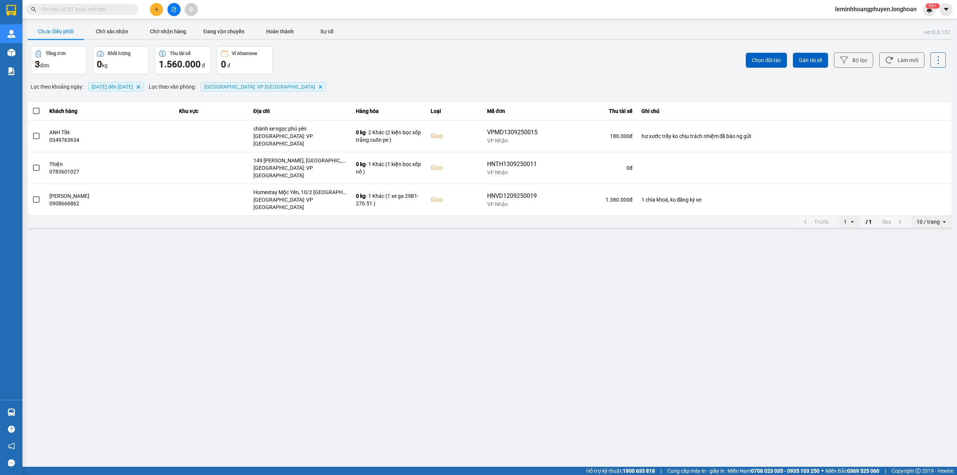
drag, startPoint x: 437, startPoint y: 339, endPoint x: 441, endPoint y: 337, distance: 4.2
click at [438, 288] on section "Kết quả tìm kiếm ( 0 ) Bộ lọc No Data leminhhoangphuyen.longhoan 99+ [PERSON_NA…" at bounding box center [478, 237] width 957 height 475
click at [492, 58] on span "Gán tài xế" at bounding box center [810, 59] width 23 height 7
click at [492, 70] on div "Chọn đối tác Gán tài xế Bộ lọc Làm mới" at bounding box center [717, 60] width 458 height 28
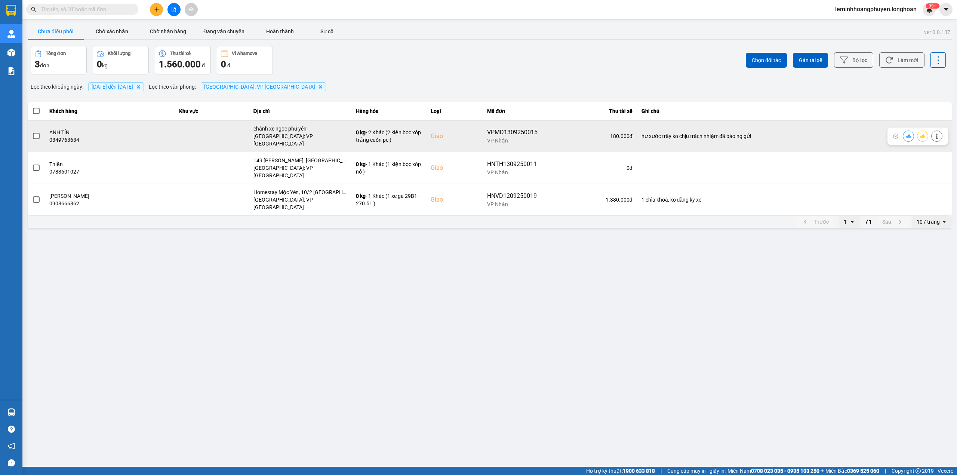
click at [37, 133] on span at bounding box center [36, 136] width 7 height 7
click at [32, 132] on input "checkbox" at bounding box center [32, 132] width 0 height 0
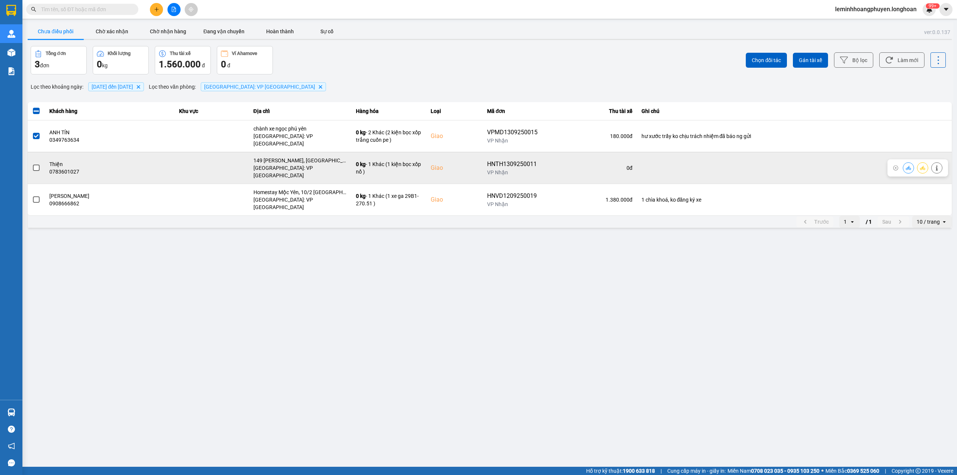
click at [35, 165] on span at bounding box center [36, 168] width 7 height 7
click at [32, 164] on input "checkbox" at bounding box center [32, 164] width 0 height 0
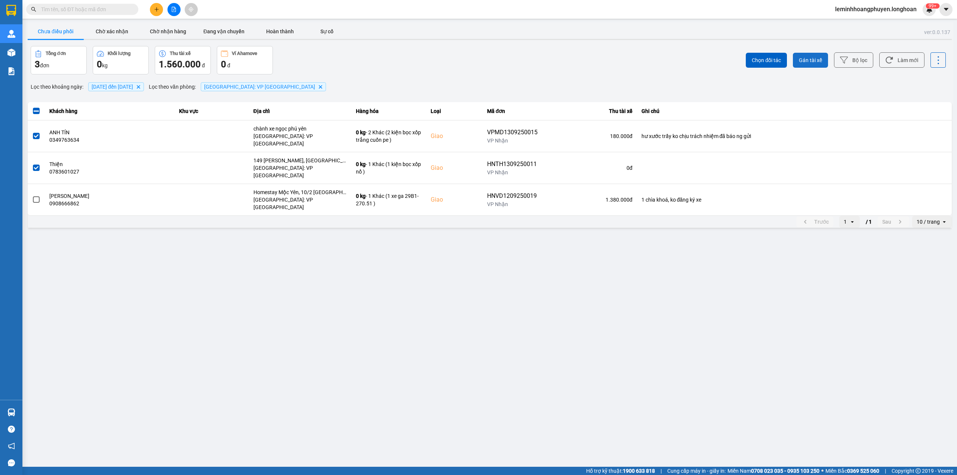
click at [492, 57] on span "Gán tài xế" at bounding box center [810, 59] width 23 height 7
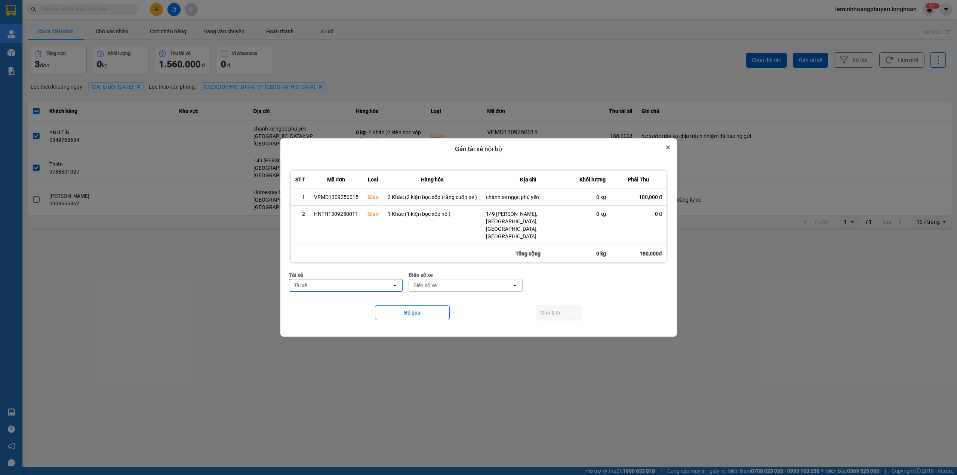
click at [492, 149] on icon "Close" at bounding box center [668, 147] width 4 height 4
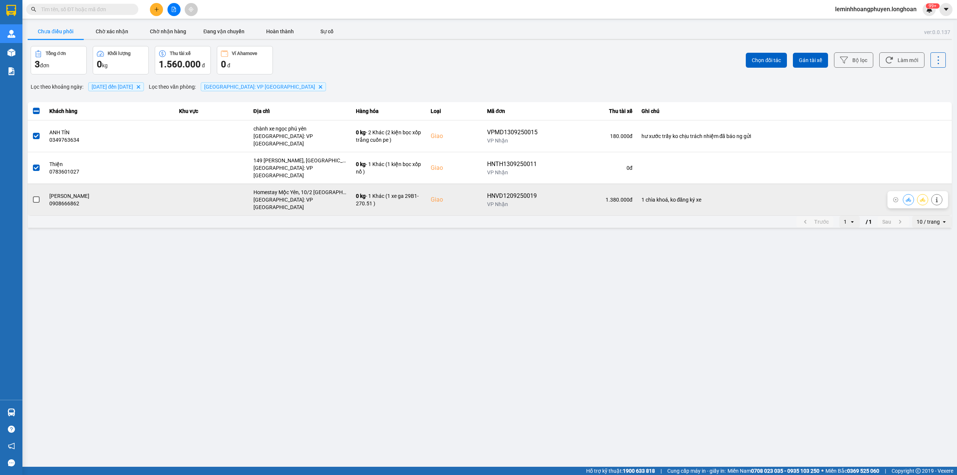
click at [34, 196] on span at bounding box center [36, 199] width 7 height 7
click at [32, 196] on input "checkbox" at bounding box center [32, 196] width 0 height 0
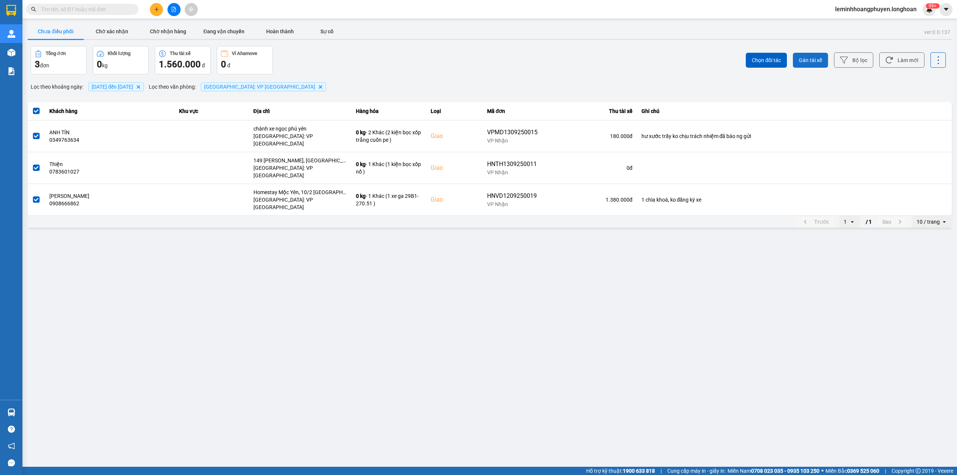
click at [492, 56] on span "Gán tài xế" at bounding box center [810, 59] width 23 height 7
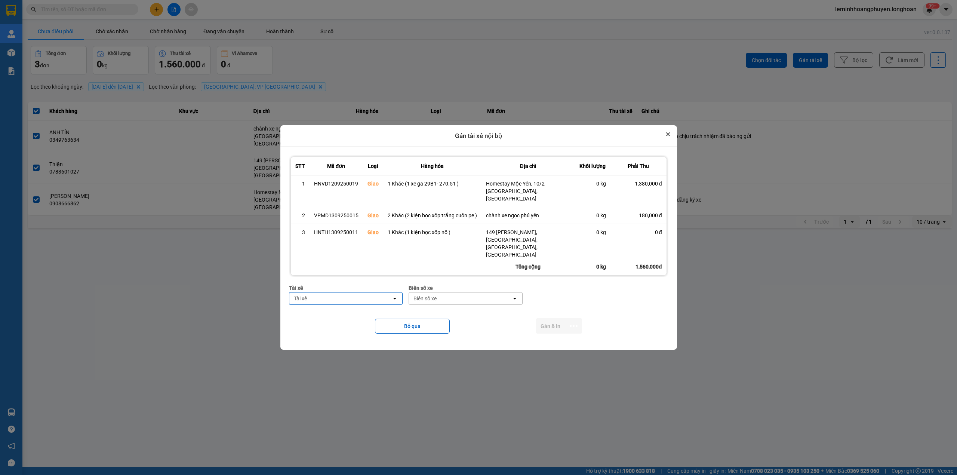
click at [492, 135] on button "Close" at bounding box center [668, 134] width 9 height 9
